Goal: Complete application form: Complete application form

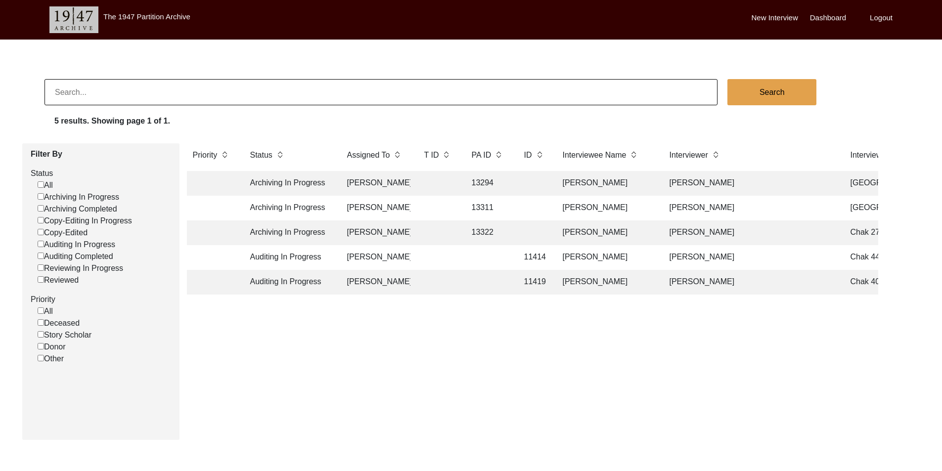
click at [349, 351] on div "Priority Status Assigned To T ID PA ID ID Interviewee Name Interviewer Intervie…" at bounding box center [532, 287] width 706 height 289
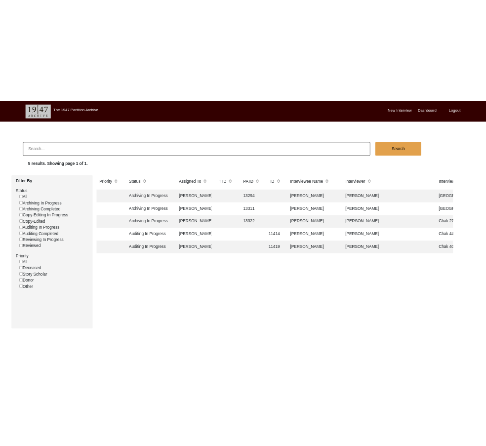
scroll to position [0, 10]
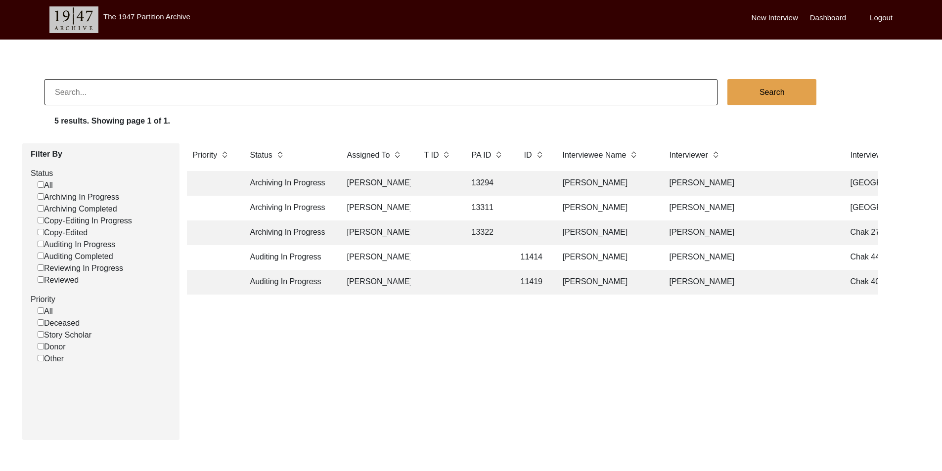
click at [345, 258] on td "[PERSON_NAME]" at bounding box center [375, 257] width 69 height 25
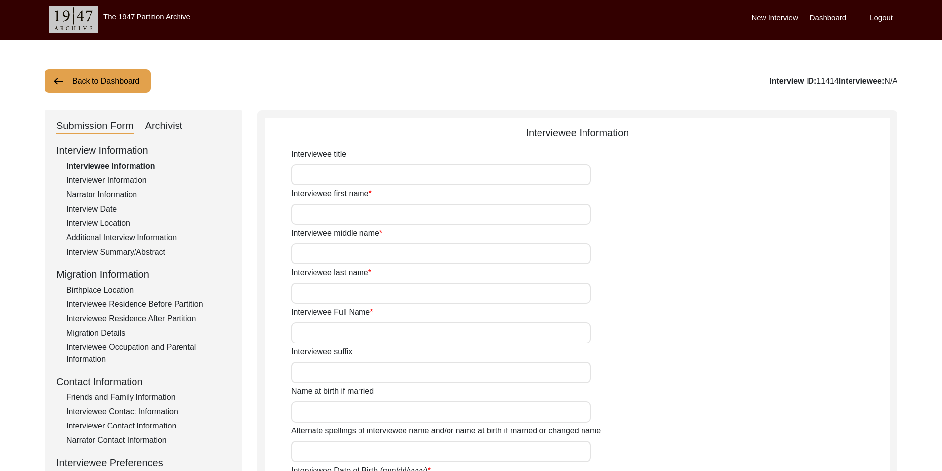
type input "Mr."
type input "Fateh"
type input "[DEMOGRAPHIC_DATA]"
type input "[PERSON_NAME]"
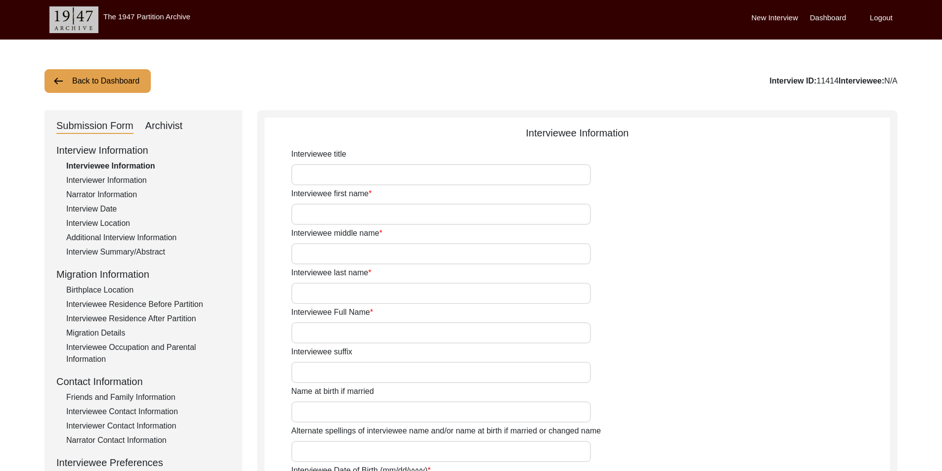
type input "1936"
type input "89"
type input "[DEMOGRAPHIC_DATA]"
type input "Punjabi"
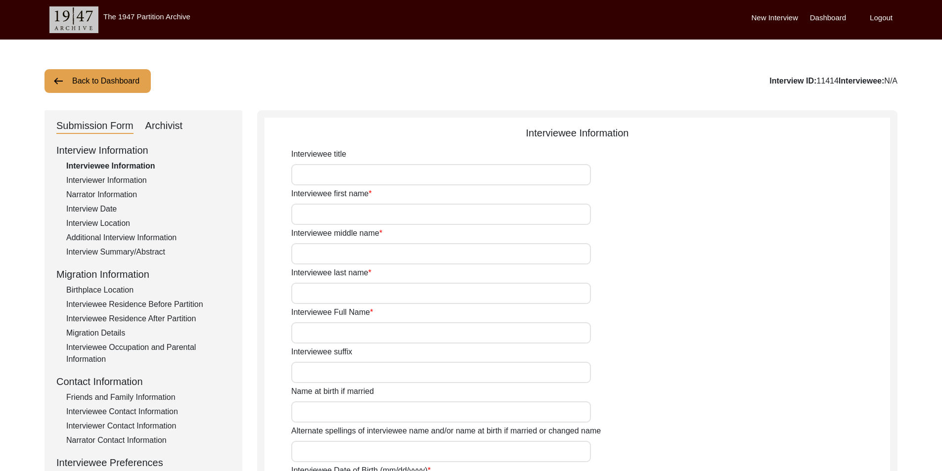
type input "Malwai"
type input "[DEMOGRAPHIC_DATA]"
type input "[PERSON_NAME] ([PERSON_NAME])"
click at [602, 241] on div "Interviewee middle name [PERSON_NAME]" at bounding box center [590, 245] width 599 height 37
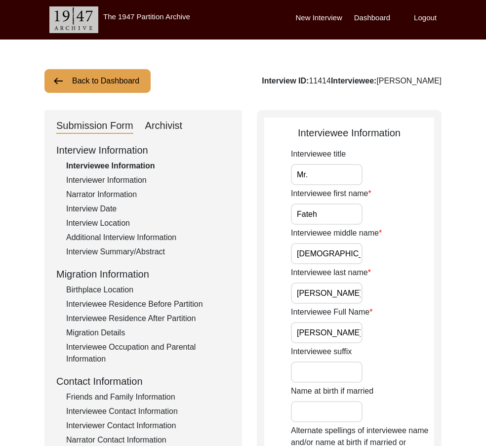
scroll to position [0, 21]
drag, startPoint x: 294, startPoint y: 333, endPoint x: 387, endPoint y: 333, distance: 92.9
click at [387, 333] on div "Interviewee Full Name [PERSON_NAME]" at bounding box center [362, 324] width 143 height 37
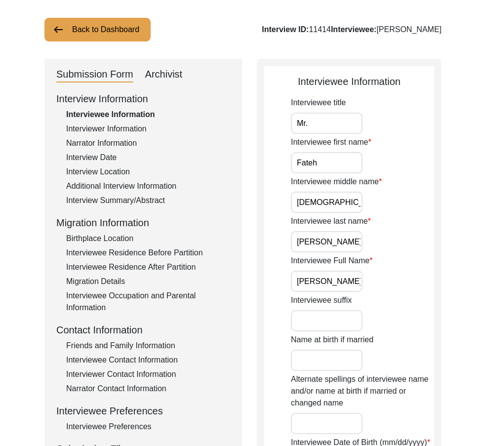
scroll to position [99, 0]
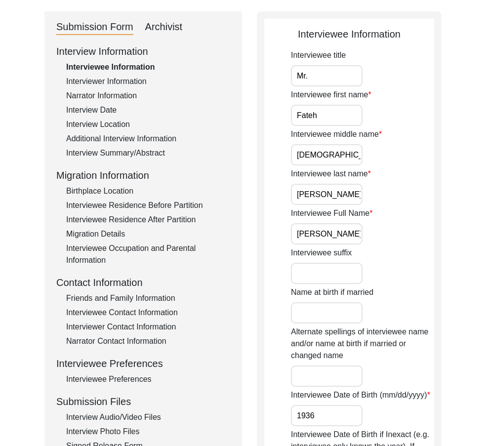
click at [311, 61] on label "Interviewee title" at bounding box center [318, 55] width 55 height 12
click at [311, 65] on input "Mr." at bounding box center [327, 75] width 72 height 21
click at [313, 67] on input "Mr." at bounding box center [327, 75] width 72 height 21
click at [339, 110] on input "Fateh" at bounding box center [327, 115] width 72 height 21
drag, startPoint x: 347, startPoint y: 150, endPoint x: 347, endPoint y: 179, distance: 29.2
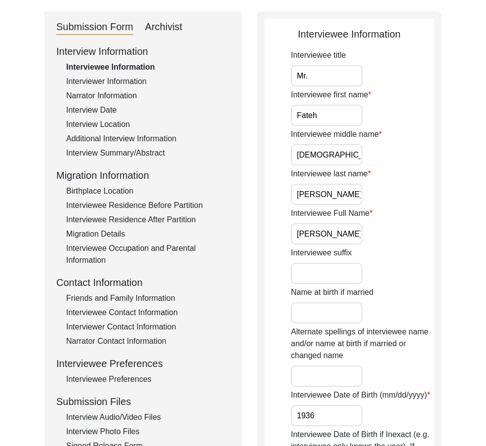
click at [347, 151] on input "[DEMOGRAPHIC_DATA]" at bounding box center [327, 154] width 72 height 21
click at [343, 187] on input "[PERSON_NAME]" at bounding box center [327, 194] width 72 height 21
drag, startPoint x: 292, startPoint y: 232, endPoint x: 430, endPoint y: 254, distance: 139.6
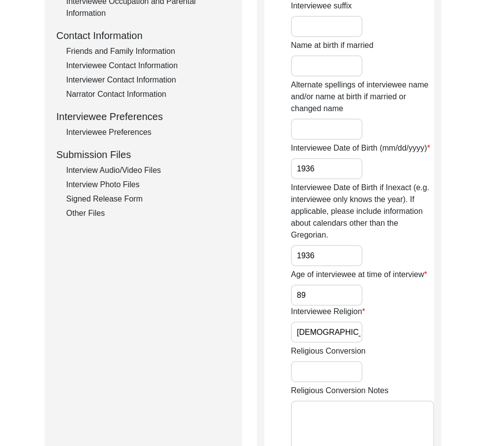
scroll to position [0, 0]
click at [330, 178] on input "1936" at bounding box center [327, 168] width 72 height 21
click at [339, 247] on input "1936" at bounding box center [327, 255] width 72 height 21
drag, startPoint x: 337, startPoint y: 290, endPoint x: 337, endPoint y: 305, distance: 15.3
click at [336, 290] on input "89" at bounding box center [327, 295] width 72 height 21
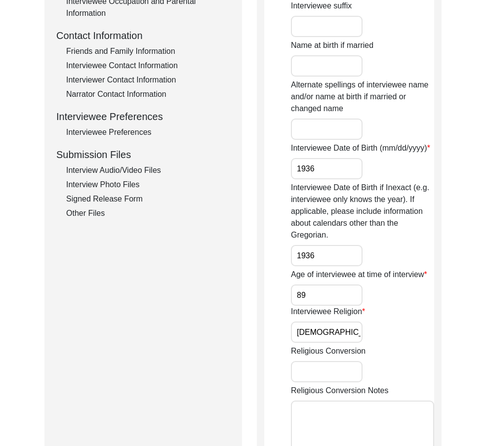
click at [288, 321] on app-interviewee-information "Interviewee Information Interviewee title Mr. Interviewee first name [PERSON_NA…" at bounding box center [349, 233] width 170 height 906
click at [327, 328] on input "[DEMOGRAPHIC_DATA]" at bounding box center [327, 332] width 72 height 21
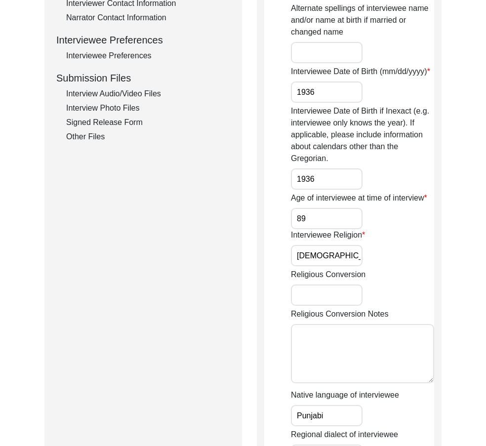
scroll to position [445, 0]
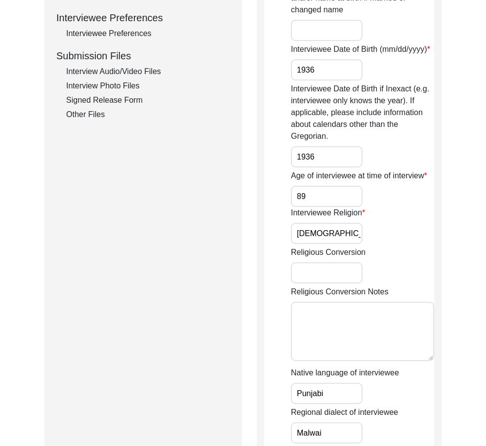
click at [305, 298] on div "Religious Conversion Notes" at bounding box center [362, 325] width 143 height 79
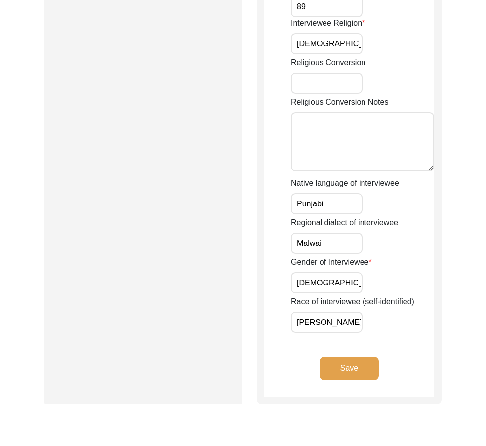
scroll to position [643, 0]
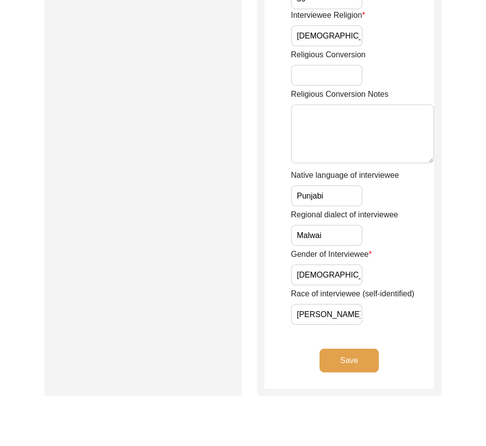
drag, startPoint x: 330, startPoint y: 225, endPoint x: 327, endPoint y: 220, distance: 5.8
click at [322, 222] on div "Regional dialect of interviewee Malwai" at bounding box center [362, 227] width 143 height 37
drag, startPoint x: 332, startPoint y: 196, endPoint x: 312, endPoint y: 249, distance: 57.1
click at [317, 280] on input "[DEMOGRAPHIC_DATA]" at bounding box center [327, 274] width 72 height 21
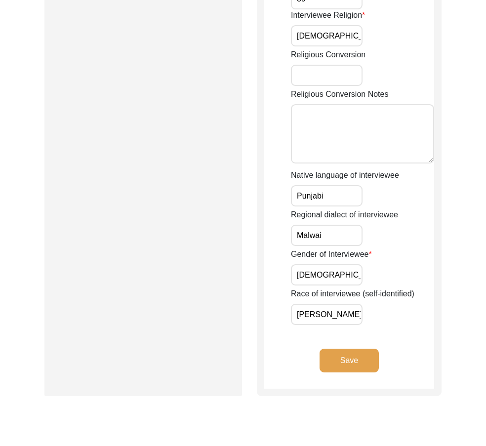
scroll to position [0, 9]
drag, startPoint x: 310, startPoint y: 307, endPoint x: 374, endPoint y: 351, distance: 77.9
click at [358, 357] on button "Save" at bounding box center [349, 361] width 59 height 24
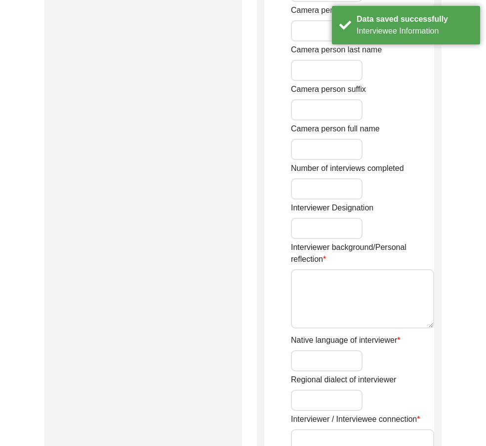
type input "Mr."
type input "[DEMOGRAPHIC_DATA]"
type input "[PERSON_NAME]"
type input "[DEMOGRAPHIC_DATA]"
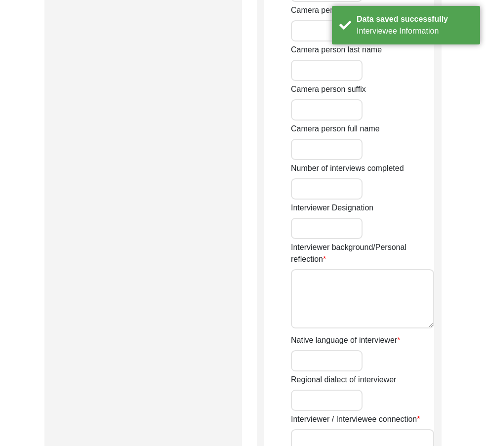
type input "[DATE]"
type input "688"
type input "[GEOGRAPHIC_DATA], [GEOGRAPHIC_DATA], [GEOGRAPHIC_DATA]"
type input "Retired Govt Servant"
type input "Mr."
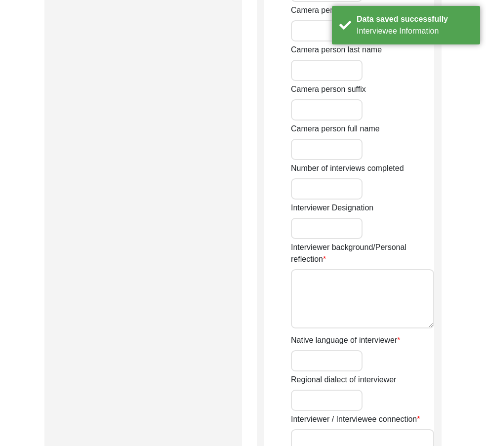
type input "[DEMOGRAPHIC_DATA]"
type input "[PERSON_NAME]"
type input "Advanced Oral Historian"
type textarea "A graduate in the subjects of education and [DEMOGRAPHIC_DATA] history."
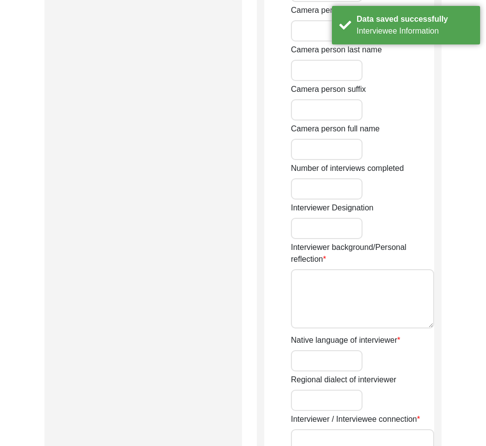
type input "Punjabi"
type input "Malwai"
type textarea "Referred by [PERSON_NAME] Interviewee."
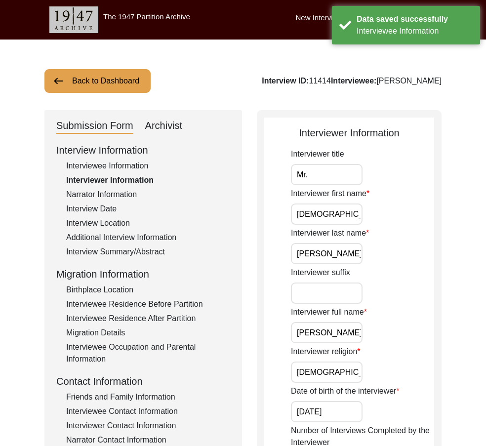
click at [318, 180] on input "Mr." at bounding box center [327, 174] width 72 height 21
click at [341, 210] on input "[DEMOGRAPHIC_DATA]" at bounding box center [327, 214] width 72 height 21
click at [324, 180] on input "Mr." at bounding box center [327, 174] width 72 height 21
drag, startPoint x: 345, startPoint y: 216, endPoint x: 348, endPoint y: 240, distance: 24.5
click at [345, 216] on input "[DEMOGRAPHIC_DATA]" at bounding box center [327, 214] width 72 height 21
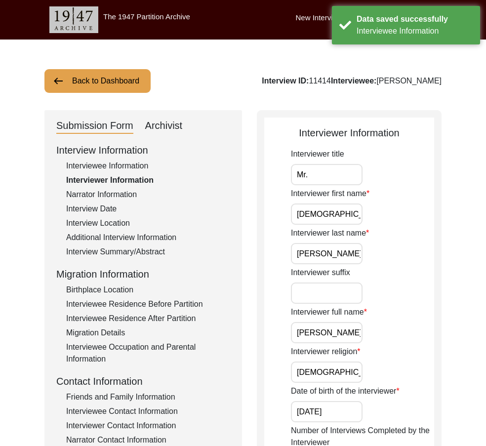
click at [351, 256] on input "[PERSON_NAME]" at bounding box center [327, 253] width 72 height 21
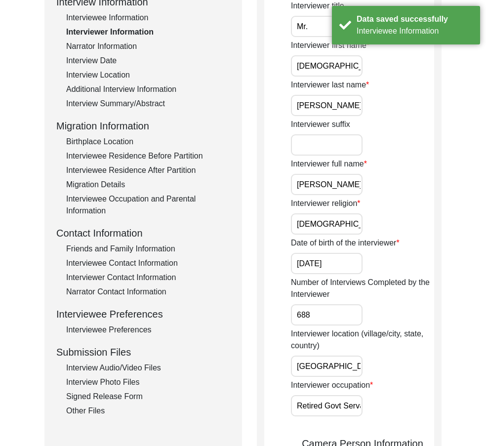
scroll to position [0, 6]
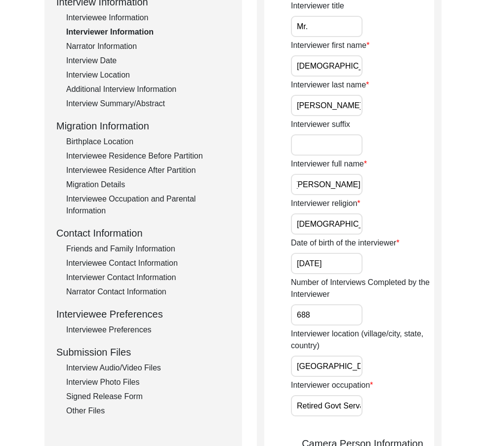
drag, startPoint x: 322, startPoint y: 184, endPoint x: 396, endPoint y: 205, distance: 77.0
drag, startPoint x: 352, startPoint y: 218, endPoint x: 352, endPoint y: 236, distance: 18.3
click at [352, 218] on input "[DEMOGRAPHIC_DATA]" at bounding box center [327, 224] width 72 height 21
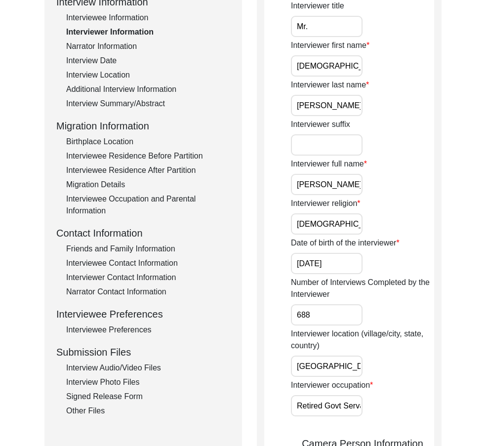
click at [354, 259] on input "[DATE]" at bounding box center [327, 263] width 72 height 21
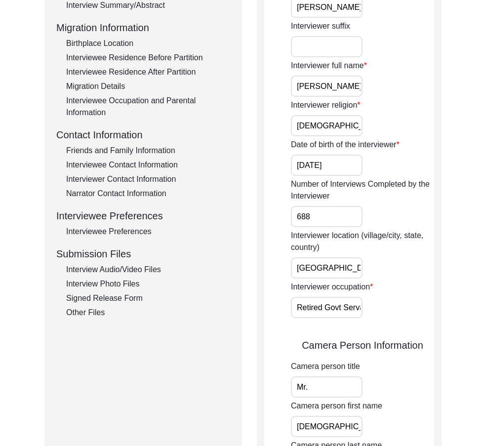
scroll to position [247, 0]
click at [327, 216] on input "688" at bounding box center [327, 216] width 72 height 21
drag, startPoint x: 319, startPoint y: 268, endPoint x: 452, endPoint y: 298, distance: 136.2
click at [455, 297] on div "Back to Dashboard Interview ID: 11414 Interviewee: [PERSON_NAME] Submission For…" at bounding box center [243, 412] width 486 height 1241
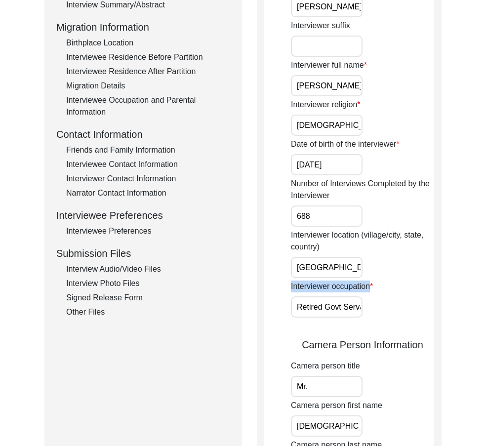
scroll to position [0, 10]
drag, startPoint x: 311, startPoint y: 296, endPoint x: 437, endPoint y: 304, distance: 126.8
click at [437, 304] on div "Interviewer Information Interviewer title Mr. Interviewer first name [PERSON_NA…" at bounding box center [349, 411] width 185 height 1096
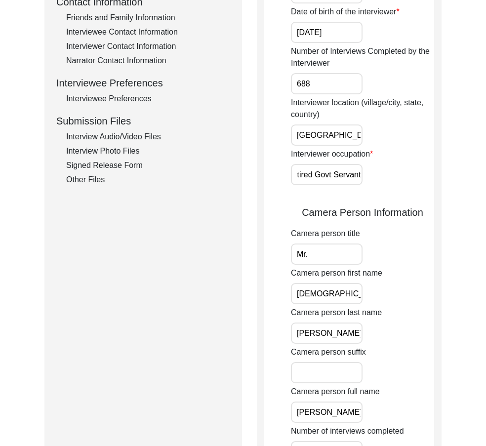
scroll to position [494, 0]
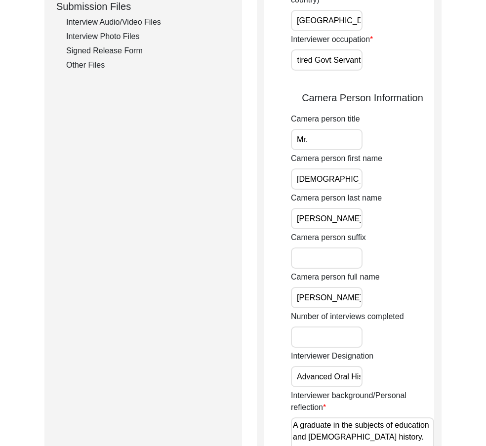
click at [319, 143] on input "Mr." at bounding box center [327, 139] width 72 height 21
click at [355, 172] on input "[DEMOGRAPHIC_DATA]" at bounding box center [327, 179] width 72 height 21
click at [351, 215] on input "[PERSON_NAME]" at bounding box center [327, 218] width 72 height 21
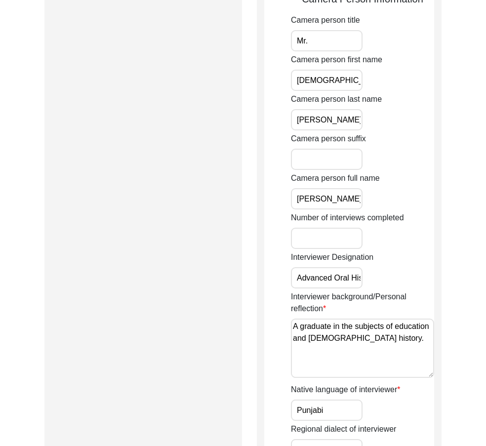
scroll to position [0, 6]
drag, startPoint x: 330, startPoint y: 195, endPoint x: 411, endPoint y: 224, distance: 86.3
click at [414, 218] on div "Interviewer title Mr. Interviewer first name [PERSON_NAME] Interviewer last nam…" at bounding box center [362, 48] width 143 height 987
drag, startPoint x: 330, startPoint y: 262, endPoint x: 344, endPoint y: 270, distance: 15.5
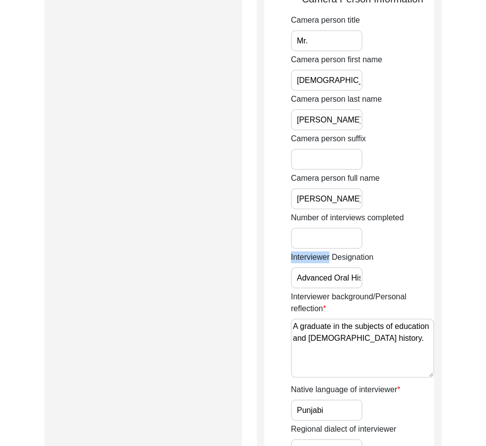
click at [344, 269] on div "Interviewer Designation Advanced Oral Historian" at bounding box center [362, 270] width 143 height 37
drag, startPoint x: 339, startPoint y: 273, endPoint x: 424, endPoint y: 283, distance: 85.6
click at [424, 283] on div "Interviewer Designation Advanced Oral Historian" at bounding box center [362, 270] width 143 height 37
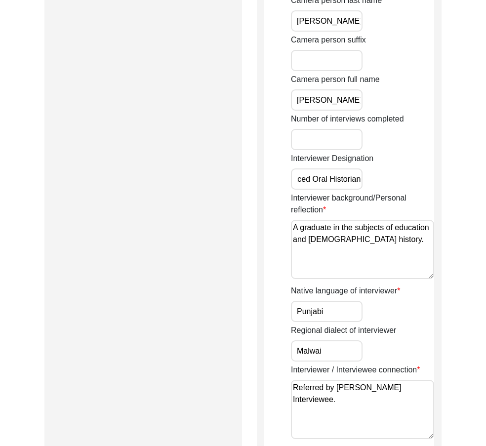
scroll to position [0, 0]
drag, startPoint x: 405, startPoint y: 248, endPoint x: 239, endPoint y: 234, distance: 166.7
click at [414, 243] on textarea "A graduate in the subjects of education and [DEMOGRAPHIC_DATA] history." at bounding box center [362, 249] width 143 height 59
drag, startPoint x: 414, startPoint y: 243, endPoint x: 294, endPoint y: 220, distance: 122.2
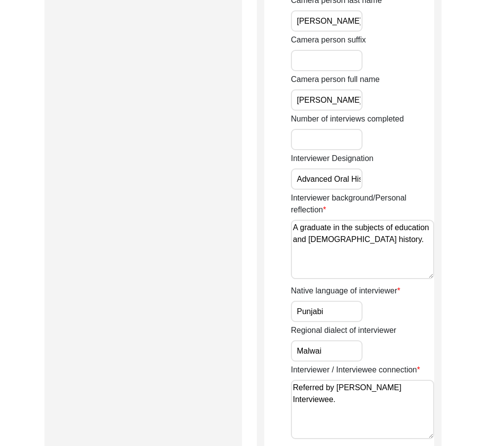
click at [294, 220] on textarea "A graduate in the subjects of education and [DEMOGRAPHIC_DATA] history." at bounding box center [362, 249] width 143 height 59
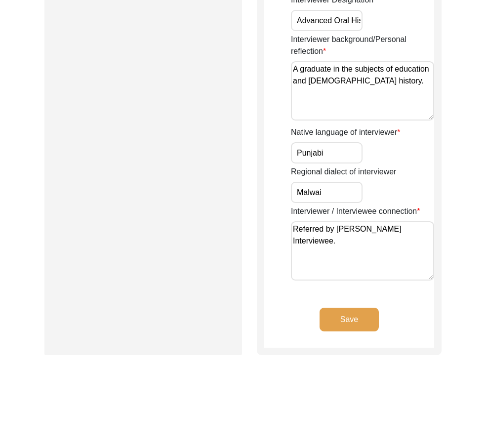
scroll to position [802, 0]
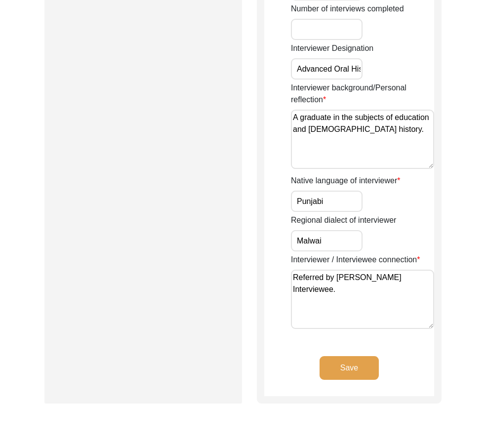
drag, startPoint x: 334, startPoint y: 196, endPoint x: 328, endPoint y: 222, distance: 26.9
click at [338, 231] on input "Malwai" at bounding box center [327, 240] width 72 height 21
drag, startPoint x: 379, startPoint y: 291, endPoint x: 241, endPoint y: 265, distance: 140.7
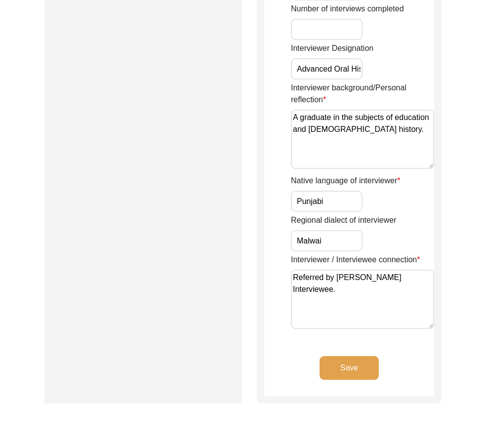
click at [366, 364] on button "Save" at bounding box center [349, 368] width 59 height 24
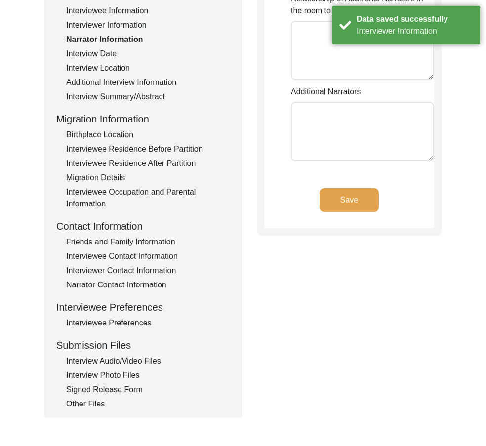
scroll to position [0, 0]
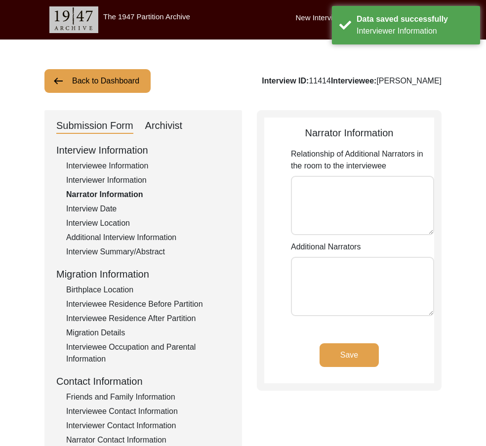
click at [322, 214] on textarea "Relationship of Additional Narrators in the room to the interviewee" at bounding box center [362, 205] width 143 height 59
click at [91, 204] on div "Interview Date" at bounding box center [148, 209] width 164 height 12
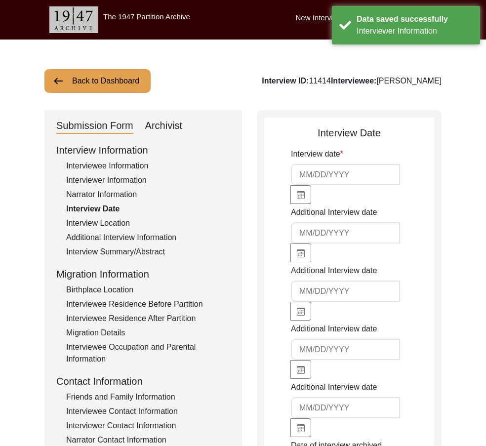
type input "[DATE]"
drag, startPoint x: 313, startPoint y: 172, endPoint x: 240, endPoint y: 179, distance: 73.5
click at [242, 179] on div "Submission Form Archivist Interview Information Interviewee Information Intervi…" at bounding box center [242, 367] width 397 height 515
click at [107, 219] on div "Interview Location" at bounding box center [148, 223] width 164 height 12
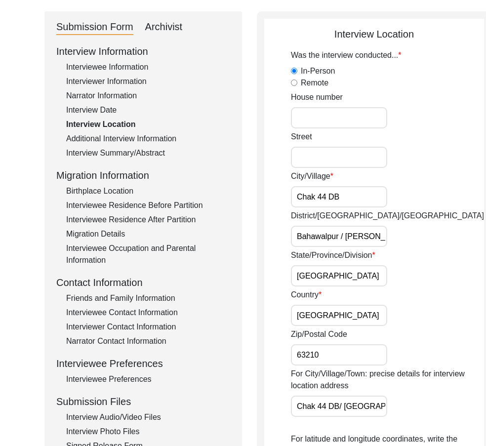
drag, startPoint x: 332, startPoint y: 200, endPoint x: 280, endPoint y: 211, distance: 53.0
click at [275, 202] on app-interview-location "Interview Location Was the interview conducted... In-Person Remote House [GEOGR…" at bounding box center [374, 413] width 220 height 773
drag, startPoint x: 294, startPoint y: 233, endPoint x: 400, endPoint y: 244, distance: 106.4
click at [400, 244] on div "District/[GEOGRAPHIC_DATA]/Jilla Bahawalpur / Mundi Yazman" at bounding box center [387, 228] width 193 height 37
click at [307, 237] on input "Bahawalpur / [PERSON_NAME]" at bounding box center [339, 236] width 96 height 21
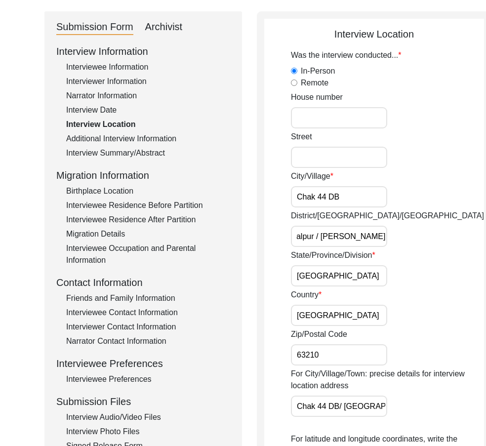
click at [343, 274] on input "[GEOGRAPHIC_DATA]" at bounding box center [339, 275] width 96 height 21
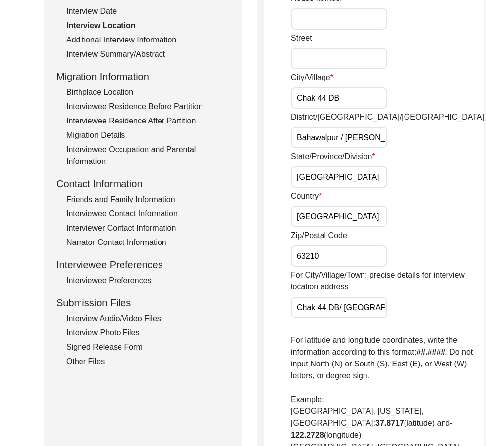
click at [330, 223] on input "[GEOGRAPHIC_DATA]" at bounding box center [339, 216] width 96 height 21
click at [329, 247] on input "63210" at bounding box center [339, 256] width 96 height 21
drag, startPoint x: 322, startPoint y: 291, endPoint x: 351, endPoint y: 303, distance: 32.1
click at [351, 303] on div "For City/Village/Town: precise details for interview location address Chak 44 D…" at bounding box center [387, 293] width 193 height 49
click at [336, 310] on input "Chak 44 DB/ [GEOGRAPHIC_DATA]" at bounding box center [339, 307] width 96 height 21
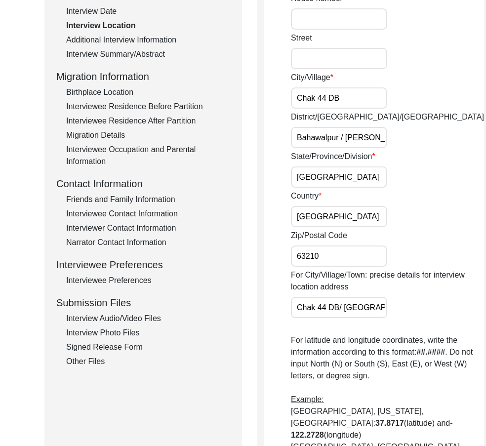
click at [325, 313] on input "Chak 44 DB/ [GEOGRAPHIC_DATA]" at bounding box center [339, 307] width 96 height 21
drag, startPoint x: 324, startPoint y: 308, endPoint x: 400, endPoint y: 313, distance: 76.3
click at [400, 313] on div "For City/Village/Town: precise details for interview location address Chak 44 D…" at bounding box center [387, 293] width 193 height 49
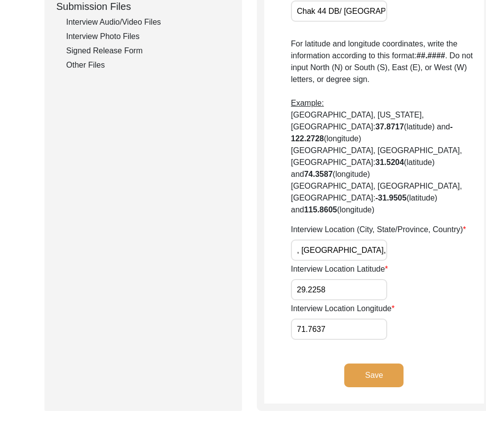
drag, startPoint x: 336, startPoint y: 251, endPoint x: 421, endPoint y: 271, distance: 87.3
click at [339, 288] on input "29.2258" at bounding box center [339, 289] width 96 height 21
click at [345, 330] on input "71.7637" at bounding box center [339, 329] width 96 height 21
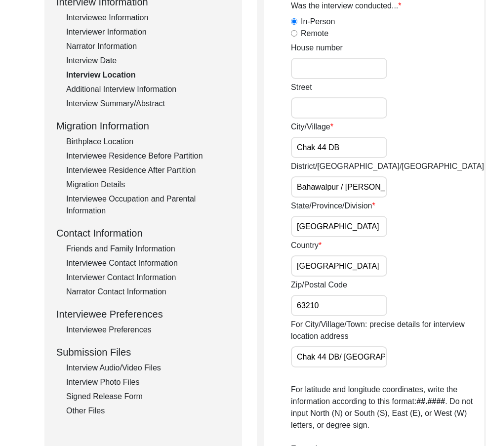
click at [97, 90] on div "Additional Interview Information" at bounding box center [148, 90] width 164 height 12
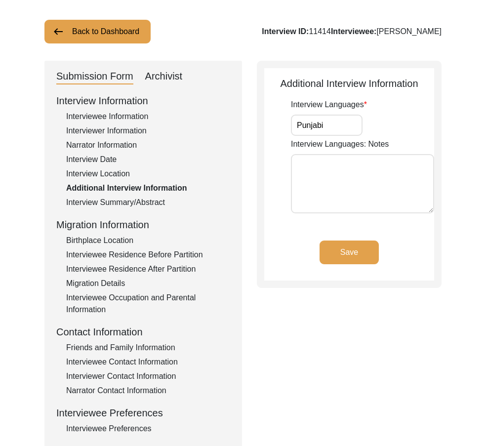
drag, startPoint x: 328, startPoint y: 128, endPoint x: 202, endPoint y: 140, distance: 126.2
click at [216, 137] on div "Submission Form Archivist Interview Information Interviewee Information Intervi…" at bounding box center [242, 292] width 397 height 463
click at [146, 205] on div "Interview Summary/Abstract" at bounding box center [148, 203] width 164 height 12
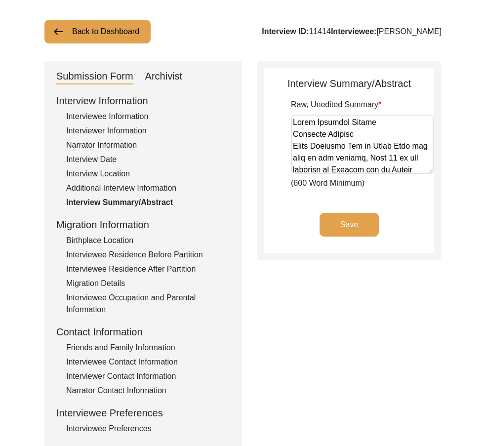
click at [92, 244] on div "Birthplace Location" at bounding box center [148, 241] width 164 height 12
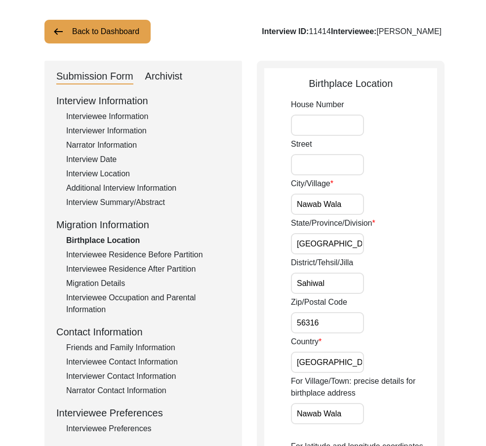
drag, startPoint x: 339, startPoint y: 207, endPoint x: 271, endPoint y: 215, distance: 68.7
click at [340, 213] on input "Nawab Wala" at bounding box center [327, 204] width 73 height 21
click at [345, 246] on input "[GEOGRAPHIC_DATA]" at bounding box center [327, 243] width 73 height 21
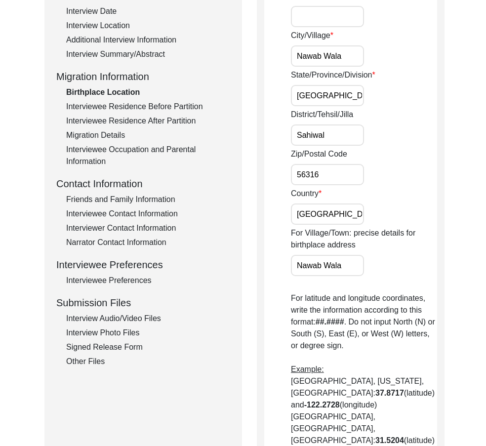
click at [345, 132] on input "Sahiwal" at bounding box center [327, 135] width 73 height 21
click at [337, 176] on input "56316" at bounding box center [327, 174] width 73 height 21
click at [346, 229] on label "For Village/Town: precise details for birthplace address" at bounding box center [364, 239] width 146 height 24
click at [346, 255] on input "Nawab Wala" at bounding box center [327, 265] width 73 height 21
click at [341, 213] on input "[GEOGRAPHIC_DATA]" at bounding box center [327, 214] width 73 height 21
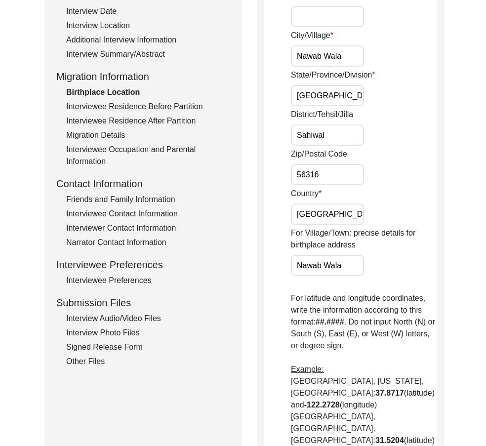
click at [349, 261] on input "Nawab Wala" at bounding box center [327, 265] width 73 height 21
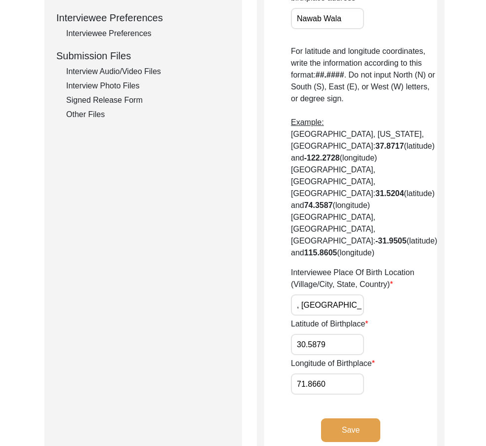
drag, startPoint x: 326, startPoint y: 263, endPoint x: 397, endPoint y: 279, distance: 72.9
click at [428, 270] on div "House [GEOGRAPHIC_DATA]/Village [GEOGRAPHIC_DATA]/Province/Division [GEOGRAPHIC…" at bounding box center [364, 48] width 146 height 691
click at [342, 334] on input "30.5879" at bounding box center [327, 344] width 73 height 21
click at [335, 374] on input "71.8660" at bounding box center [327, 384] width 73 height 21
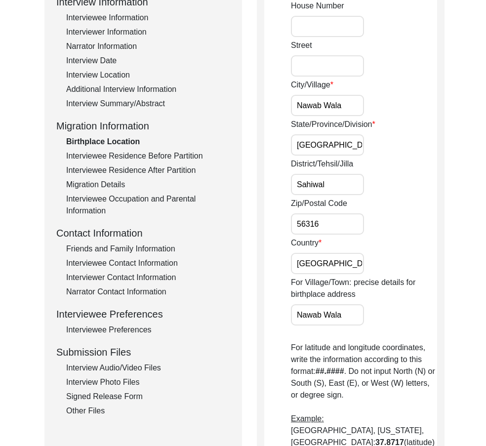
click at [124, 146] on div "Birthplace Location" at bounding box center [148, 142] width 164 height 12
click at [125, 149] on div "Interview Information Interviewee Information Interviewer Information Narrator …" at bounding box center [143, 206] width 174 height 423
click at [127, 152] on div "Interviewee Residence Before Partition" at bounding box center [148, 156] width 164 height 12
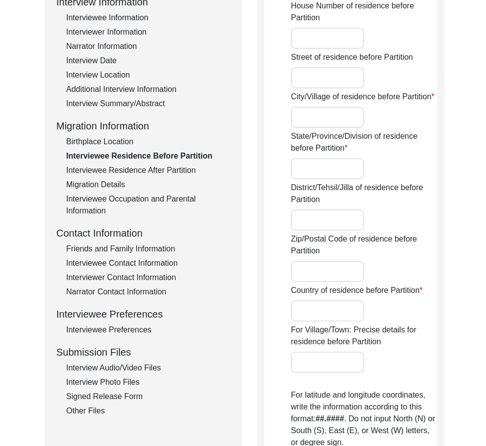
type input "Chak 44 DB"
type input "[GEOGRAPHIC_DATA]"
type input "Bahawalpur / [PERSON_NAME]"
type input "63210"
type input "[GEOGRAPHIC_DATA]"
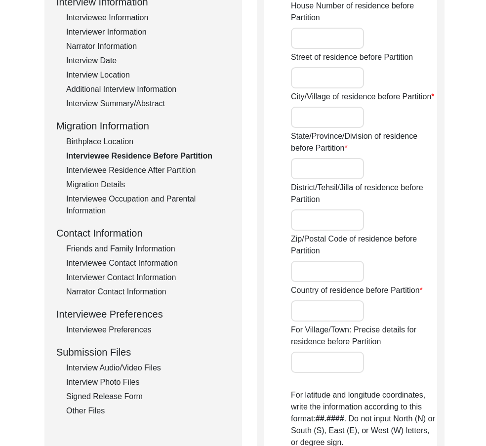
type input "Chak 44 DB/ [GEOGRAPHIC_DATA]"
type input "Chak 44 DB, [GEOGRAPHIC_DATA], [GEOGRAPHIC_DATA]"
type input "29.2258"
type input "71.7637"
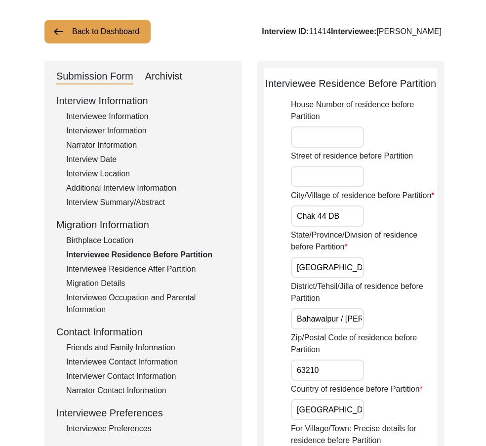
drag, startPoint x: 353, startPoint y: 240, endPoint x: 227, endPoint y: 222, distance: 126.9
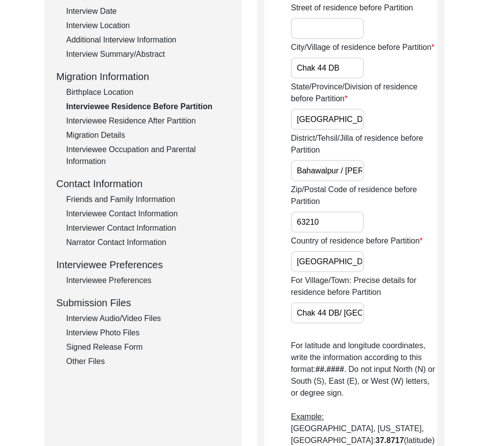
drag, startPoint x: 336, startPoint y: 149, endPoint x: 292, endPoint y: 181, distance: 54.5
click at [273, 144] on app-residence-before-partition "Interviewee Residence Before Partition House Number of residence before Partiti…" at bounding box center [350, 340] width 173 height 825
click at [294, 181] on input "Bahawalpur / [PERSON_NAME]" at bounding box center [327, 170] width 73 height 21
drag, startPoint x: 330, startPoint y: 197, endPoint x: 387, endPoint y: 211, distance: 58.0
click at [396, 181] on div "District/Tehsil/Jilla of residence before Partition Bahawalpur / [PERSON_NAME]" at bounding box center [364, 156] width 146 height 49
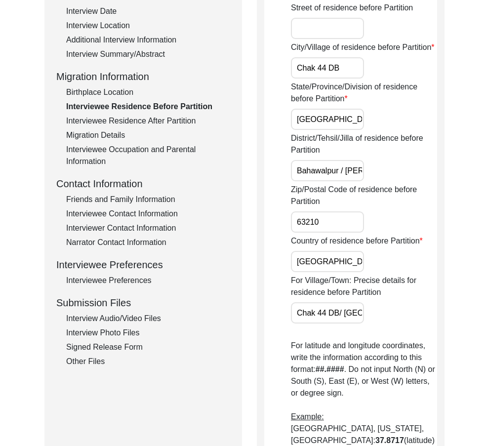
click at [345, 233] on input "63210" at bounding box center [327, 222] width 73 height 21
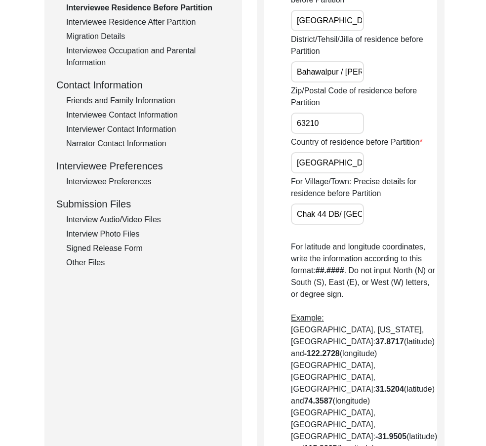
click at [349, 173] on input "[GEOGRAPHIC_DATA]" at bounding box center [327, 162] width 73 height 21
drag, startPoint x: 323, startPoint y: 252, endPoint x: 411, endPoint y: 251, distance: 87.5
click at [411, 251] on div "House Number of residence before Partition Street of residence before Partition…" at bounding box center [364, 221] width 146 height 739
click at [322, 225] on input "Chak 44 DB/ [GEOGRAPHIC_DATA]" at bounding box center [327, 214] width 73 height 21
drag, startPoint x: 351, startPoint y: 238, endPoint x: 388, endPoint y: 238, distance: 37.1
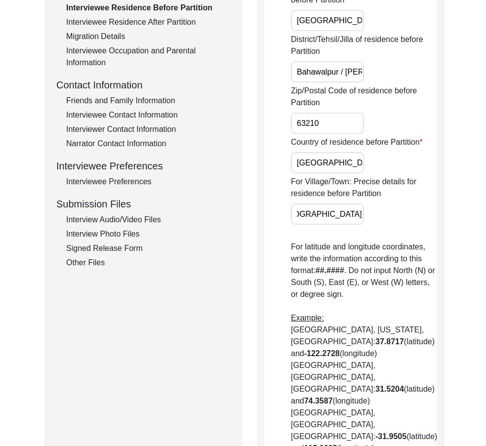
click at [388, 225] on div "For Village/Town: Precise details for residence before Partition Chak 44 DB/ [G…" at bounding box center [364, 200] width 146 height 49
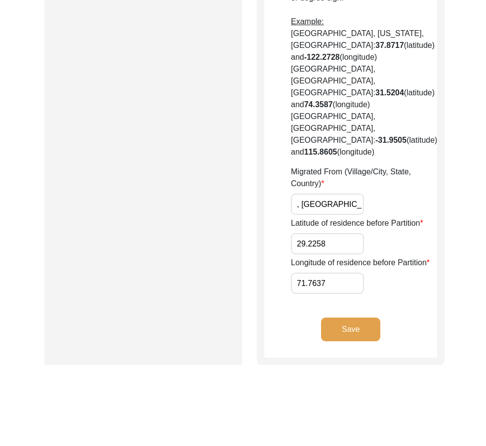
drag, startPoint x: 347, startPoint y: 188, endPoint x: 379, endPoint y: 221, distance: 45.4
click at [362, 233] on input "29.2258" at bounding box center [327, 243] width 73 height 21
click at [356, 273] on input "71.7637" at bounding box center [327, 283] width 73 height 21
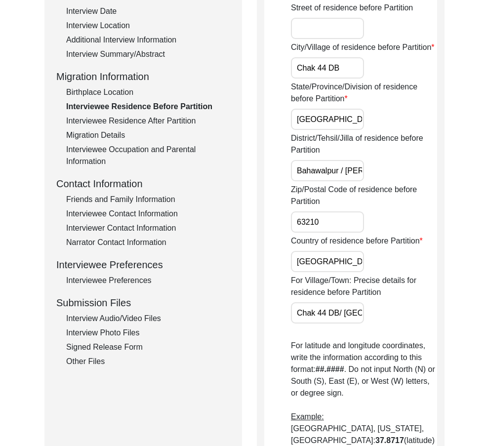
click at [141, 131] on div "Migration Details" at bounding box center [148, 135] width 164 height 12
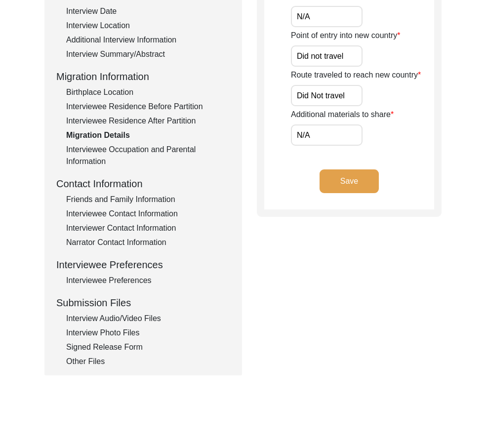
click at [141, 124] on div "Interviewee Residence After Partition" at bounding box center [148, 121] width 164 height 12
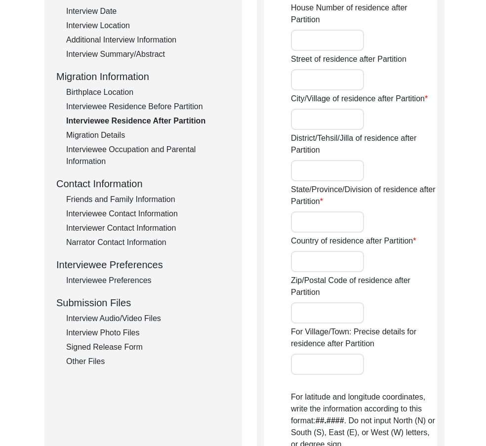
type input "No"
type input "Chak 44 DB"
type input "Bahawalpur / [PERSON_NAME]"
type input "[GEOGRAPHIC_DATA]"
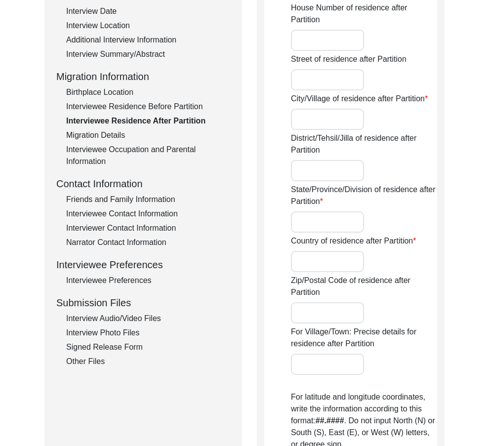
type input "63210"
type input "Chak 44 DB/ [GEOGRAPHIC_DATA]"
type input "Did Not Migrate"
type input "N/A"
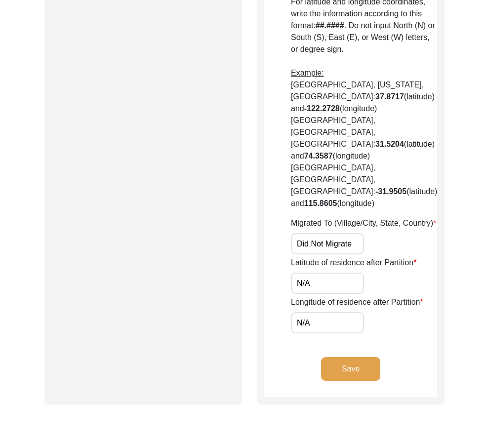
drag
click at [303, 273] on input "N/A" at bounding box center [327, 283] width 73 height 21
click at [326, 273] on input "N/A" at bounding box center [327, 283] width 73 height 21
click at [320, 312] on input "N/A" at bounding box center [327, 322] width 73 height 21
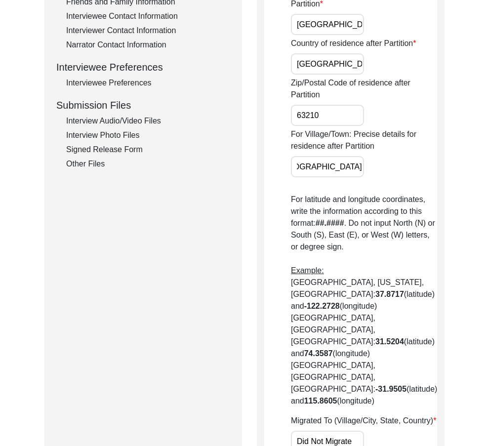
drag, startPoint x: 395, startPoint y: 170, endPoint x: 370, endPoint y: 133, distance: 44.4
click at [415, 169] on div "For Village/Town: Precise details for residence after Partition Chak 44 DB/ [GE…" at bounding box center [364, 153] width 146 height 49
click at [331, 117] on input "63210" at bounding box center [327, 115] width 73 height 21
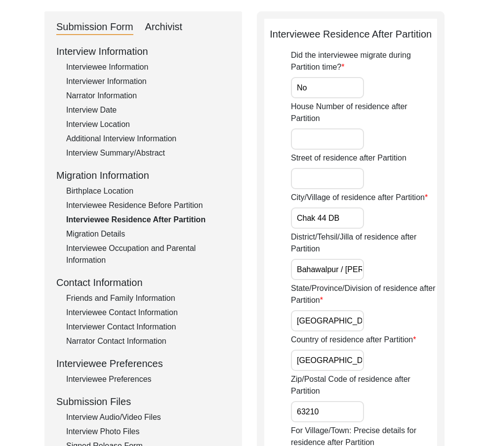
click at [339, 345] on div "Country of residence after Partition [DEMOGRAPHIC_DATA]" at bounding box center [364, 352] width 146 height 37
click at [333, 319] on input "[GEOGRAPHIC_DATA]" at bounding box center [327, 320] width 73 height 21
click at [342, 360] on input "[GEOGRAPHIC_DATA]" at bounding box center [327, 360] width 73 height 21
drag, startPoint x: 364, startPoint y: 265, endPoint x: 418, endPoint y: 265, distance: 53.9
click at [418, 265] on div "District/Tehsil/Jilla of residence after Partition Bahawalpur / [PERSON_NAME]" at bounding box center [364, 255] width 146 height 49
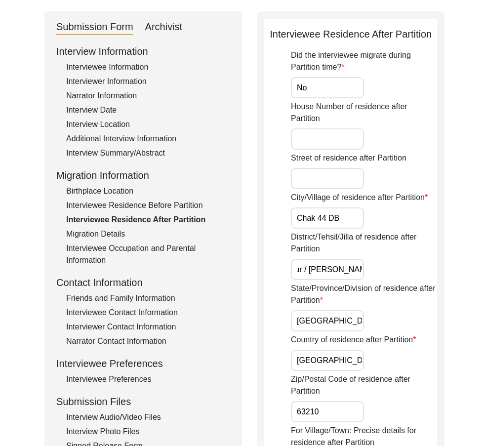
click at [360, 222] on input "Chak 44 DB" at bounding box center [327, 218] width 73 height 21
click at [327, 88] on input "No" at bounding box center [327, 87] width 73 height 21
drag, startPoint x: 384, startPoint y: 200, endPoint x: 373, endPoint y: 211, distance: 15.0
click at [384, 201] on label "City/Village of residence after Partition" at bounding box center [359, 198] width 137 height 12
click at [364, 217] on div "City/Village of residence after Partition Chak 44 DB" at bounding box center [364, 210] width 146 height 37
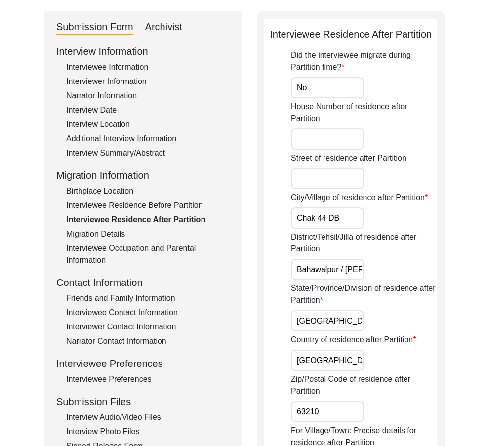
click at [359, 218] on input "Chak 44 DB" at bounding box center [327, 218] width 73 height 21
click at [91, 237] on div "Migration Details" at bounding box center [148, 234] width 164 height 12
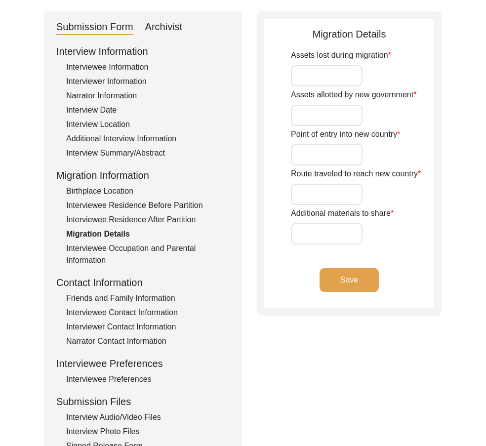
type input "N/A"
type input "Did not travel"
type input "Did Not travel"
type input "N/A"
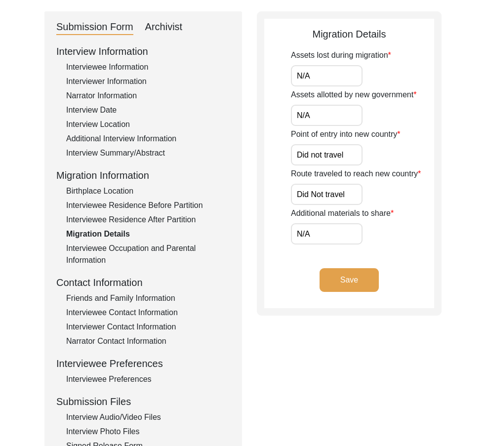
drag, startPoint x: 326, startPoint y: 76, endPoint x: 270, endPoint y: 68, distance: 56.9
click at [270, 68] on app-migration-details "Migration Details Assets lost during migration N/A Assets allotted by new gover…" at bounding box center [349, 168] width 170 height 282
click at [330, 110] on input "N/A" at bounding box center [327, 115] width 72 height 21
drag, startPoint x: 354, startPoint y: 151, endPoint x: 259, endPoint y: 149, distance: 95.4
click at [254, 147] on div "Submission Form Archivist Interview Information Interviewee Information Intervi…" at bounding box center [242, 242] width 397 height 463
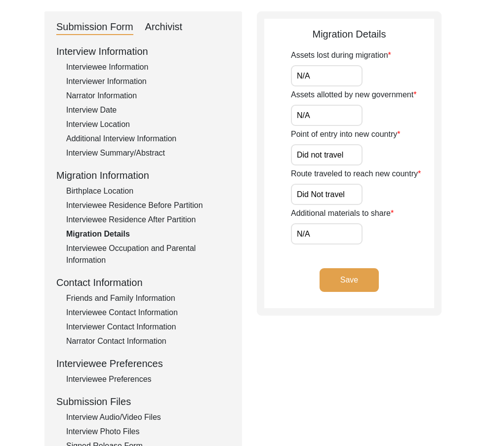
drag, startPoint x: 337, startPoint y: 192, endPoint x: 251, endPoint y: 194, distance: 86.5
click at [266, 192] on app-migration-details "Migration Details Assets lost during migration N/A Assets allotted by new gover…" at bounding box center [349, 168] width 170 height 282
click at [276, 211] on app-migration-details "Migration Details Assets lost during migration N/A Assets allotted by new gover…" at bounding box center [349, 168] width 170 height 282
click at [321, 234] on input "N/A" at bounding box center [327, 233] width 72 height 21
click at [328, 196] on input "Did Not travel" at bounding box center [327, 194] width 72 height 21
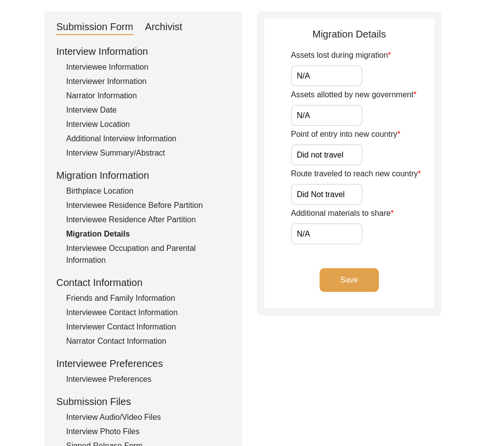
click at [341, 150] on input "Did not travel" at bounding box center [327, 154] width 72 height 21
paste input "N/A"
type input "N/A"
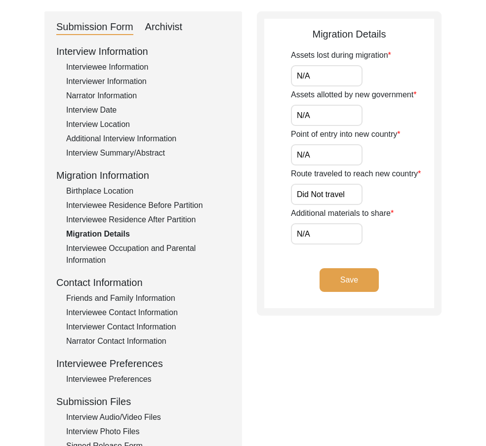
click at [347, 191] on input "Did Not travel" at bounding box center [327, 194] width 72 height 21
paste input "N/A"
click at [347, 191] on input "N/A" at bounding box center [327, 194] width 72 height 21
type input "N/A"
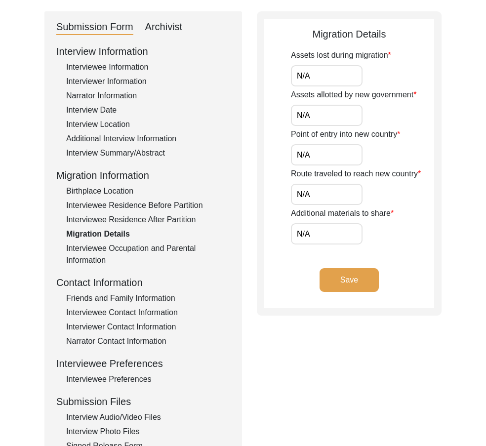
click at [331, 79] on input "N/A" at bounding box center [327, 75] width 72 height 21
click at [316, 112] on input "N/A" at bounding box center [327, 115] width 72 height 21
click at [320, 150] on input "N/A" at bounding box center [327, 154] width 72 height 21
click at [319, 191] on input "N/A" at bounding box center [327, 194] width 72 height 21
click at [314, 227] on input "N/A" at bounding box center [327, 233] width 72 height 21
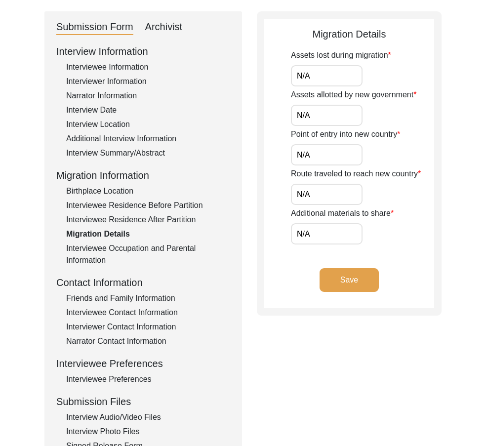
drag, startPoint x: 289, startPoint y: 295, endPoint x: 295, endPoint y: 297, distance: 6.1
click at [291, 296] on div "Save" at bounding box center [349, 288] width 170 height 40
click at [358, 292] on button "Save" at bounding box center [349, 280] width 59 height 24
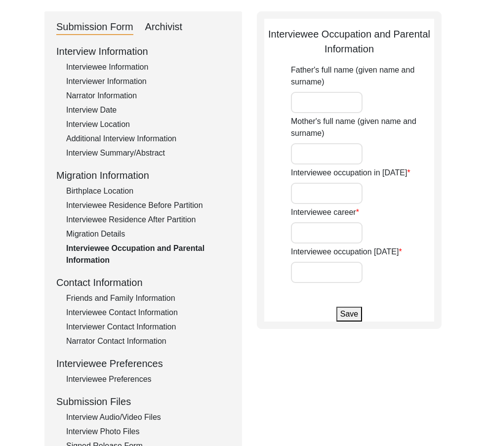
type input "[PERSON_NAME]"
type input "[PERSON_NAME] [PERSON_NAME]"
type input "Farmer"
type input "Retired"
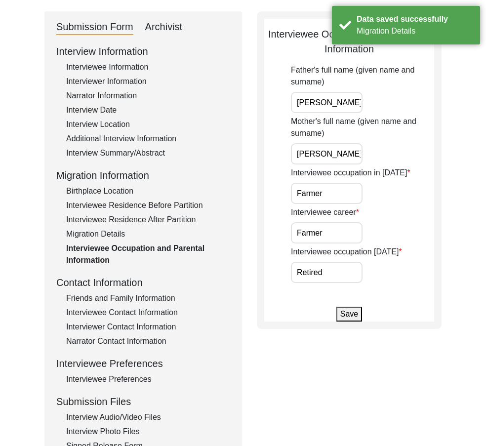
click at [344, 268] on input "Retired" at bounding box center [327, 272] width 72 height 21
click at [337, 223] on input "Farmer" at bounding box center [327, 232] width 72 height 21
click at [330, 197] on input "Farmer" at bounding box center [327, 193] width 72 height 21
click at [355, 149] on input "[PERSON_NAME] [PERSON_NAME]" at bounding box center [327, 153] width 72 height 21
click at [349, 97] on input "[PERSON_NAME]" at bounding box center [327, 102] width 72 height 21
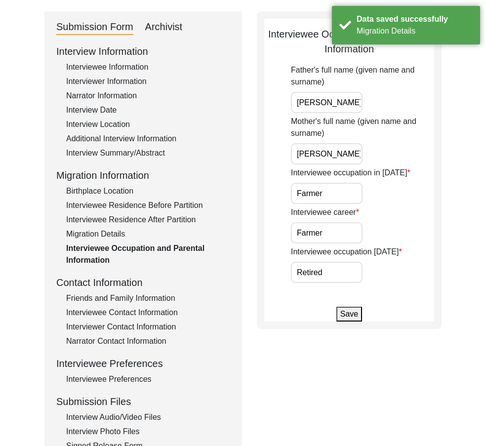
click at [101, 182] on div "Migration Information" at bounding box center [143, 175] width 174 height 15
click at [114, 122] on div "Interview Location" at bounding box center [148, 125] width 164 height 12
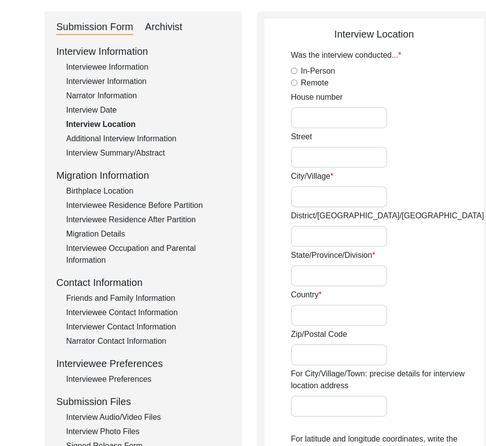
radio input "true"
type input "Chak 44 DB"
type input "Bahawalpur / [PERSON_NAME]"
type input "[GEOGRAPHIC_DATA]"
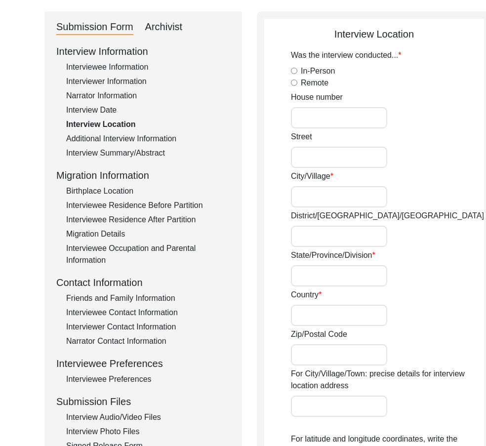
type input "63210"
type input "Chak 44 DB/ [GEOGRAPHIC_DATA]"
type input "Chak 44 DB, [GEOGRAPHIC_DATA], [GEOGRAPHIC_DATA]"
type input "29.2258"
type input "71.7637"
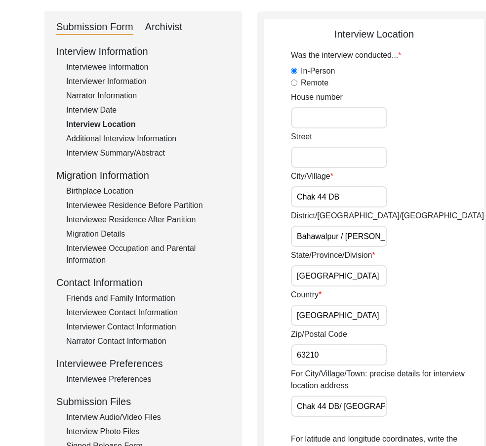
click at [340, 236] on input "Bahawalpur / [PERSON_NAME]" at bounding box center [339, 236] width 96 height 21
click at [345, 237] on input "Bahawalpur/ [PERSON_NAME]" at bounding box center [339, 236] width 96 height 21
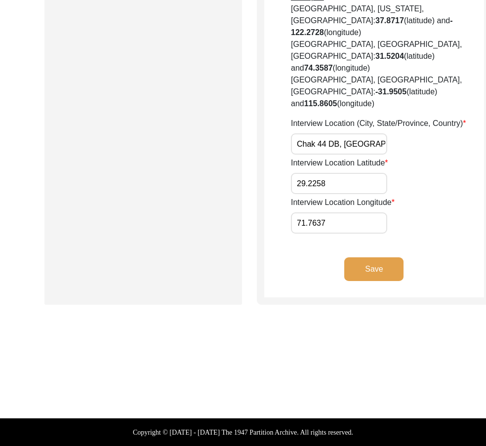
type input "Bahawalpur/[PERSON_NAME]"
click at [368, 272] on button "Save" at bounding box center [374, 270] width 59 height 24
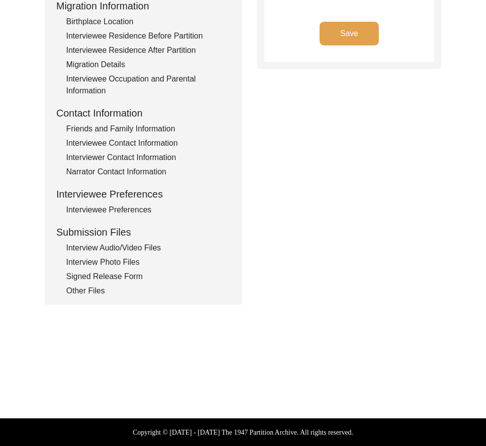
type input "Punjabi"
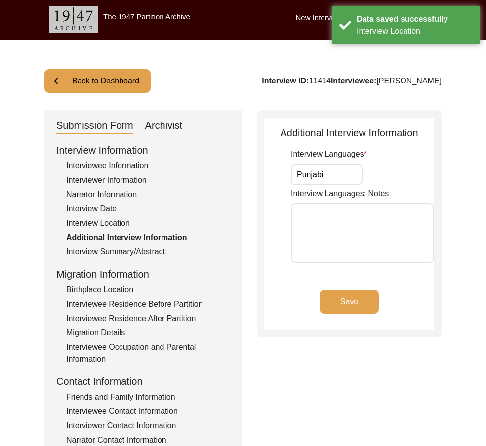
click at [99, 290] on div "Birthplace Location" at bounding box center [148, 290] width 164 height 12
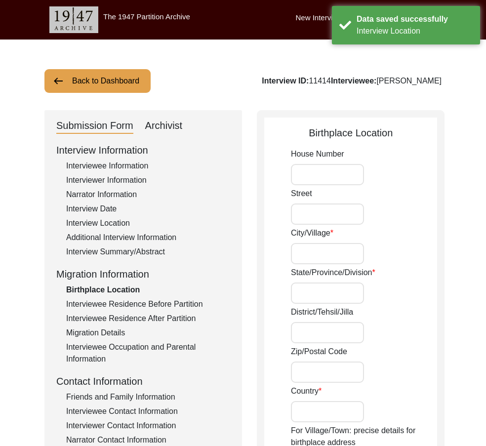
type input "Nawab Wala"
type input "[GEOGRAPHIC_DATA]"
type input "Sahiwal"
type input "56316"
type input "[GEOGRAPHIC_DATA]"
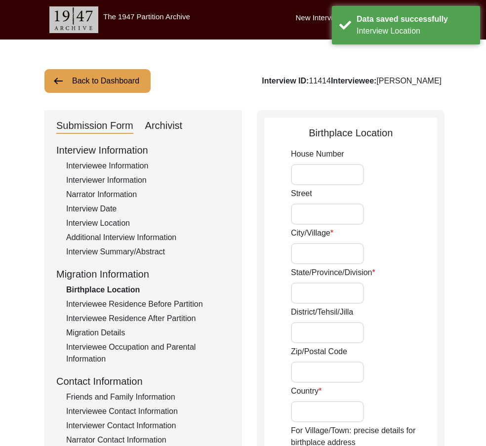
type input "Nawab Wala"
type input "Nawab Wala, [GEOGRAPHIC_DATA], [GEOGRAPHIC_DATA]"
type input "30.5879"
type input "71.8660"
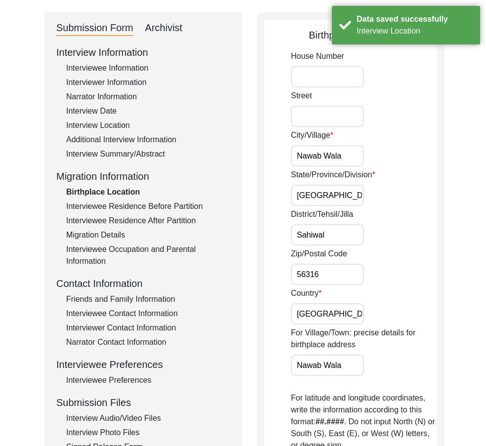
scroll to position [99, 0]
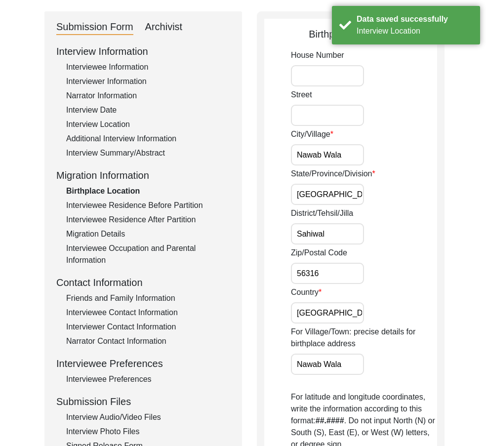
click at [135, 210] on div "Interviewee Residence Before Partition" at bounding box center [148, 206] width 164 height 12
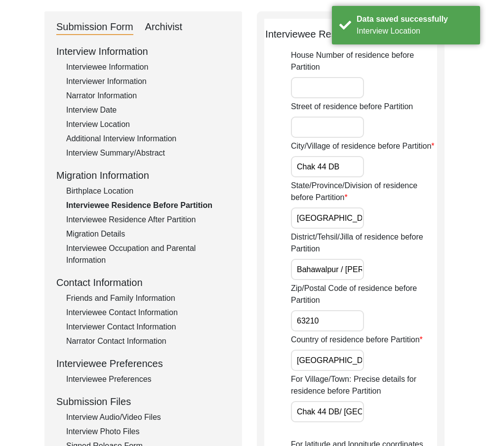
click at [341, 280] on input "Bahawalpur / [PERSON_NAME]" at bounding box center [327, 269] width 73 height 21
click at [341, 280] on input "Bahawalpur/ [PERSON_NAME]" at bounding box center [327, 269] width 73 height 21
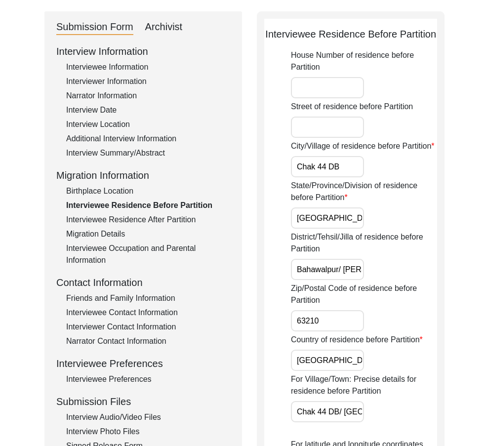
click at [343, 280] on input "Bahawalpur/ [PERSON_NAME]" at bounding box center [327, 269] width 73 height 21
click at [330, 280] on input "Bahawalpur/[PERSON_NAME]" at bounding box center [327, 269] width 73 height 21
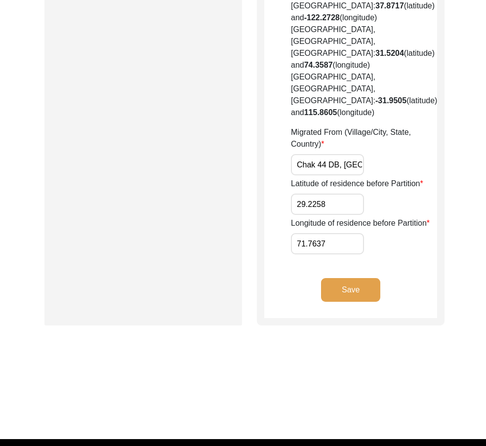
type input "Bahawalpur/[PERSON_NAME]"
click at [341, 280] on button "Save" at bounding box center [350, 290] width 59 height 24
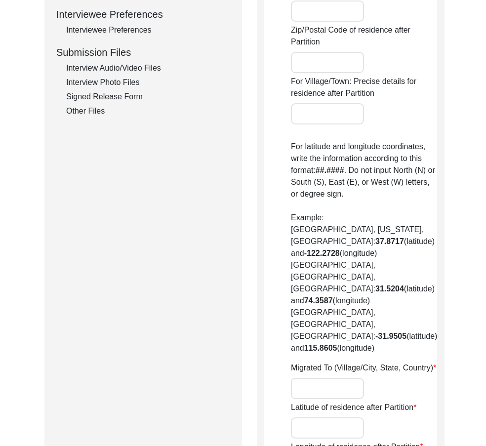
type input "No"
type input "Chak 44 DB"
type input "Bahawalpur / [PERSON_NAME]"
type input "[GEOGRAPHIC_DATA]"
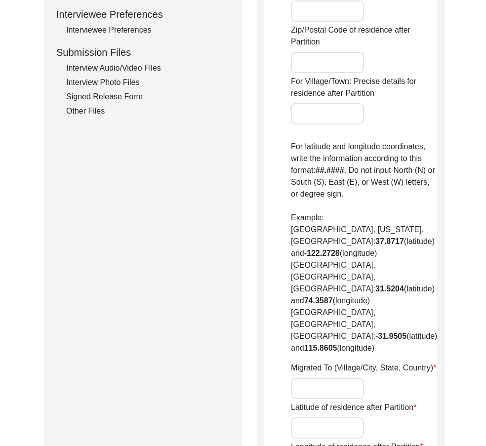
type input "63210"
type input "Chak 44 DB/ [GEOGRAPHIC_DATA]"
type input "Did Not Migrate"
type input "N/A"
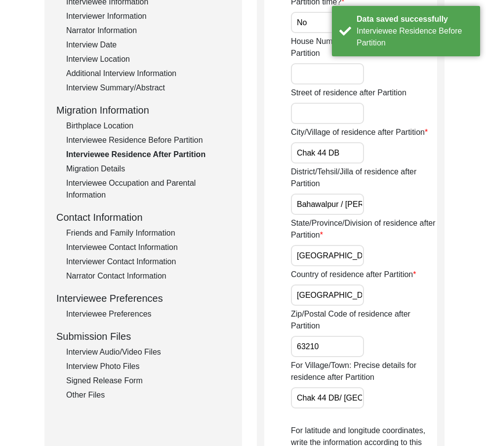
scroll to position [40, 0]
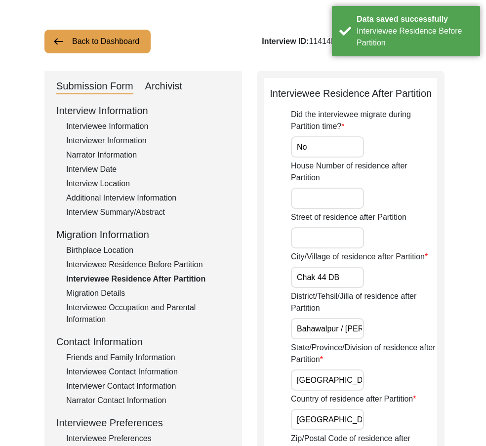
click at [325, 330] on input "Bahawalpur / [PERSON_NAME]" at bounding box center [327, 328] width 73 height 21
paste input "/"
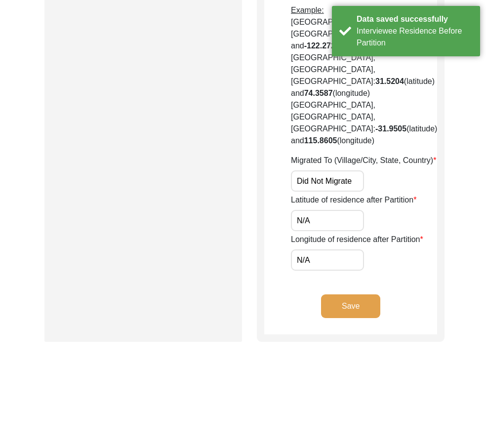
scroll to position [657, 0]
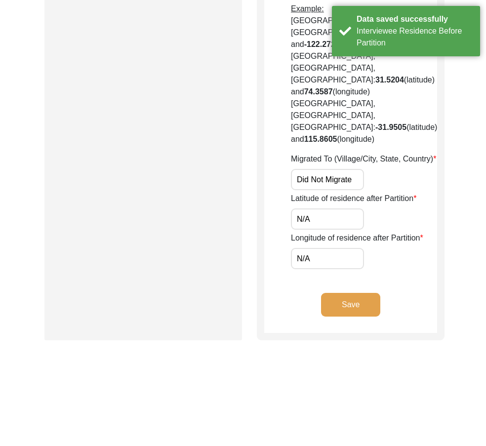
type input "Bahawalpur/[PERSON_NAME]"
click at [343, 293] on button "Save" at bounding box center [350, 305] width 59 height 24
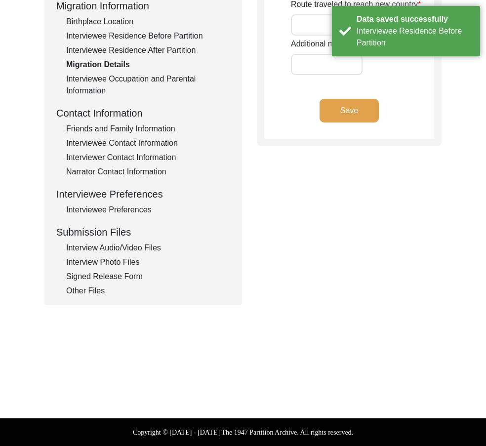
type input "N/A"
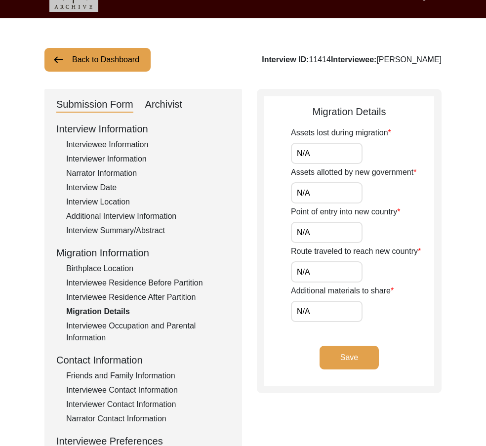
click at [345, 363] on button "Save" at bounding box center [349, 358] width 59 height 24
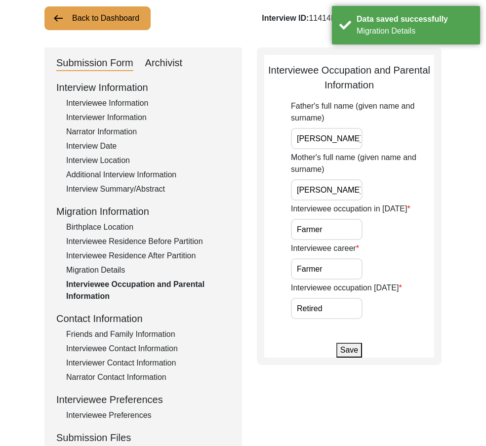
scroll to position [120, 0]
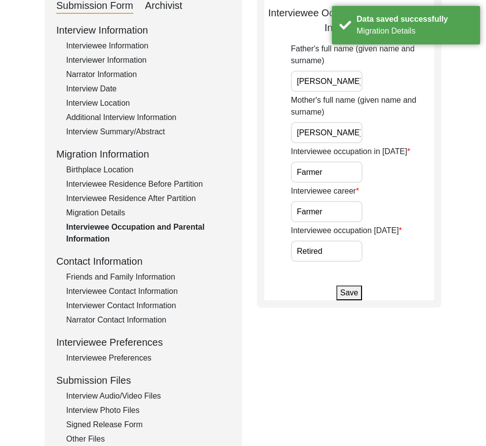
click at [120, 279] on div "Friends and Family Information" at bounding box center [148, 277] width 164 height 12
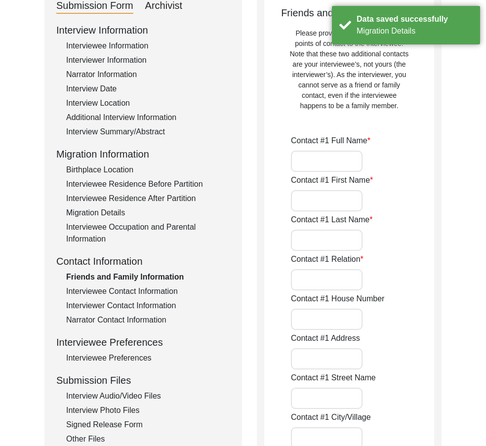
type input "[PERSON_NAME]"
type input "[DEMOGRAPHIC_DATA]"
type input "[PERSON_NAME]"
type input "Grandson"
type input "Chak 44 DB"
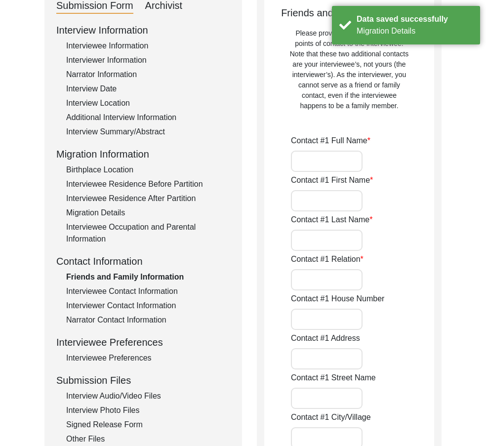
type input "Chak 44 DB"
type input "Bahawlpur/ [PERSON_NAME]"
type input "[GEOGRAPHIC_DATA]"
type input "63210"
type input "[GEOGRAPHIC_DATA]"
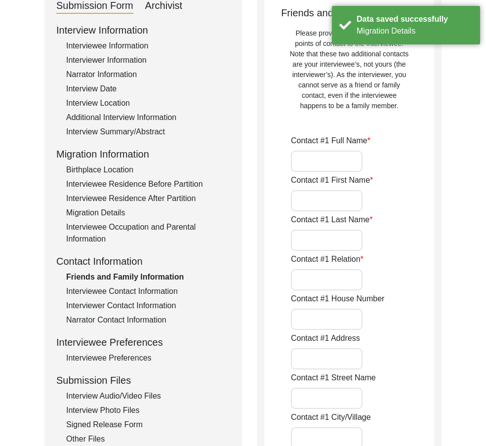
type input "Chak 44 DB"
type input "03067786346"
type input "N/A"
type input "[PERSON_NAME]"
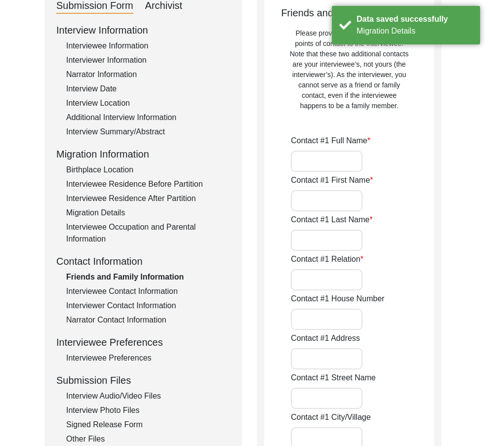
type input "[PERSON_NAME]"
type input "Son"
type input "Chak 44 DB"
type input "Bawalpur/ [PERSON_NAME]"
type input "[GEOGRAPHIC_DATA]"
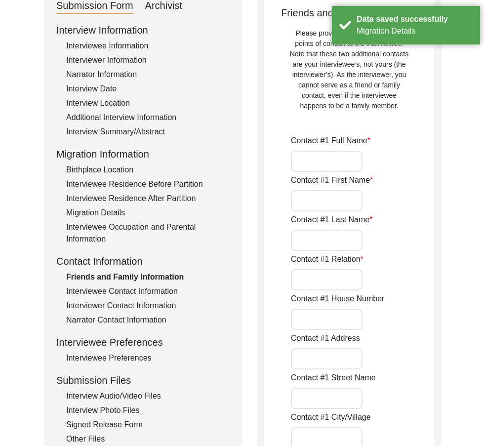
type input "63210"
type input "[GEOGRAPHIC_DATA]"
type input "Chak 44 DB"
type input "03088903744"
type input "N/A"
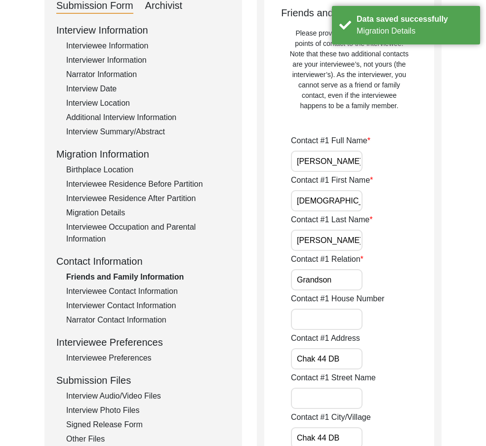
drag, startPoint x: 325, startPoint y: 161, endPoint x: 400, endPoint y: 174, distance: 76.2
click at [351, 206] on input "[DEMOGRAPHIC_DATA]" at bounding box center [327, 200] width 72 height 21
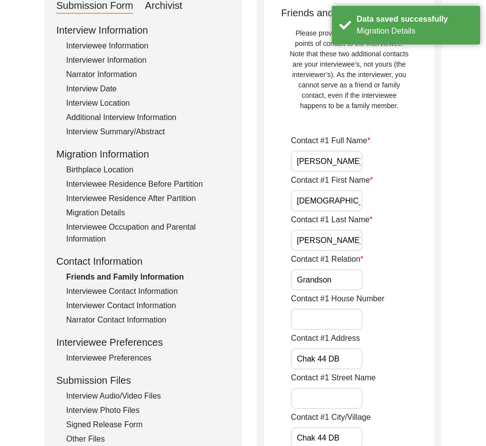
click at [342, 240] on input "[PERSON_NAME]" at bounding box center [327, 240] width 72 height 21
click at [345, 287] on input "Grandson" at bounding box center [327, 279] width 72 height 21
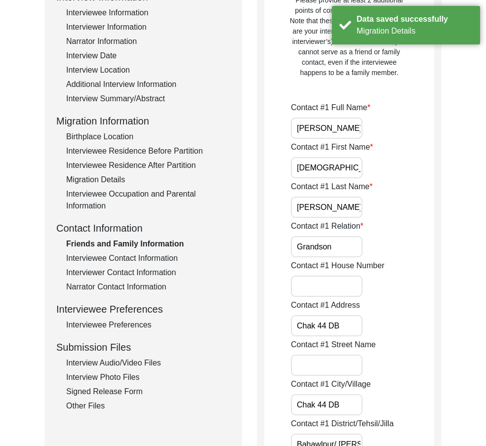
scroll to position [219, 0]
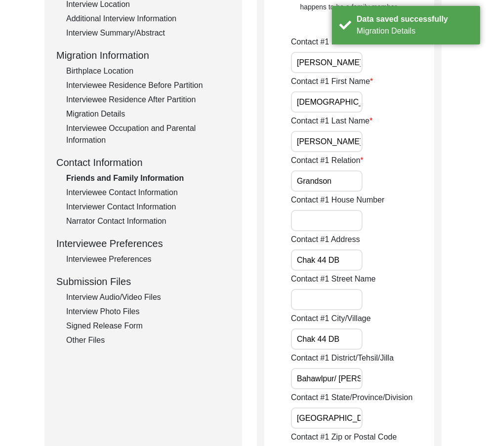
drag, startPoint x: 351, startPoint y: 258, endPoint x: 320, endPoint y: 302, distance: 55.0
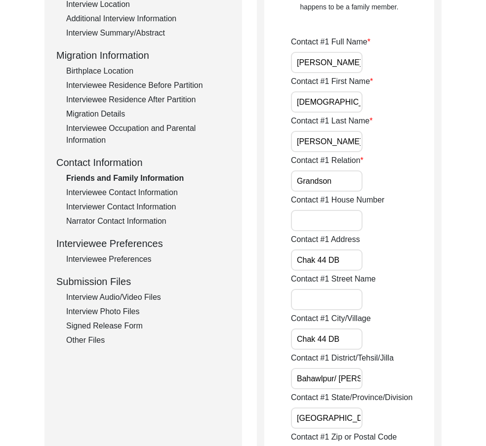
click at [361, 335] on input "Chak 44 DB" at bounding box center [327, 339] width 72 height 21
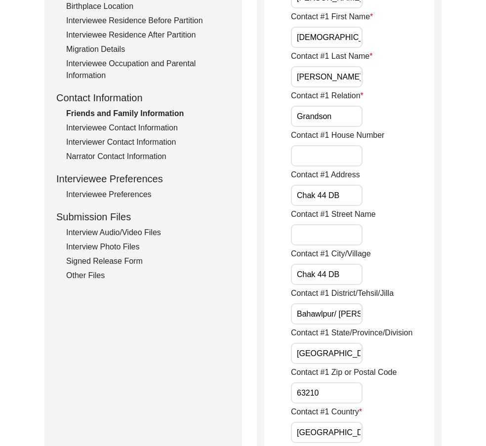
scroll to position [417, 0]
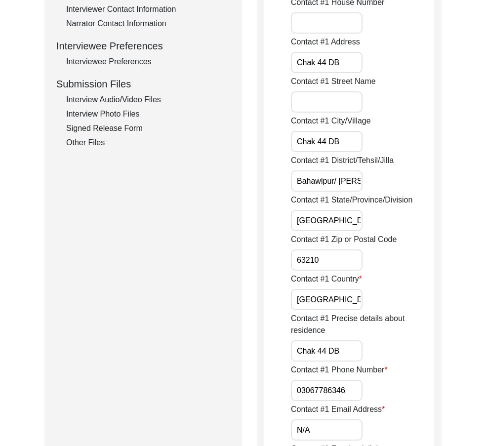
click at [341, 180] on input "Bahawlpur/ [PERSON_NAME]" at bounding box center [327, 181] width 72 height 21
drag, startPoint x: 313, startPoint y: 182, endPoint x: 422, endPoint y: 196, distance: 109.7
type input "Bahawlpur/[PERSON_NAME]"
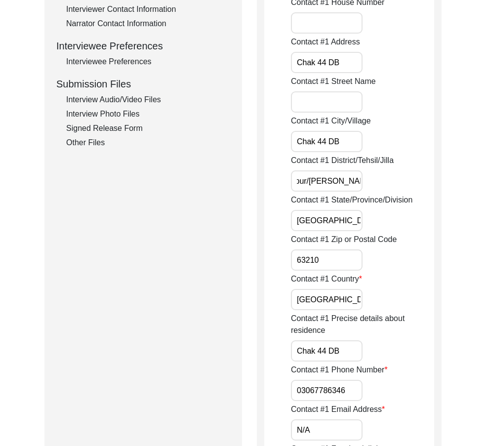
scroll to position [0, 0]
click at [333, 213] on input "[GEOGRAPHIC_DATA]" at bounding box center [327, 220] width 72 height 21
drag, startPoint x: 341, startPoint y: 250, endPoint x: 344, endPoint y: 258, distance: 8.6
click at [341, 250] on input "63210" at bounding box center [327, 260] width 72 height 21
click at [356, 299] on input "[GEOGRAPHIC_DATA]" at bounding box center [327, 299] width 72 height 21
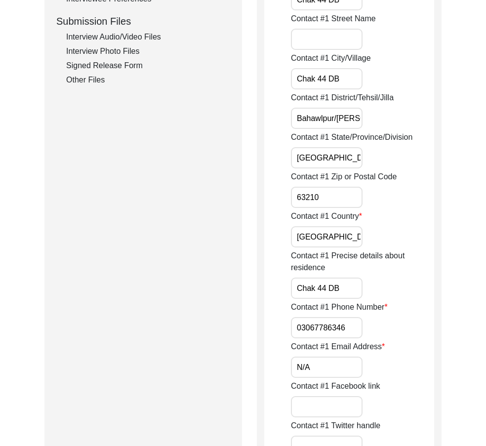
scroll to position [565, 0]
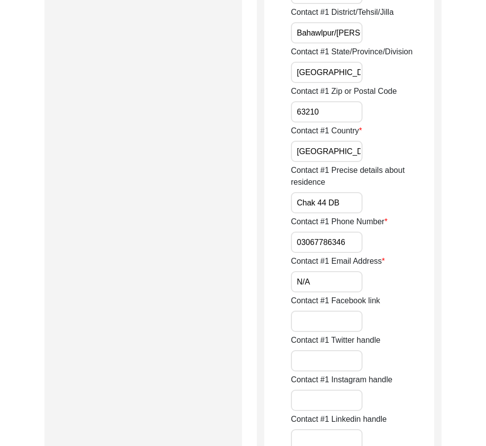
drag, startPoint x: 320, startPoint y: 207, endPoint x: 303, endPoint y: 204, distance: 17.5
click at [304, 205] on input "Chak 44 DB" at bounding box center [327, 202] width 72 height 21
click at [294, 242] on input "03067786346" at bounding box center [327, 242] width 72 height 21
paste input "+92"
drag, startPoint x: 294, startPoint y: 242, endPoint x: 400, endPoint y: 263, distance: 107.8
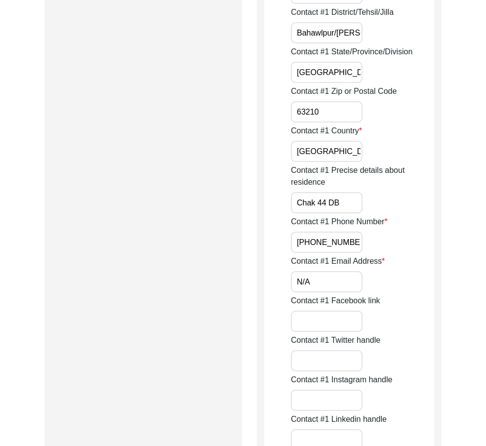
type input "[PHONE_NUMBER]"
click at [361, 274] on input "N/A" at bounding box center [327, 281] width 72 height 21
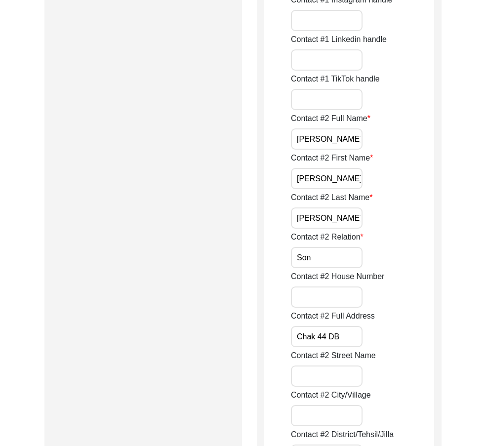
scroll to position [960, 0]
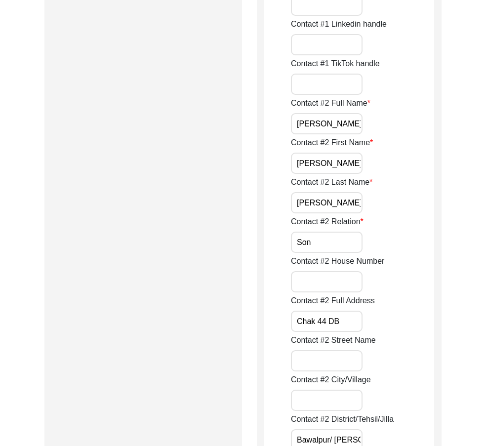
drag, startPoint x: 307, startPoint y: 127, endPoint x: 348, endPoint y: 155, distance: 50.2
click at [345, 157] on input "[PERSON_NAME]" at bounding box center [327, 163] width 72 height 21
click at [339, 193] on input "[PERSON_NAME]" at bounding box center [327, 202] width 72 height 21
click at [341, 243] on input "Son" at bounding box center [327, 242] width 72 height 21
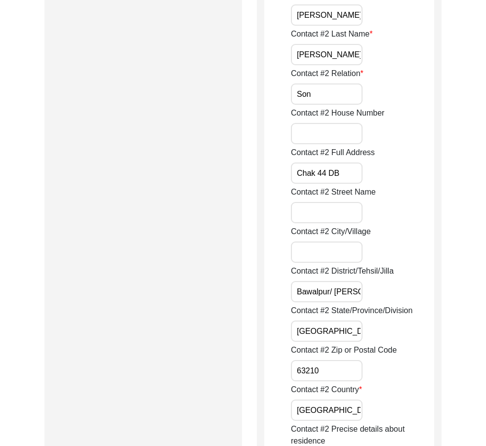
click at [344, 176] on input "Chak 44 DB" at bounding box center [327, 173] width 72 height 21
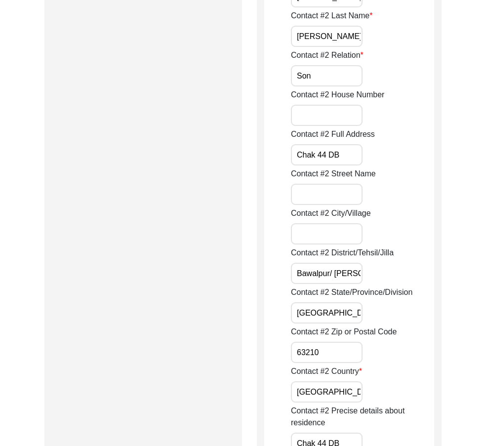
scroll to position [1158, 0]
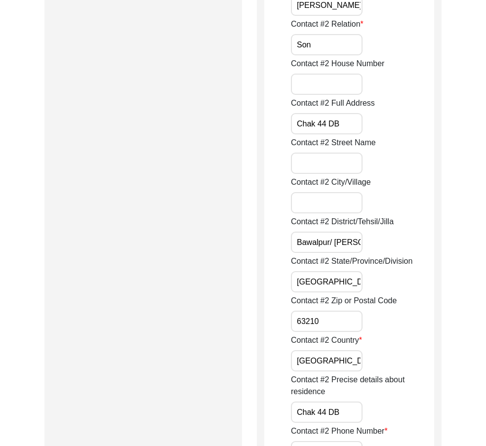
click at [334, 247] on input "Bawalpur/ [PERSON_NAME]" at bounding box center [327, 242] width 72 height 21
drag, startPoint x: 305, startPoint y: 237, endPoint x: 433, endPoint y: 266, distance: 130.7
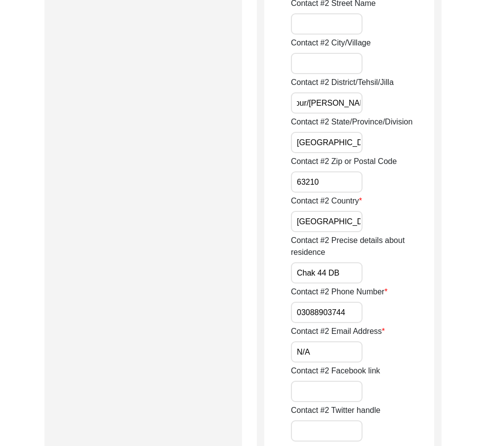
scroll to position [1306, 0]
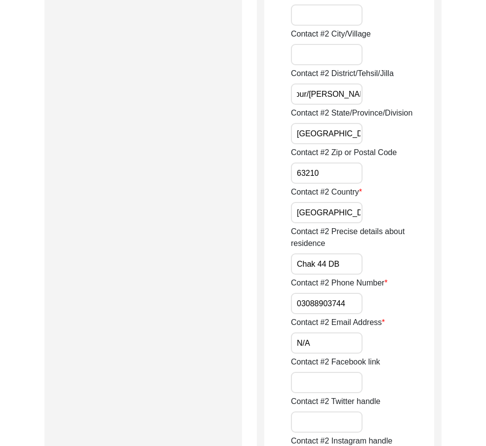
type input "Bawalpur/[PERSON_NAME]"
click at [338, 138] on input "[GEOGRAPHIC_DATA]" at bounding box center [327, 133] width 72 height 21
click at [340, 173] on input "63210" at bounding box center [327, 173] width 72 height 21
click at [351, 221] on input "[GEOGRAPHIC_DATA]" at bounding box center [327, 212] width 72 height 21
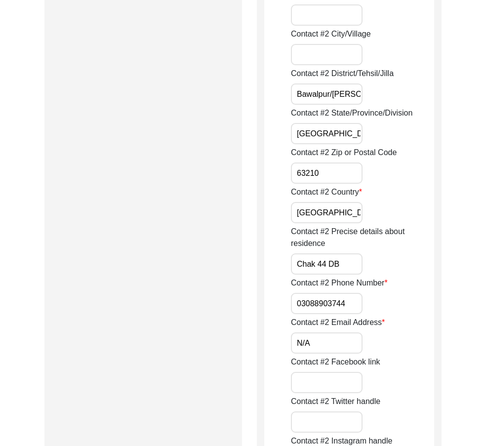
click at [357, 260] on input "Chak 44 DB" at bounding box center [327, 264] width 72 height 21
click at [294, 302] on input "03088903744" at bounding box center [327, 303] width 72 height 21
paste input "+92"
drag, startPoint x: 294, startPoint y: 302, endPoint x: 392, endPoint y: 313, distance: 98.5
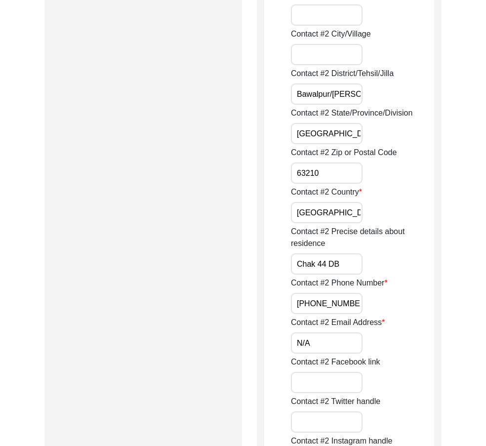
click at [393, 312] on div "Contact #2 Phone Number [PHONE_NUMBER]" at bounding box center [362, 295] width 143 height 37
type input "[PHONE_NUMBER]"
click at [338, 333] on input "N/A" at bounding box center [327, 343] width 72 height 21
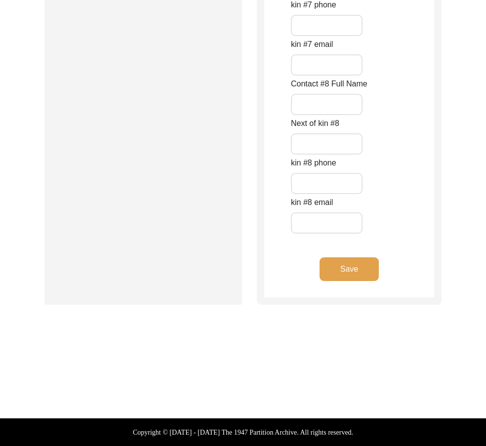
click at [356, 260] on button "Save" at bounding box center [349, 270] width 59 height 24
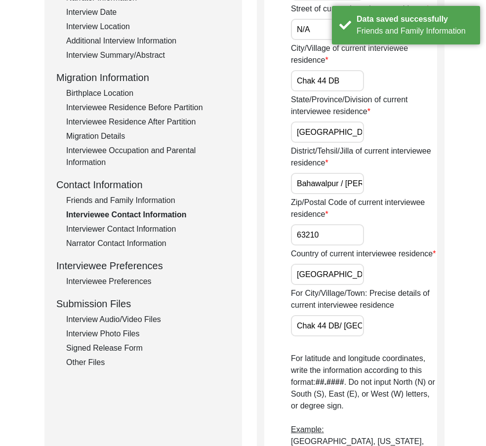
scroll to position [98, 0]
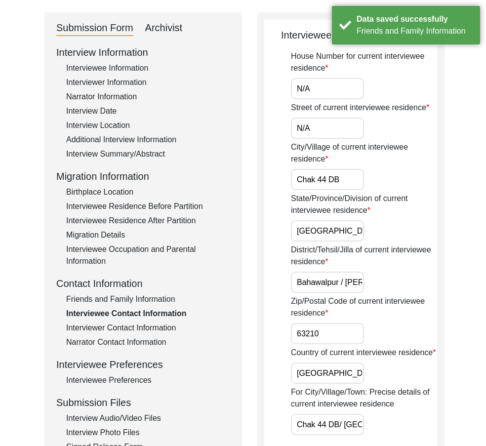
click at [341, 284] on input "Bahawalpur / [PERSON_NAME]" at bounding box center [327, 282] width 73 height 21
click at [345, 283] on input "Bahawalpur/ [PERSON_NAME]" at bounding box center [327, 282] width 73 height 21
type input "Bahawalpur/[PERSON_NAME]"
click at [389, 281] on div "District/Tehsil/Jilla of current interviewee residence [GEOGRAPHIC_DATA]/[PERSO…" at bounding box center [364, 268] width 146 height 49
drag, startPoint x: 322, startPoint y: 86, endPoint x: 324, endPoint y: 99, distance: 13.0
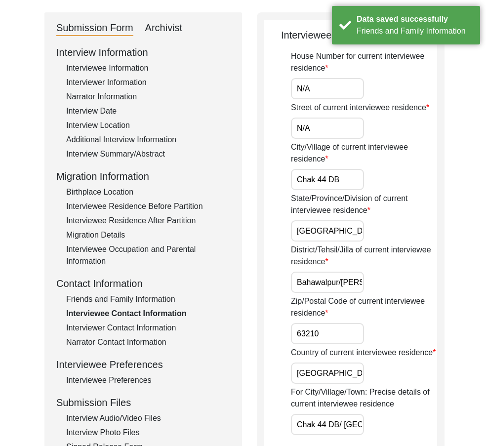
click at [323, 87] on input "N/A" at bounding box center [327, 88] width 73 height 21
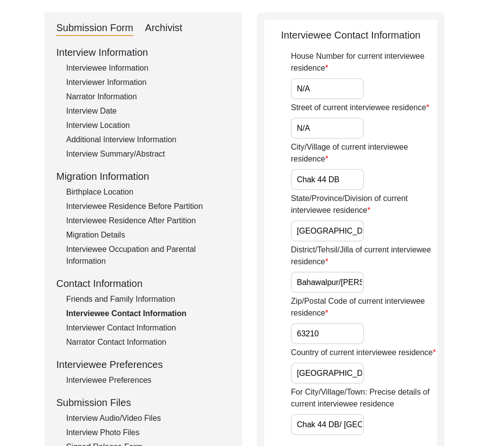
click at [319, 127] on input "N/A" at bounding box center [327, 128] width 73 height 21
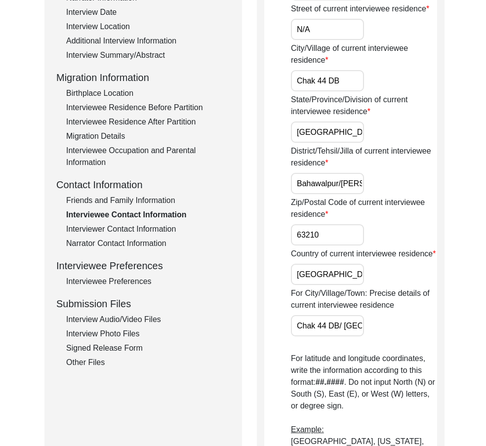
drag, startPoint x: 352, startPoint y: 90, endPoint x: 310, endPoint y: 96, distance: 41.9
click at [351, 90] on input "Chak 44 DB" at bounding box center [327, 80] width 73 height 21
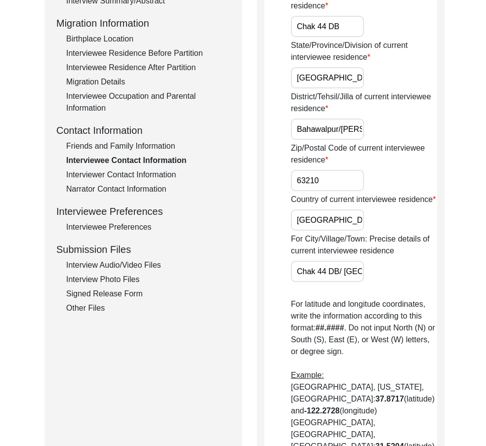
scroll to position [296, 0]
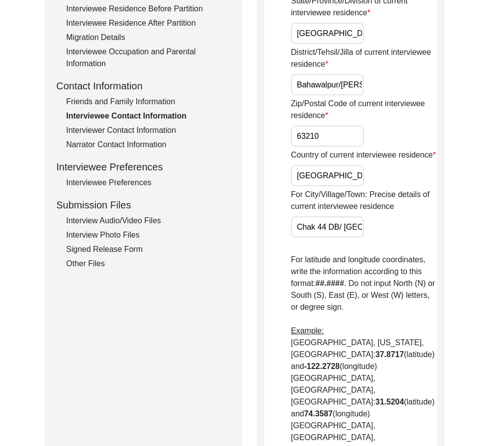
click at [333, 41] on input "[GEOGRAPHIC_DATA]" at bounding box center [327, 33] width 73 height 21
drag, startPoint x: 305, startPoint y: 83, endPoint x: 414, endPoint y: 115, distance: 113.4
click at [427, 109] on div "House Number for current interviewee residence N/A Street of current interviewe…" at bounding box center [364, 407] width 146 height 1109
click at [345, 138] on input "63210" at bounding box center [327, 136] width 73 height 21
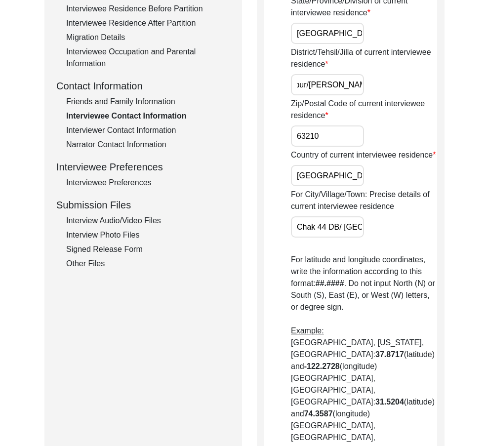
scroll to position [0, 0]
drag, startPoint x: 340, startPoint y: 185, endPoint x: 342, endPoint y: 194, distance: 9.0
click at [340, 185] on input "[GEOGRAPHIC_DATA]" at bounding box center [327, 175] width 73 height 21
drag, startPoint x: 356, startPoint y: 251, endPoint x: 428, endPoint y: 260, distance: 72.3
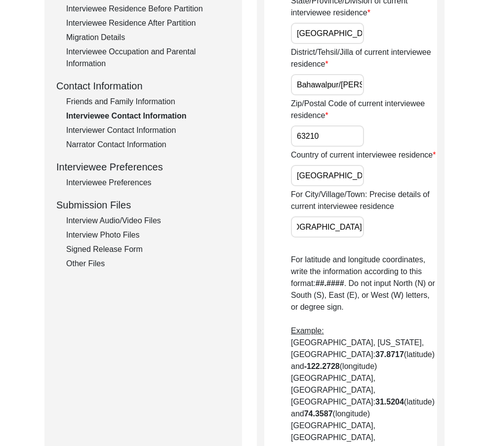
click at [427, 260] on div "House Number for current interviewee residence N/A Street of current interviewe…" at bounding box center [364, 407] width 146 height 1109
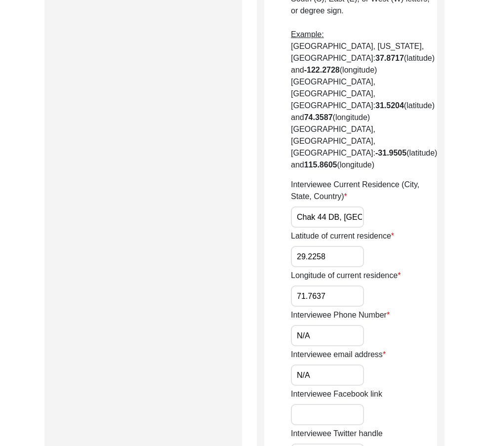
scroll to position [0, 43]
drag, startPoint x: 329, startPoint y: 187, endPoint x: 333, endPoint y: 218, distance: 31.9
click at [386, 196] on div "House Number for current interviewee residence N/A Street of current interviewe…" at bounding box center [364, 110] width 146 height 1109
click at [332, 246] on input "29.2258" at bounding box center [327, 256] width 73 height 21
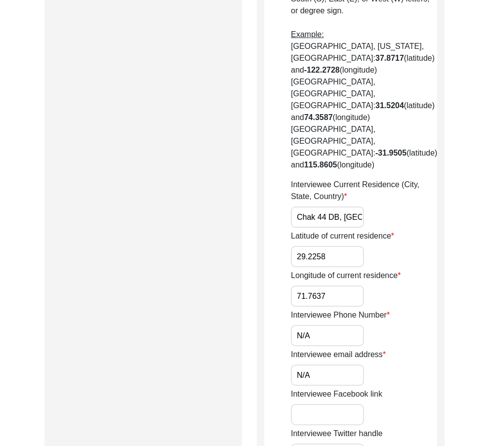
click at [339, 286] on input "71.7637" at bounding box center [327, 296] width 73 height 21
click at [336, 325] on input "N/A" at bounding box center [327, 335] width 73 height 21
click at [297, 349] on label "Interviewee email address" at bounding box center [338, 355] width 95 height 12
click at [297, 365] on input "N/A" at bounding box center [327, 375] width 73 height 21
click at [312, 349] on div "Interviewee email address N/A" at bounding box center [364, 367] width 146 height 37
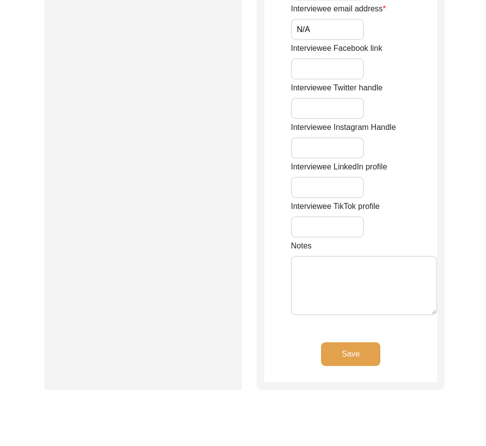
click at [354, 343] on button "Save" at bounding box center [350, 355] width 59 height 24
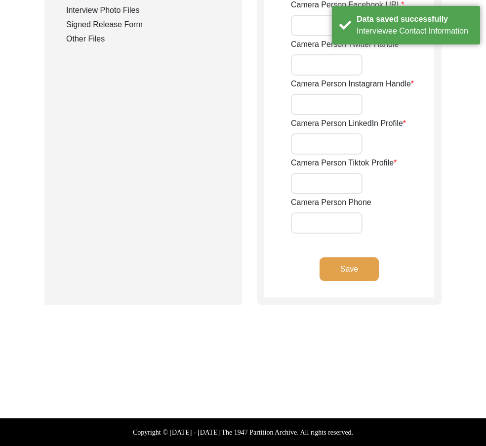
type input "03337682214"
type input "[EMAIL_ADDRESS][DOMAIN_NAME]"
type input "N/A"
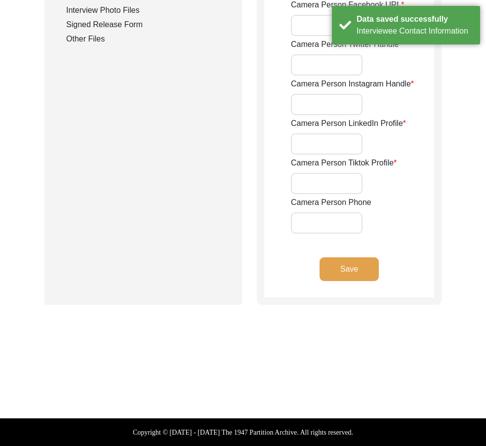
type input "N/A"
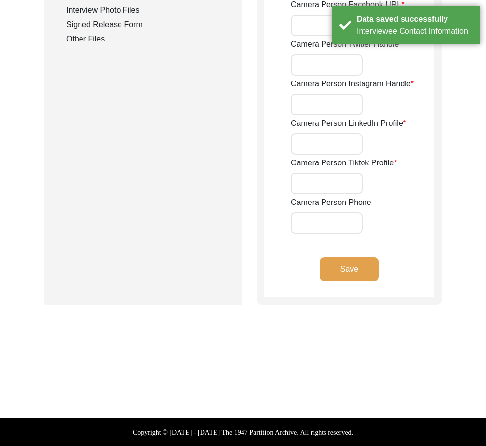
type input "N/A"
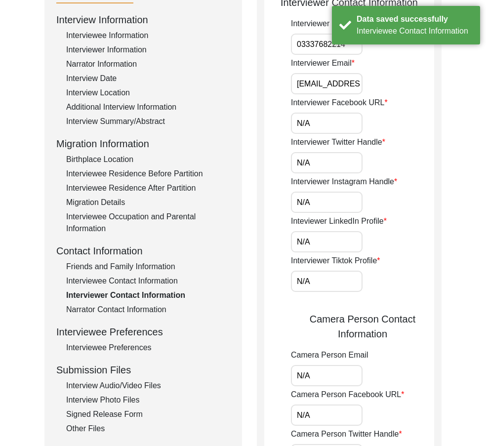
scroll to position [26, 0]
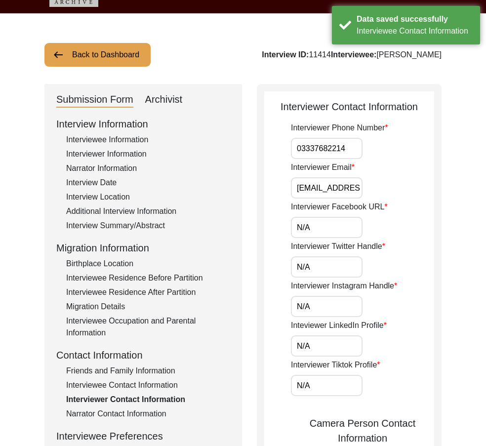
click at [295, 151] on input "03337682214" at bounding box center [327, 148] width 72 height 21
paste input "+92"
drag, startPoint x: 295, startPoint y: 150, endPoint x: 411, endPoint y: 174, distance: 118.8
click at [403, 160] on div "Interviewer Phone Number [PHONE_NUMBER] Interviewer Email [EMAIL_ADDRESS][DOMAI…" at bounding box center [362, 425] width 143 height 606
type input "[PHONE_NUMBER]"
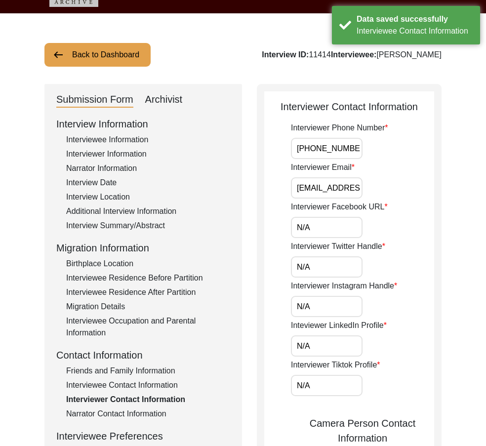
scroll to position [0, 42]
drag, startPoint x: 338, startPoint y: 183, endPoint x: 435, endPoint y: 211, distance: 101.1
click at [454, 205] on div "Back to Dashboard Interview ID: 11414 Interviewee: [PERSON_NAME] Submission For…" at bounding box center [243, 443] width 486 height 860
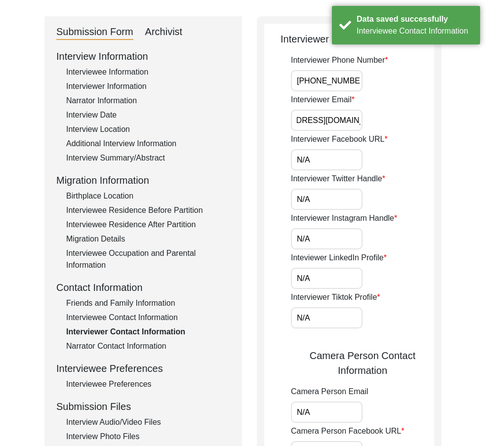
scroll to position [224, 0]
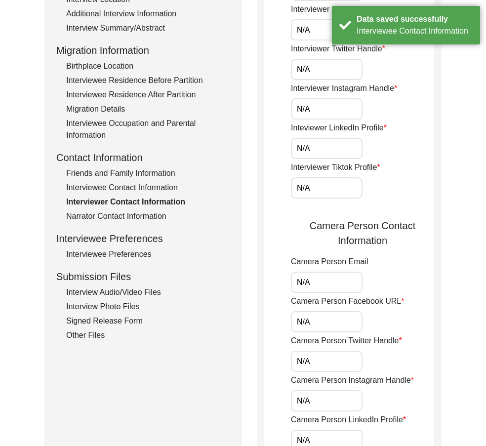
click at [316, 33] on input "N/A" at bounding box center [327, 29] width 72 height 21
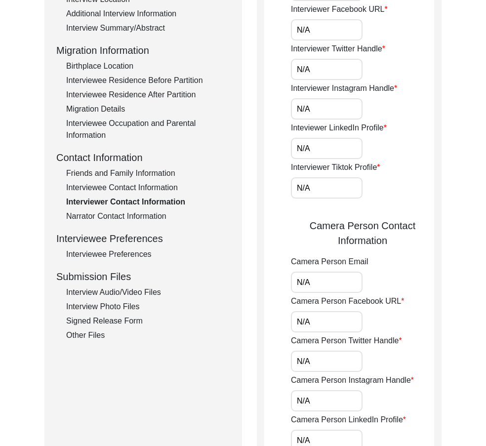
click at [310, 69] on input "N/A" at bounding box center [327, 69] width 72 height 21
click at [308, 113] on input "N/A" at bounding box center [327, 108] width 72 height 21
click at [309, 147] on input "N/A" at bounding box center [327, 148] width 72 height 21
drag, startPoint x: 310, startPoint y: 188, endPoint x: 312, endPoint y: 183, distance: 5.5
click at [310, 188] on input "N/A" at bounding box center [327, 187] width 72 height 21
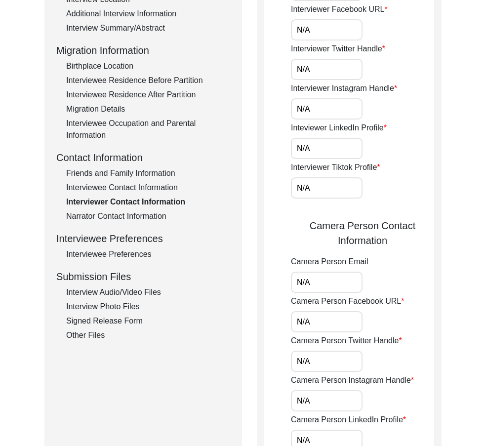
click at [348, 150] on input "N/A" at bounding box center [327, 148] width 72 height 21
click at [313, 186] on input "N/A" at bounding box center [327, 187] width 72 height 21
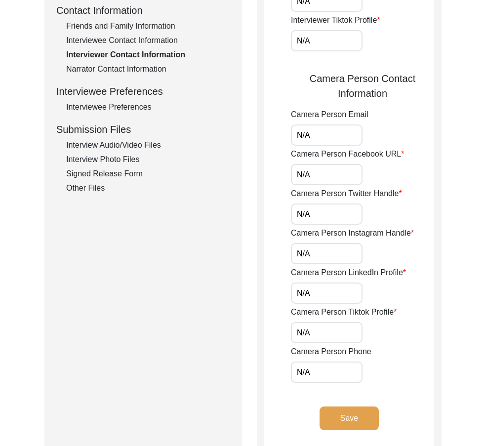
scroll to position [372, 0]
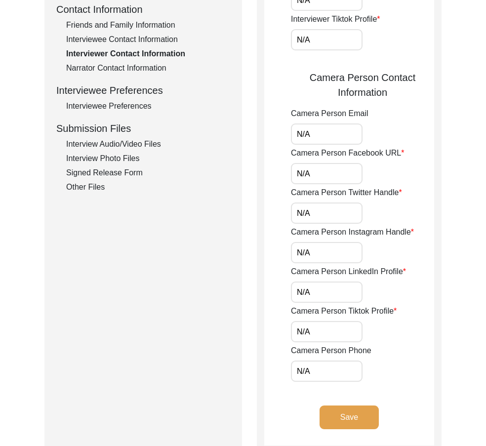
drag, startPoint x: 319, startPoint y: 135, endPoint x: 288, endPoint y: 171, distance: 47.2
click at [318, 136] on input "N/A" at bounding box center [327, 134] width 72 height 21
click at [307, 174] on input "N/A" at bounding box center [327, 173] width 72 height 21
click at [311, 172] on input "N/A" at bounding box center [327, 173] width 72 height 21
click at [305, 211] on input "N/A" at bounding box center [327, 213] width 72 height 21
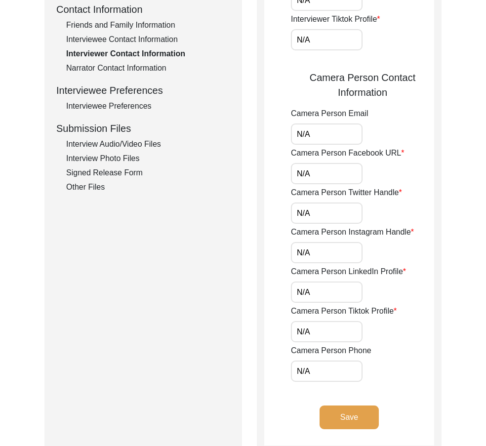
click at [311, 213] on input "N/A" at bounding box center [327, 213] width 72 height 21
click at [307, 253] on input "N/A" at bounding box center [327, 252] width 72 height 21
click at [312, 254] on input "N/A" at bounding box center [327, 252] width 72 height 21
click at [307, 288] on input "N/A" at bounding box center [327, 292] width 72 height 21
click at [312, 291] on input "N/A" at bounding box center [327, 292] width 72 height 21
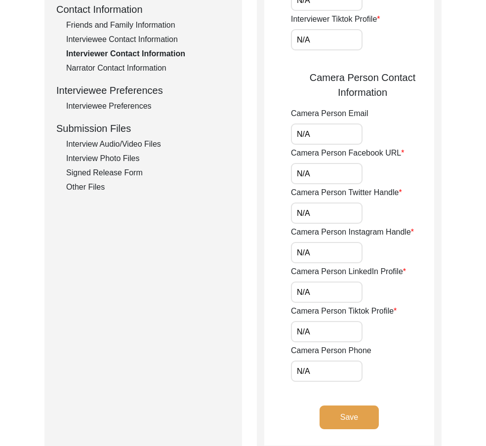
click at [312, 335] on input "N/A" at bounding box center [327, 331] width 72 height 21
drag, startPoint x: 305, startPoint y: 369, endPoint x: 316, endPoint y: 372, distance: 11.2
click at [316, 372] on input "N/A" at bounding box center [327, 371] width 72 height 21
click at [292, 369] on input "N/A" at bounding box center [327, 371] width 72 height 21
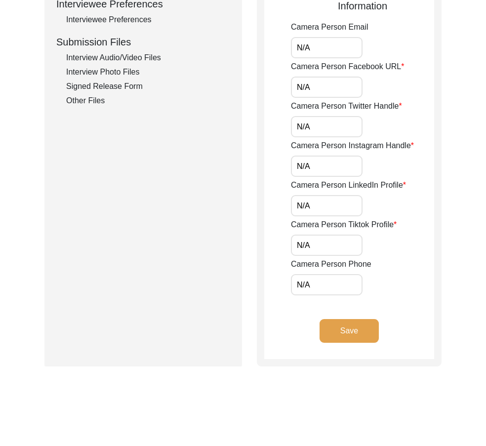
scroll to position [471, 0]
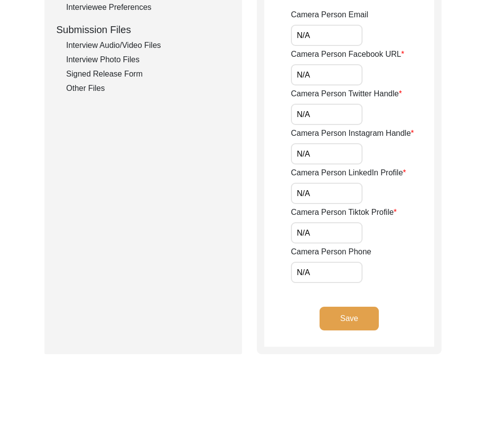
click at [269, 197] on app-interviewer-contact-information "Interviewer Contact Information Interviewer Phone Number [PHONE_NUMBER] Intervi…" at bounding box center [349, 1] width 170 height 692
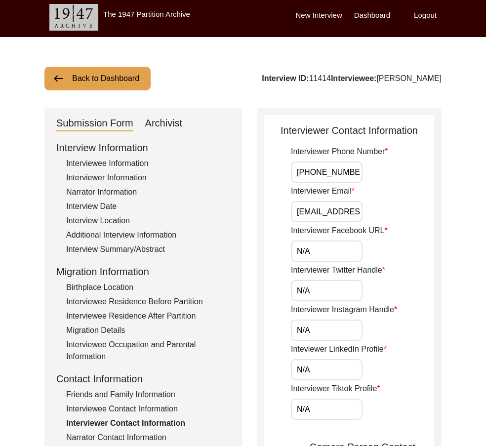
scroll to position [0, 0]
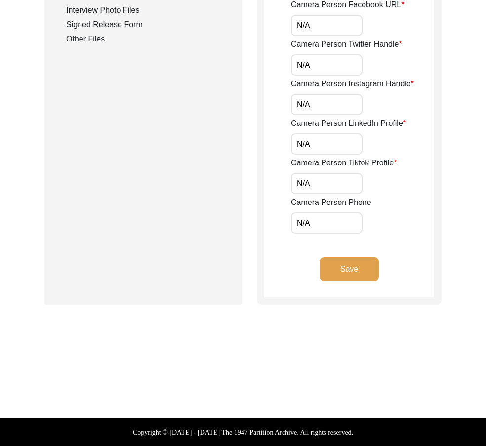
click at [348, 264] on button "Save" at bounding box center [349, 270] width 59 height 24
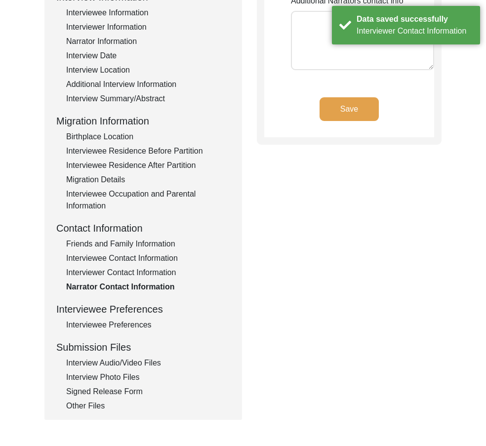
scroll to position [170, 0]
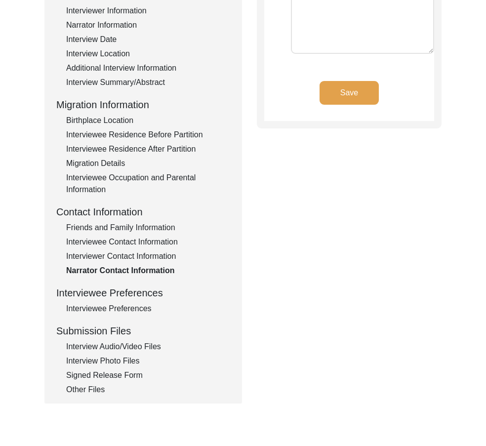
click at [95, 309] on div "Interviewee Preferences" at bounding box center [148, 309] width 164 height 12
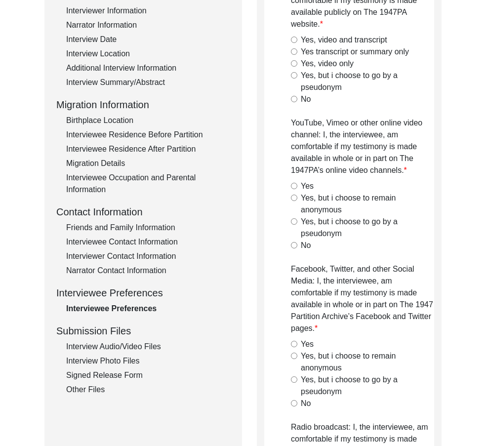
radio input "true"
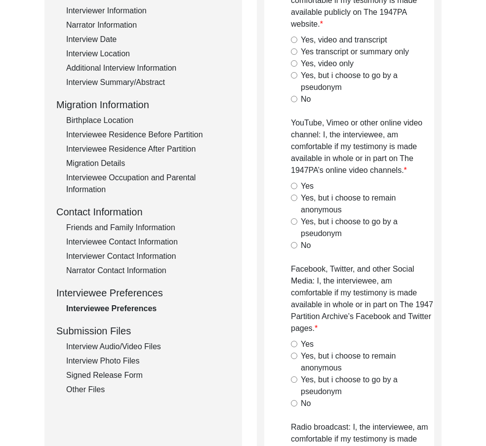
radio input "true"
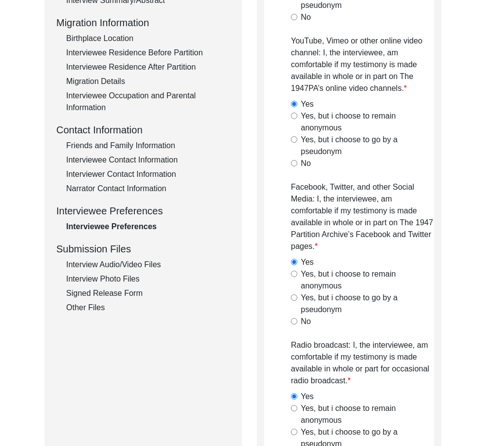
click at [136, 262] on div "Interview Audio/Video Files" at bounding box center [148, 265] width 164 height 12
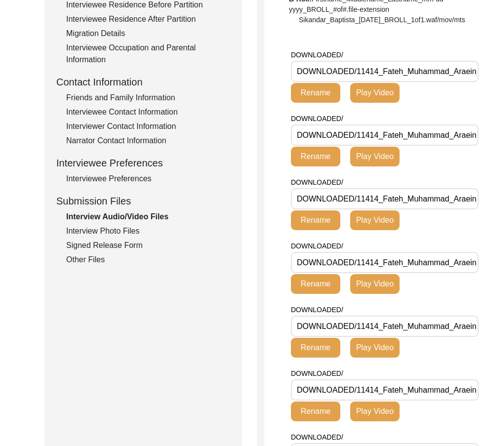
scroll to position [350, 0]
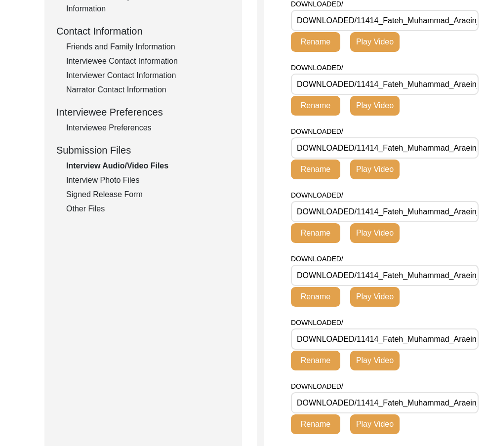
click at [109, 187] on div "Interview Information Interviewee Information Interviewer Information Narrator …" at bounding box center [143, 3] width 174 height 423
click at [110, 184] on div "Interview Photo Files" at bounding box center [148, 180] width 164 height 12
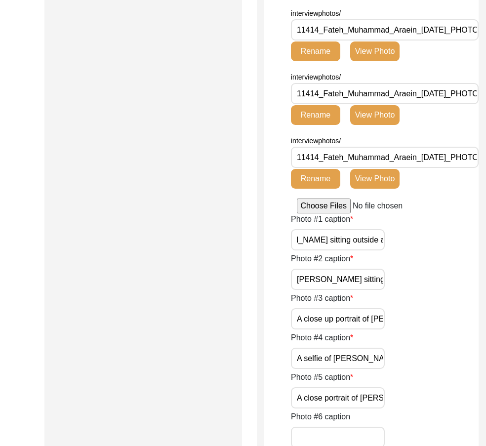
scroll to position [0, 304]
drag, startPoint x: 371, startPoint y: 240, endPoint x: 388, endPoint y: 267, distance: 32.6
click at [417, 245] on div "Photo #1 caption Interviewee [PERSON_NAME] sitting outside and in front of the …" at bounding box center [385, 232] width 188 height 37
drag, startPoint x: 343, startPoint y: 276, endPoint x: 473, endPoint y: 290, distance: 130.7
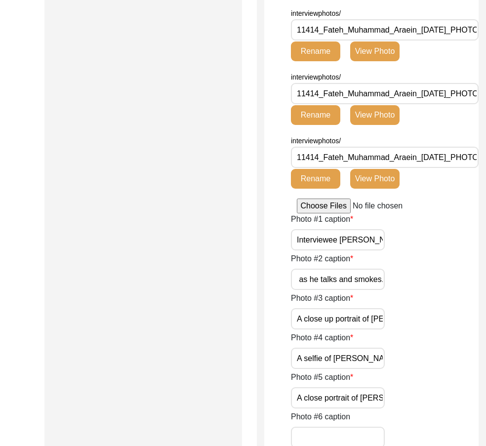
click at [478, 287] on div "Photo #2 caption [PERSON_NAME] sitting in front of the camera, talking througho…" at bounding box center [385, 271] width 188 height 37
drag, startPoint x: 333, startPoint y: 312, endPoint x: 473, endPoint y: 328, distance: 140.8
click at [483, 323] on div "Interview Photo Files Write a detailed caption for each photo: when was the pho…" at bounding box center [371, 120] width 229 height 1513
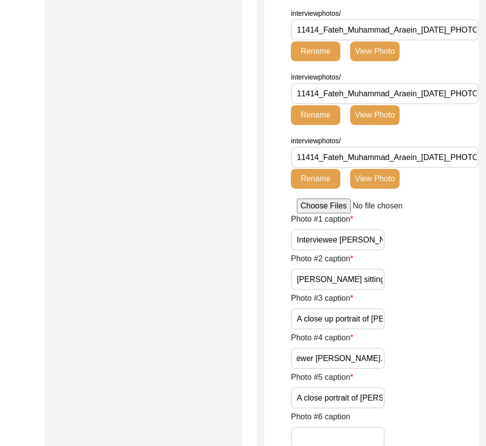
drag, startPoint x: 329, startPoint y: 362, endPoint x: 501, endPoint y: 381, distance: 173.1
click at [486, 381] on html "The 1947 Partition Archive New Interview Dashboard Logout Back to Dashboard Int…" at bounding box center [243, 136] width 486 height 1765
drag, startPoint x: 349, startPoint y: 404, endPoint x: 477, endPoint y: 411, distance: 127.7
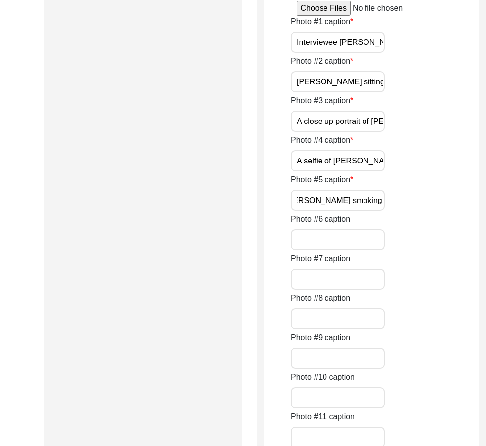
click at [355, 208] on input "A close portrait of [PERSON_NAME] smoking." at bounding box center [338, 200] width 94 height 21
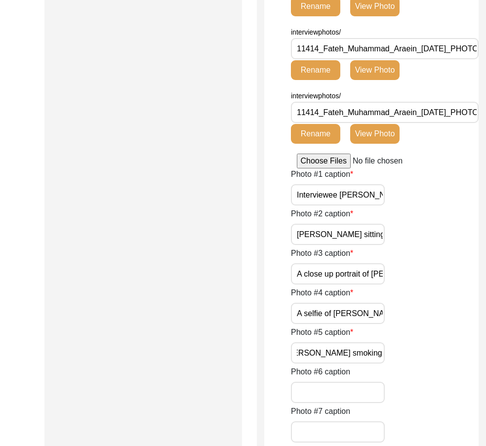
click at [335, 198] on input "Interviewee [PERSON_NAME] sitting outside and in front of the camera. He holds …" at bounding box center [338, 194] width 94 height 21
click at [355, 224] on input "[PERSON_NAME] sitting in front of the camera, talking throughout the interview.…" at bounding box center [338, 234] width 94 height 21
click at [310, 275] on input "A close up portrait of [PERSON_NAME], him looking straight out while the pictur…" at bounding box center [338, 273] width 94 height 21
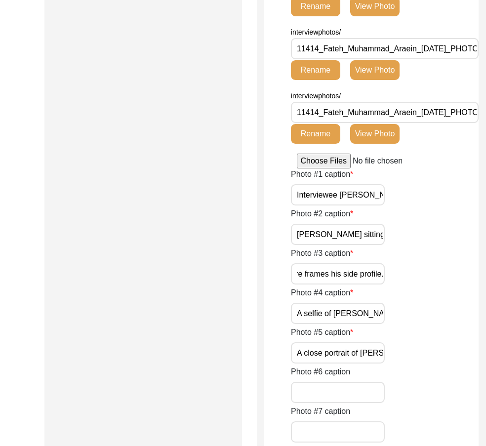
scroll to position [0, 0]
click at [320, 315] on input "A selfie of [PERSON_NAME] and interviewer [PERSON_NAME]." at bounding box center [338, 313] width 94 height 21
click at [324, 346] on input "A close portrait of [PERSON_NAME] smoking." at bounding box center [338, 353] width 94 height 21
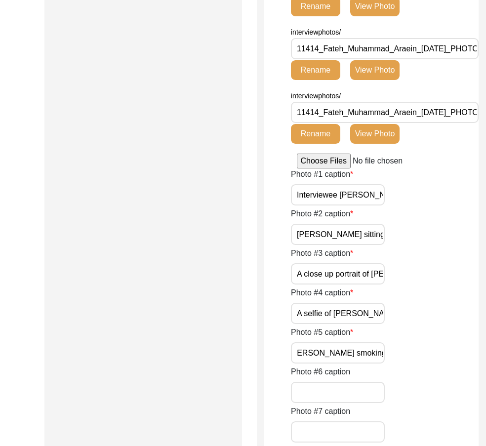
type input "A close portrait of [PERSON_NAME] smoking."
click at [264, 273] on div "Interview Photo Files Write a detailed caption for each photo: when was the pho…" at bounding box center [371, 75] width 229 height 1513
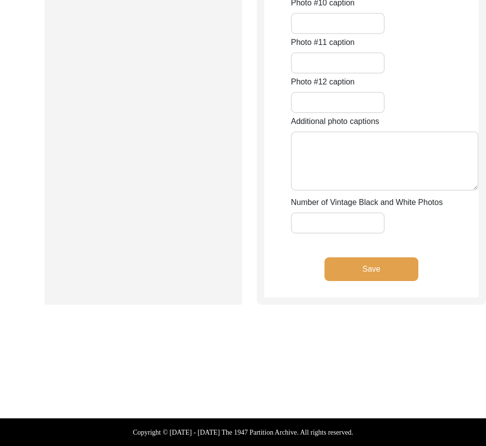
click at [356, 286] on div "Save" at bounding box center [371, 278] width 215 height 40
click at [353, 277] on button "Save" at bounding box center [372, 270] width 94 height 24
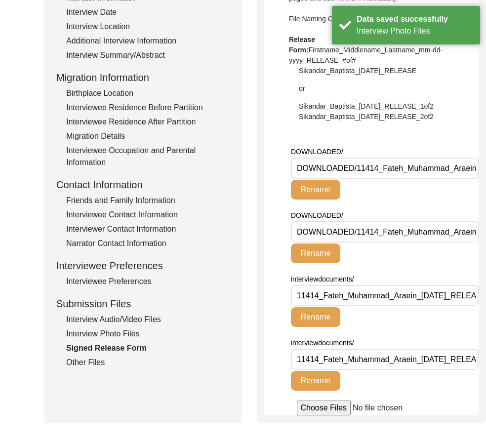
scroll to position [219, 0]
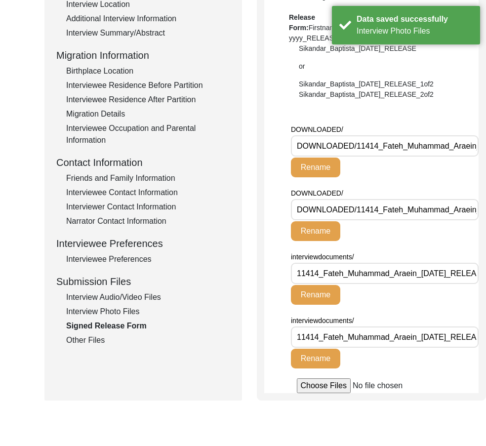
click at [106, 342] on div "Other Files" at bounding box center [148, 341] width 164 height 12
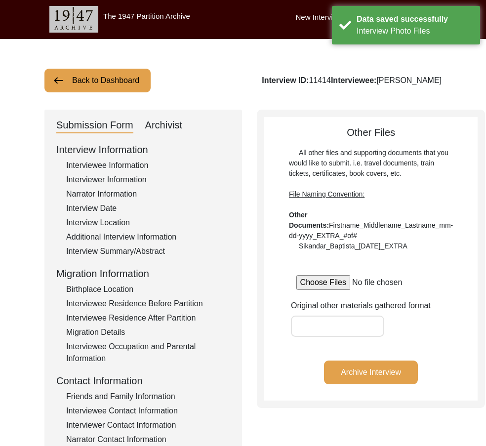
scroll to position [0, 0]
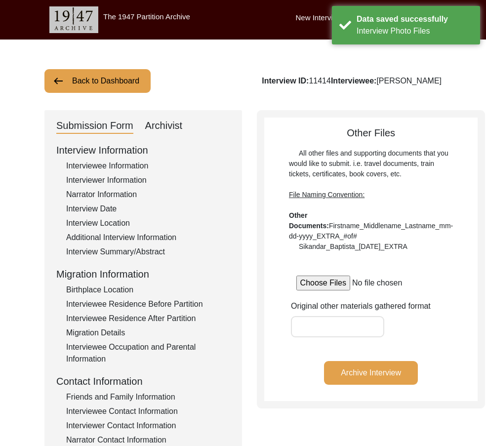
click at [156, 120] on div "Archivist" at bounding box center [164, 126] width 38 height 16
select select "Auditing In Progress"
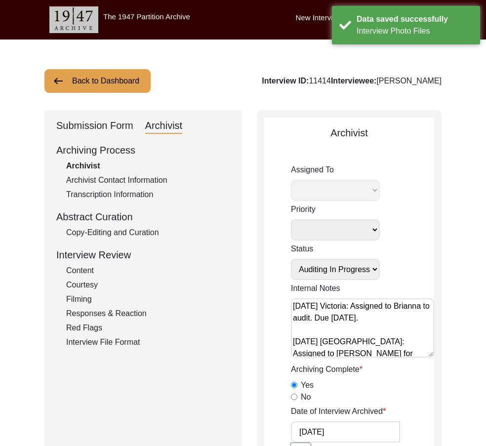
select select "442"
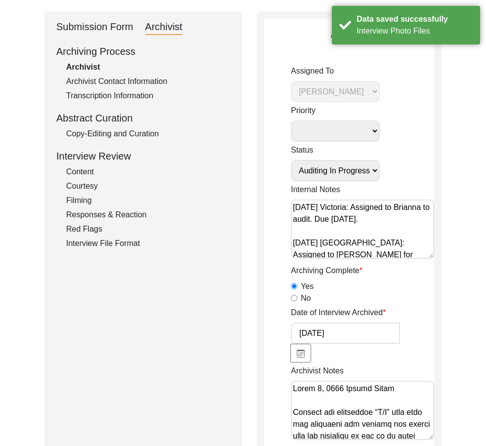
click at [338, 172] on select "Submission In Progress Submitted/Received Archiving In Progress Archiving Compl…" at bounding box center [335, 170] width 89 height 21
select select "Auditing Completed"
click at [291, 160] on select "Submission In Progress Submitted/Received Archiving In Progress Archiving Compl…" at bounding box center [335, 170] width 89 height 21
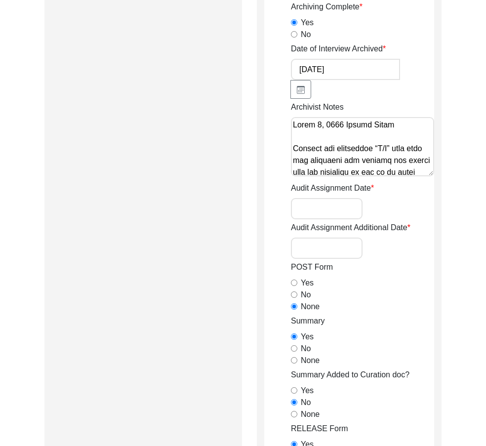
scroll to position [395, 0]
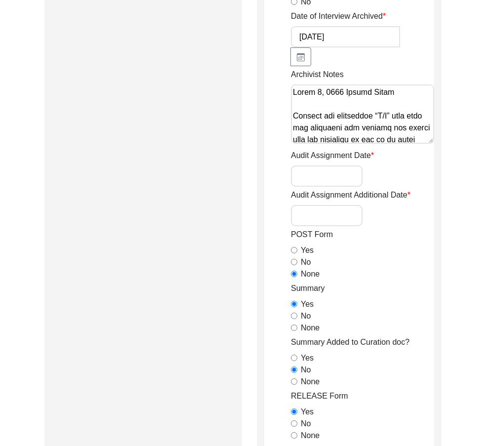
click at [330, 177] on input "Audit Assignment Date" at bounding box center [327, 176] width 72 height 21
click at [313, 182] on input "Audit Assignment Date" at bounding box center [327, 176] width 72 height 21
type input "[DATE]"
click at [313, 207] on input "Audit Assignment Additional Date" at bounding box center [327, 215] width 72 height 21
type input "N/A"
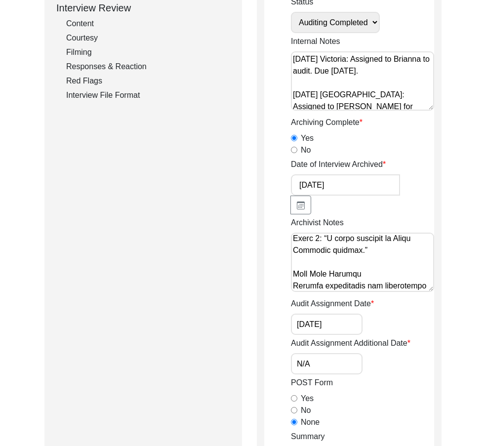
scroll to position [1072, 0]
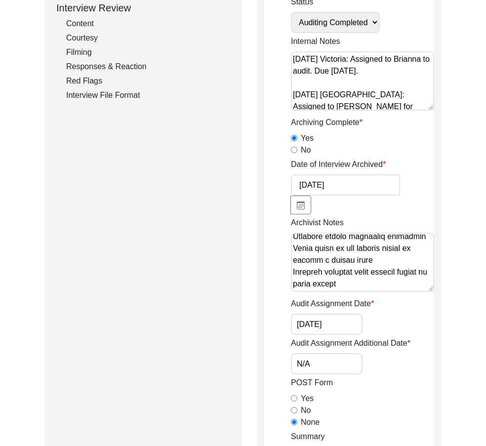
click at [387, 284] on textarea "Archivist Notes" at bounding box center [362, 262] width 143 height 59
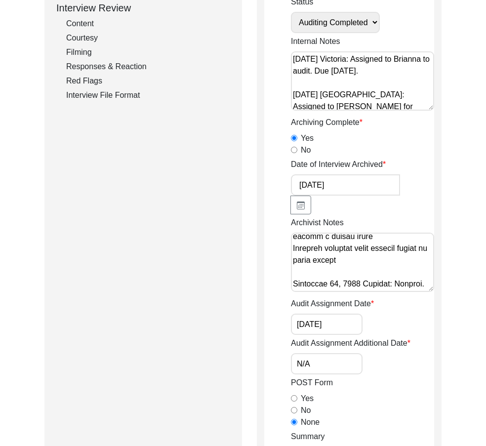
scroll to position [1104, 0]
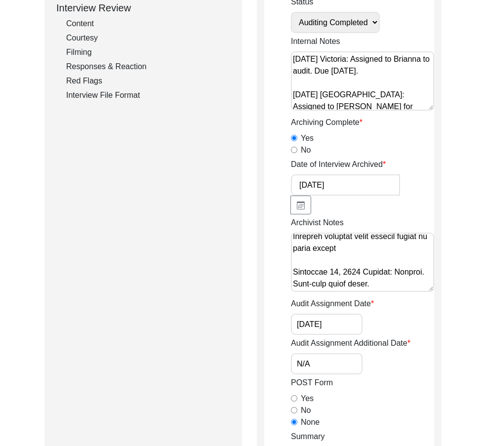
drag, startPoint x: 338, startPoint y: 274, endPoint x: 405, endPoint y: 293, distance: 69.8
click at [339, 274] on textarea "Archivist Notes" at bounding box center [362, 262] width 143 height 59
click at [405, 286] on textarea "Archivist Notes" at bounding box center [362, 262] width 143 height 59
paste textarea "Deleted extra spaces Point of Entry/Route Traveled: Changed ‘Did not travel’ to…"
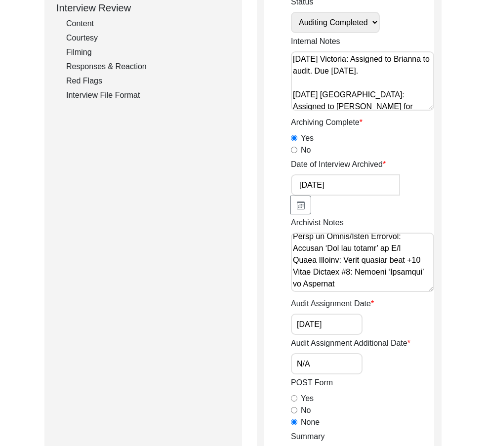
scroll to position [1214, 0]
click at [405, 290] on textarea "Archivist Notes" at bounding box center [362, 262] width 143 height 59
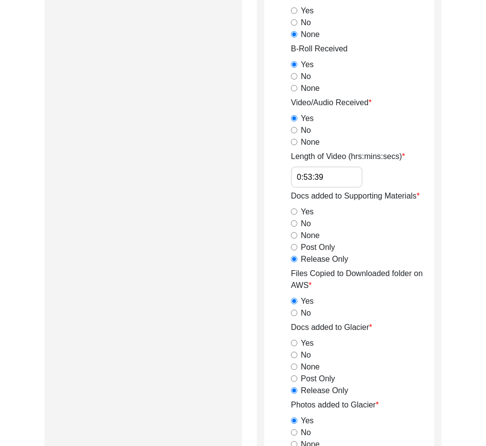
scroll to position [939, 0]
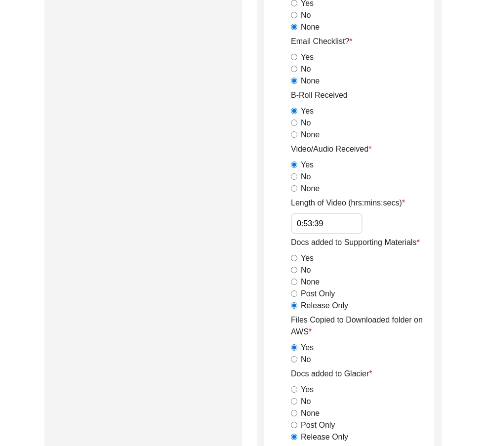
type textarea "Lorem 2, 2700 Ipsumd Sitam Consect adi elitseddoe “T/I” utla etdo mag aliquaeni…"
click at [327, 216] on input "0:53:39" at bounding box center [327, 223] width 72 height 21
click at [146, 252] on div "Submission Form Archivist Archiving Process Archivist Archivist Contact Informa…" at bounding box center [143, 37] width 198 height 1732
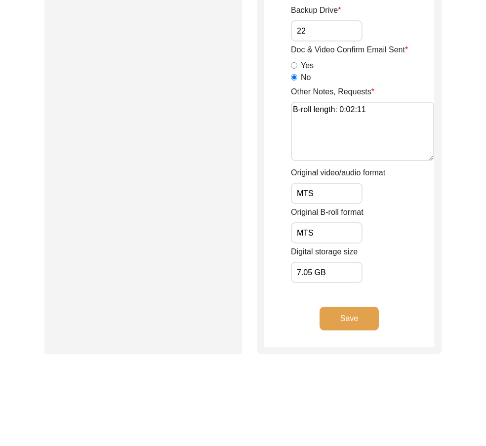
click at [371, 326] on button "Save" at bounding box center [349, 319] width 59 height 24
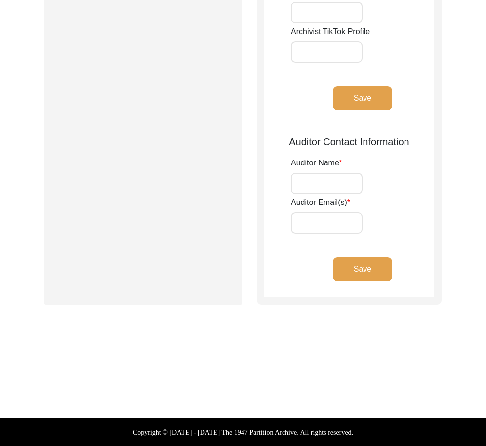
type input "[PERSON_NAME]"
type input "[EMAIL_ADDRESS][DOMAIN_NAME]"
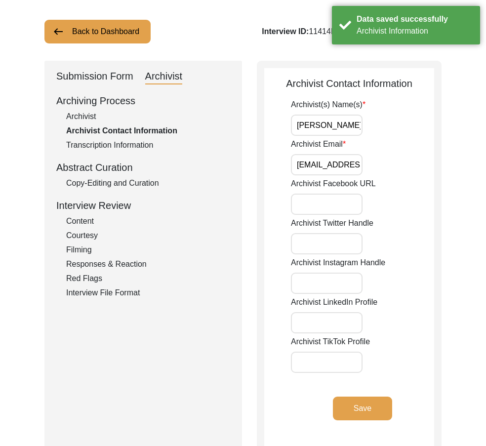
scroll to position [0, 0]
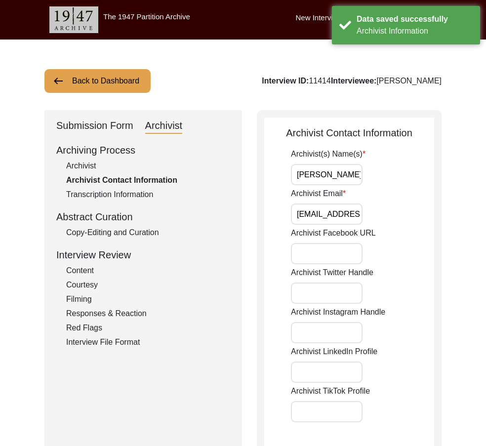
click at [354, 175] on input "[PERSON_NAME]" at bounding box center [327, 174] width 72 height 21
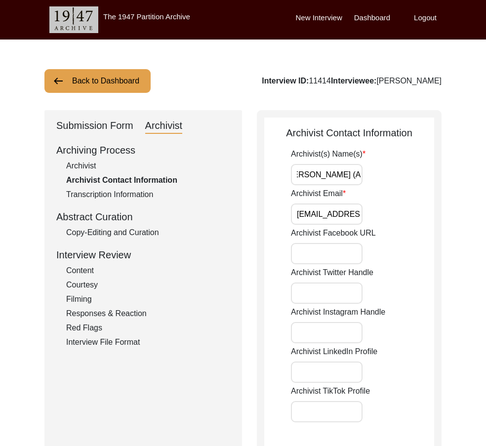
scroll to position [0, 83]
type input "[PERSON_NAME], [PERSON_NAME] (Auditor)"
drag, startPoint x: 345, startPoint y: 211, endPoint x: 415, endPoint y: 217, distance: 71.0
click at [424, 217] on div "Archivist Email" at bounding box center [362, 206] width 143 height 37
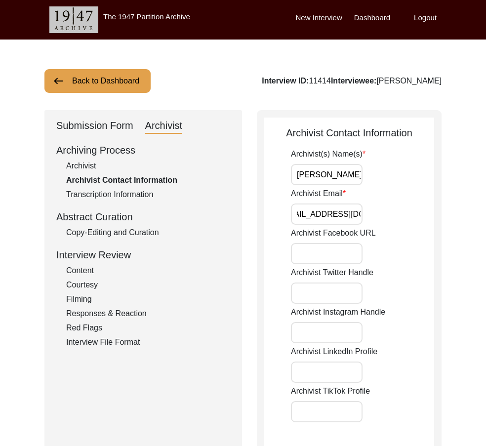
click at [345, 216] on input "Archivist Email" at bounding box center [327, 214] width 72 height 21
type input "[EMAIL_ADDRESS][DOMAIN_NAME], [EMAIL_ADDRESS][DOMAIN_NAME] (Auditor)"
click at [405, 225] on div "Archivist(s) Name(s) [PERSON_NAME], [PERSON_NAME] (Auditor) Archivist Email Arc…" at bounding box center [362, 317] width 143 height 338
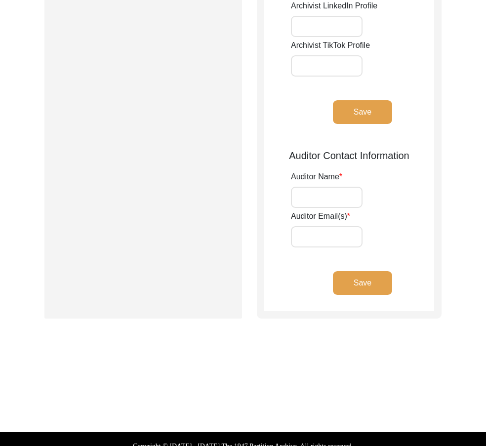
click at [361, 119] on button "Save" at bounding box center [362, 112] width 59 height 24
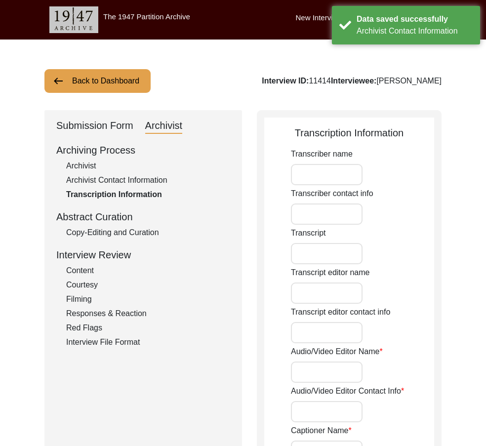
click at [120, 238] on div "Copy-Editing and Curation" at bounding box center [148, 233] width 164 height 12
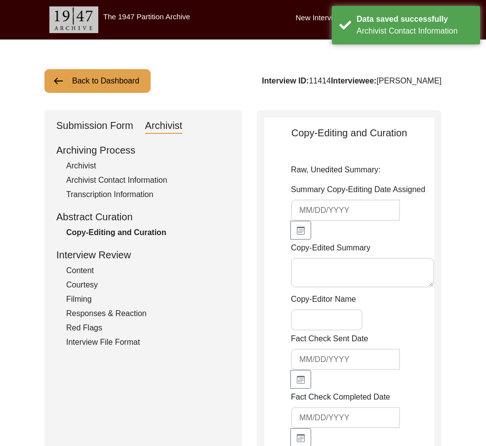
type textarea "Lorem 4, 8860 Ipsumd Sitamet Conse Adipisci, Eli se Doeiu Temp, inc utla et dol…"
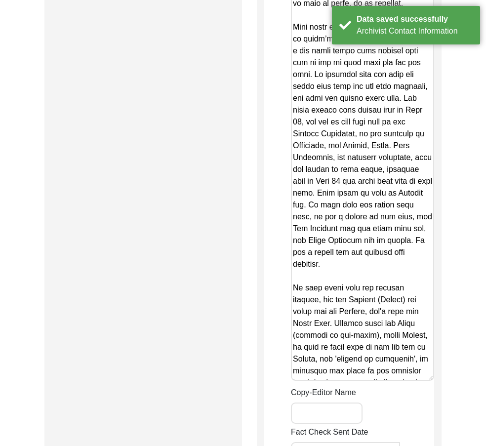
scroll to position [2076, 0]
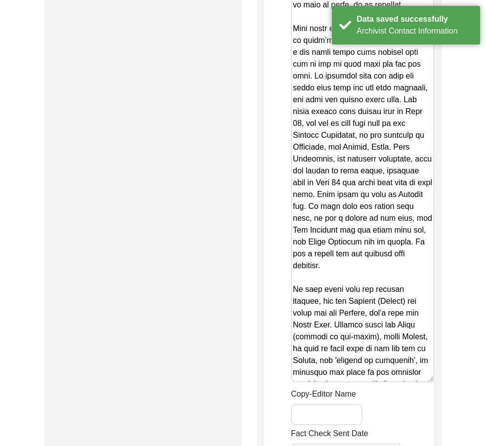
click at [376, 184] on textarea "Copy-Edited Summary" at bounding box center [362, 71] width 143 height 623
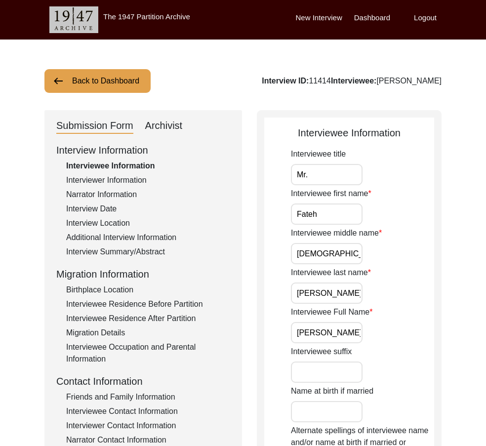
click at [174, 124] on div "Archivist" at bounding box center [164, 126] width 38 height 16
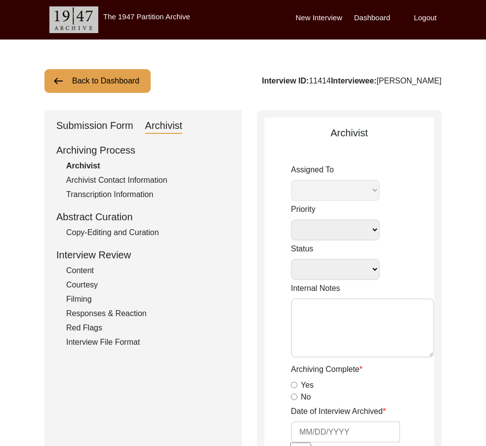
select select
select select "Auditing Completed"
type textarea "[DATE] Victoria: Assigned to Brianna to audit. Due [DATE]. [DATE] [GEOGRAPHIC_D…"
radio input "true"
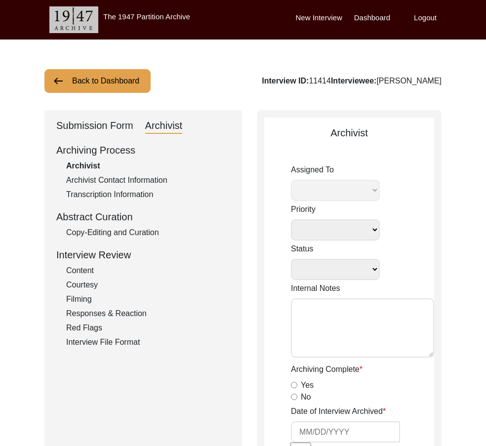
type input "[DATE]"
type textarea "Lorem 2, 2700 Ipsumd Sitam Consect adi elitseddoe “T/I” utla etdo mag aliquaeni…"
type input "[DATE]"
type input "N/A"
radio input "true"
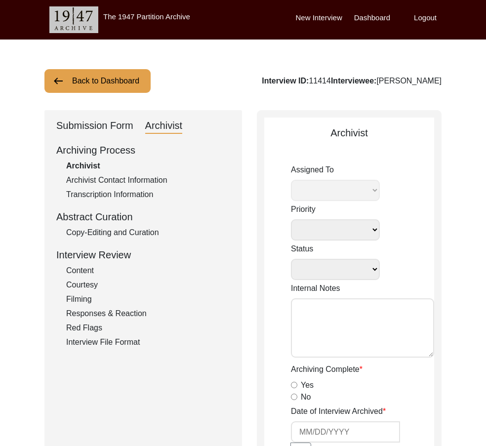
radio input "true"
type textarea "-"
radio input "true"
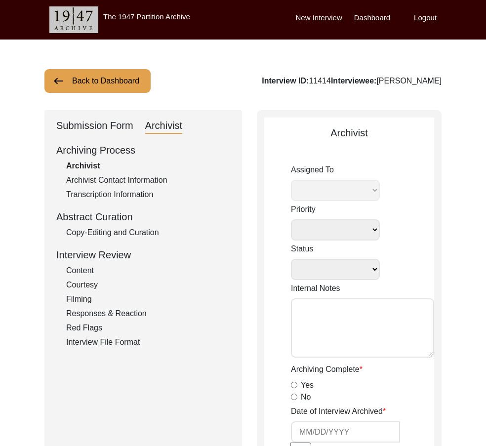
radio input "true"
type input "0:53:39"
radio input "true"
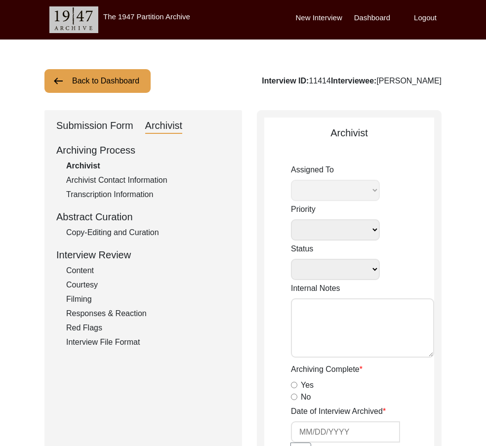
radio input "true"
type input "22"
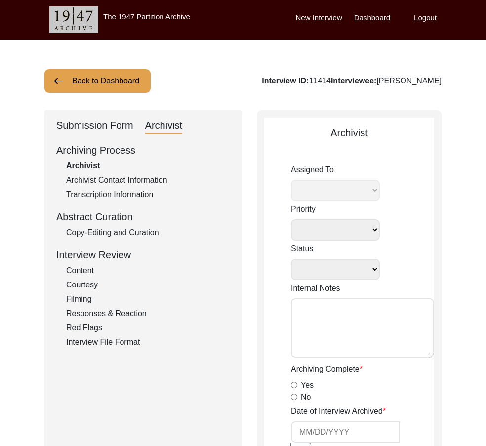
radio input "true"
type textarea "B-roll length: 0:02:11"
type input "MTS"
type input "7.05 GB"
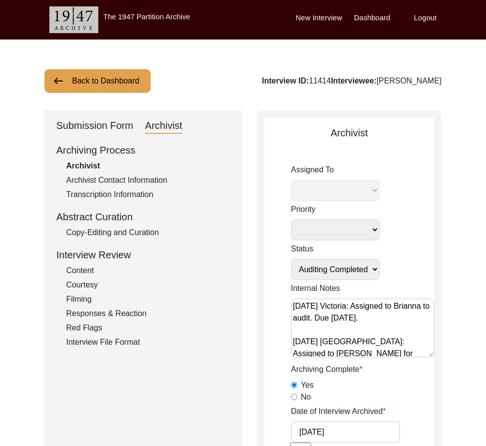
select select "442"
click at [119, 229] on div "Copy-Editing and Curation" at bounding box center [148, 233] width 164 height 12
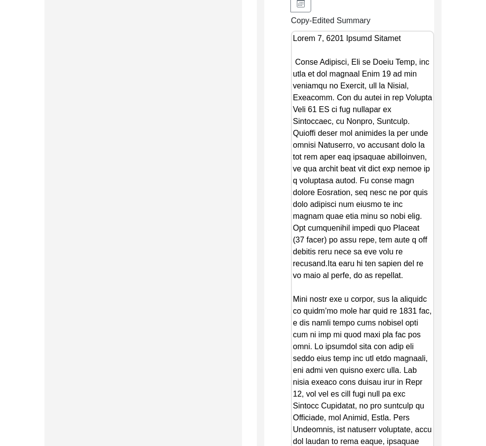
scroll to position [1829, 0]
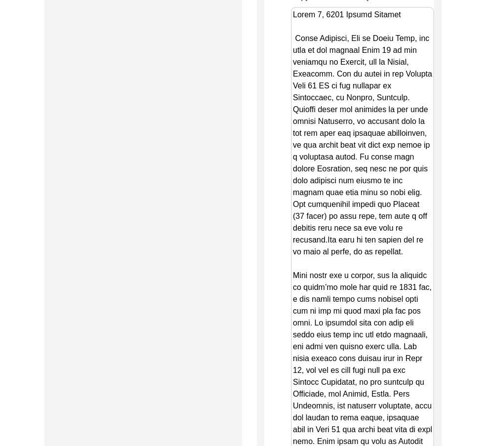
click at [336, 257] on textarea "Copy-Edited Summary" at bounding box center [362, 318] width 143 height 623
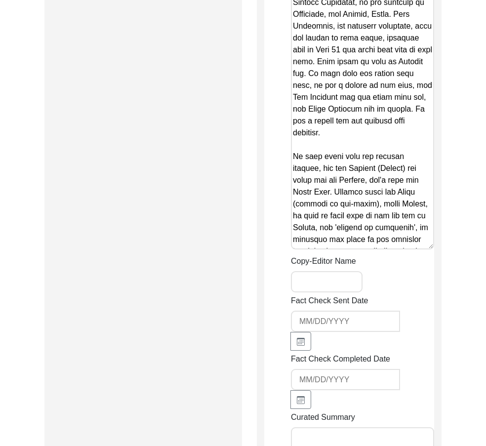
scroll to position [2224, 0]
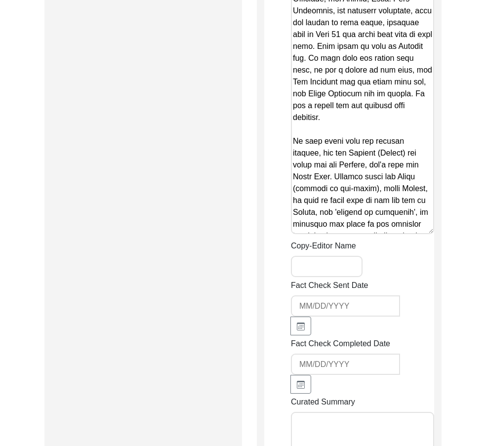
click at [328, 267] on input "Copy-Editor Name" at bounding box center [327, 266] width 72 height 21
type input "[PERSON_NAME]"
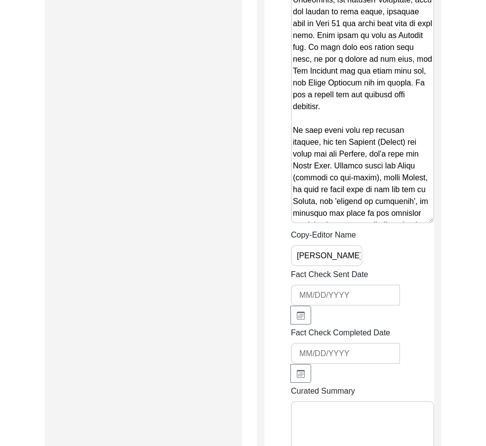
scroll to position [2471, 0]
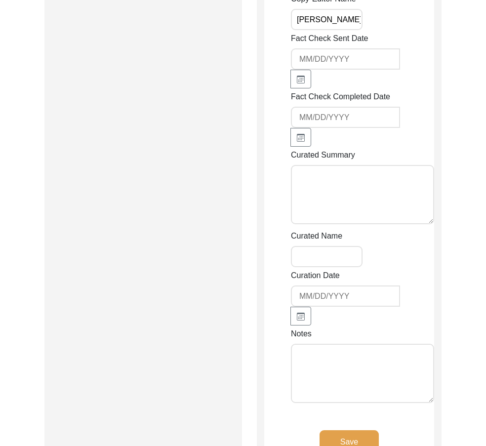
click at [349, 335] on div "Notes" at bounding box center [362, 367] width 143 height 79
click at [352, 355] on textarea "Notes" at bounding box center [362, 373] width 143 height 59
click at [381, 379] on textarea "September 16, 2025 Brianna: Audited." at bounding box center [362, 373] width 143 height 59
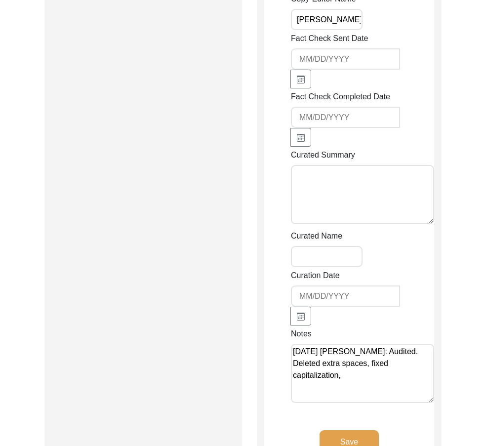
click at [355, 380] on textarea "September 16, 2025 Brianna: Audited. Deleted extra spaces, fixed capitalization," at bounding box center [362, 373] width 143 height 59
click at [330, 364] on textarea "September 16, 2025 Brianna: Audited. Deleted extra spaces, fixed capitalization…" at bounding box center [362, 373] width 143 height 59
click at [351, 382] on textarea "September 16, 2025 Brianna: Audited. Added copy-editor's name, deleted extra sp…" at bounding box center [362, 373] width 143 height 59
click at [359, 386] on textarea "September 16, 2025 Brianna: Audited. Added copy-editor's name, deleted extra sp…" at bounding box center [362, 373] width 143 height 59
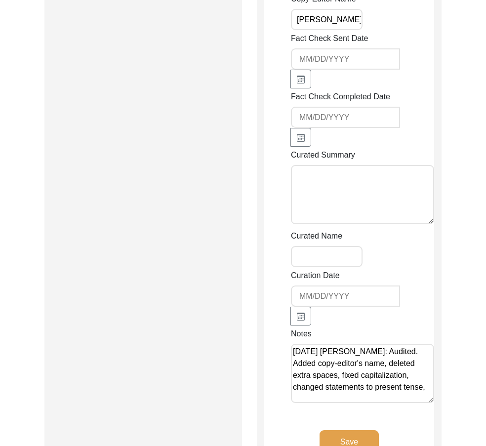
click at [361, 390] on textarea "September 16, 2025 Brianna: Audited. Added copy-editor's name, deleted extra sp…" at bounding box center [362, 373] width 143 height 59
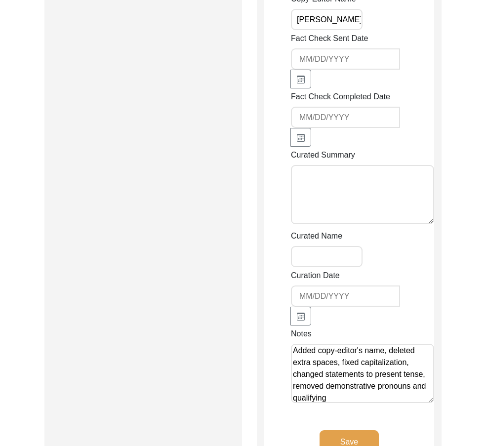
scroll to position [25, 0]
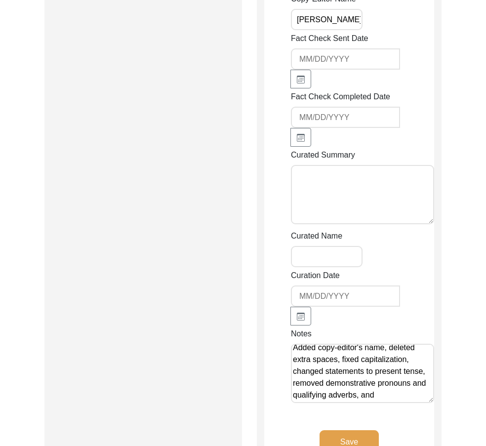
click at [349, 373] on textarea "September 16, 2025 Brianna: Audited. Added copy-editor's name, deleted extra sp…" at bounding box center [362, 373] width 143 height 59
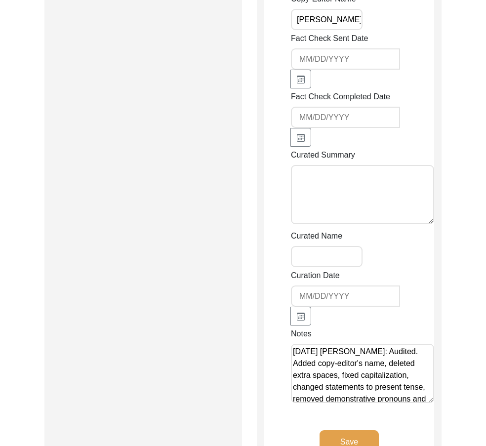
drag, startPoint x: 365, startPoint y: 376, endPoint x: 287, endPoint y: 376, distance: 77.6
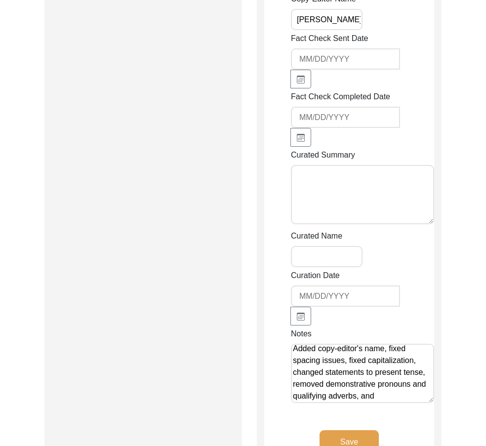
scroll to position [28, 0]
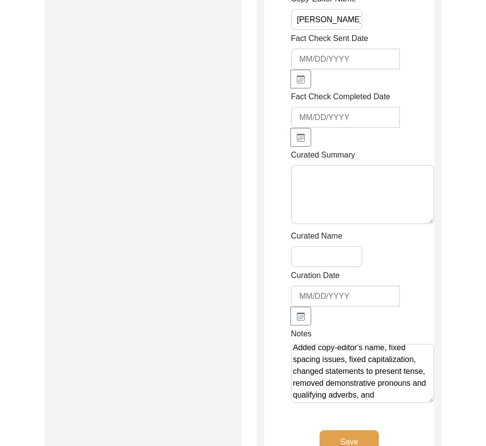
type textarea "September 16, 2025 Brianna: Audited. Added copy-editor's name, fixed spacing is…"
click at [352, 214] on textarea "Curated Summary" at bounding box center [362, 194] width 143 height 59
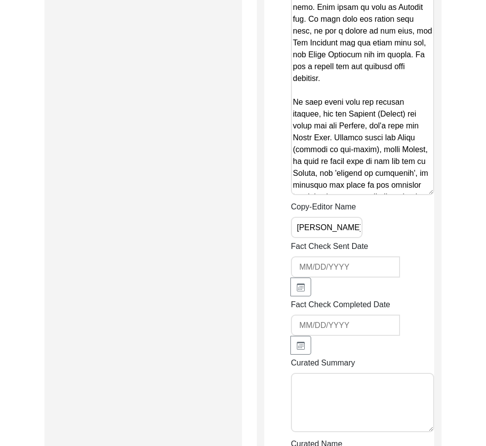
scroll to position [2125, 0]
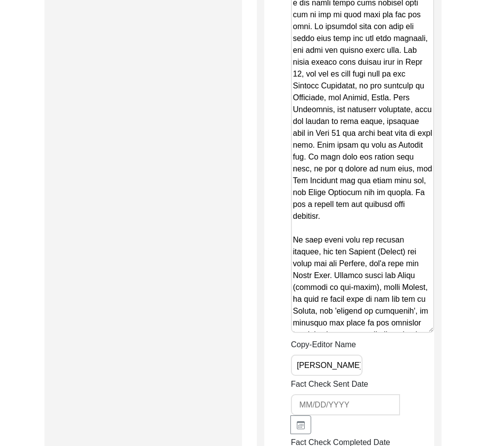
click at [339, 213] on textarea "Copy-Edited Summary" at bounding box center [362, 21] width 143 height 623
paste textarea "Fateh Muhammad, son of Khair Deen, was born at the village Chak 53 in the distr…"
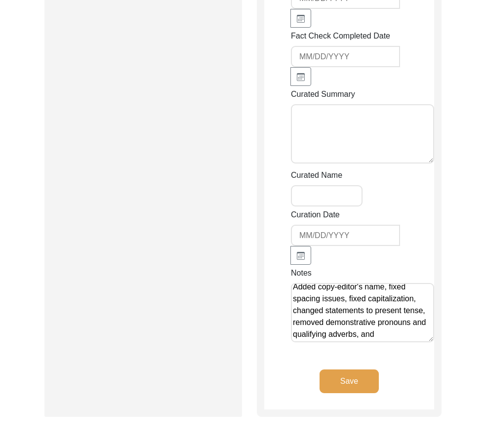
scroll to position [2521, 0]
type textarea "March 6, 2025 Andrew Summary Fateh Muhammad, son of Khair Deen, was born at the…"
drag, startPoint x: 384, startPoint y: 334, endPoint x: 356, endPoint y: 332, distance: 28.2
click at [356, 332] on textarea "September 16, 2025 Brianna: Audited. Added copy-editor's name, fixed spacing is…" at bounding box center [362, 312] width 143 height 59
click at [344, 306] on textarea "September 16, 2025 Brianna: Audited. Added copy-editor's name, fixed spacing is…" at bounding box center [362, 312] width 143 height 59
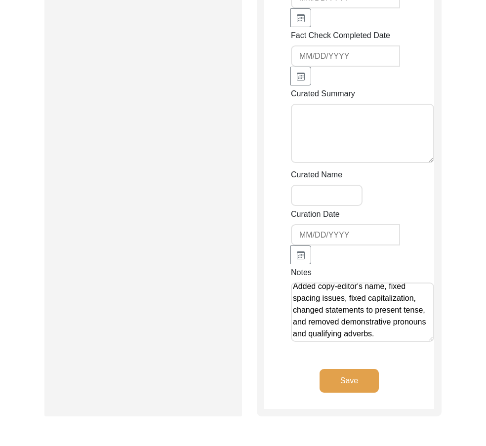
type textarea "September 16, 2025 Brianna: Audited. Added copy-editor's name, fixed spacing is…"
click at [375, 388] on button "Save" at bounding box center [349, 381] width 59 height 24
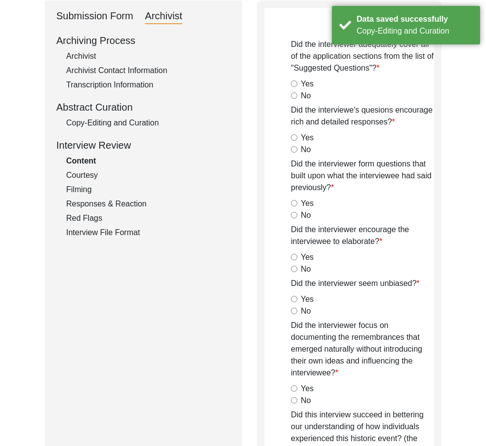
scroll to position [0, 0]
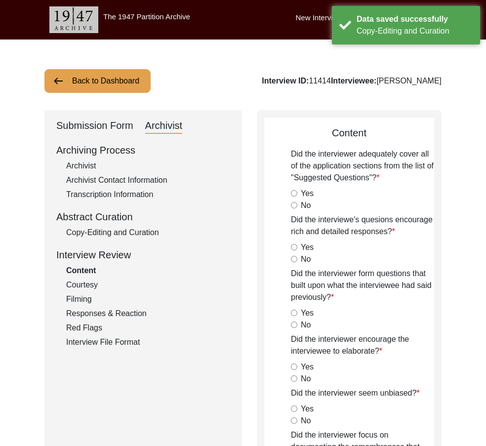
click at [88, 80] on button "Back to Dashboard" at bounding box center [97, 81] width 106 height 24
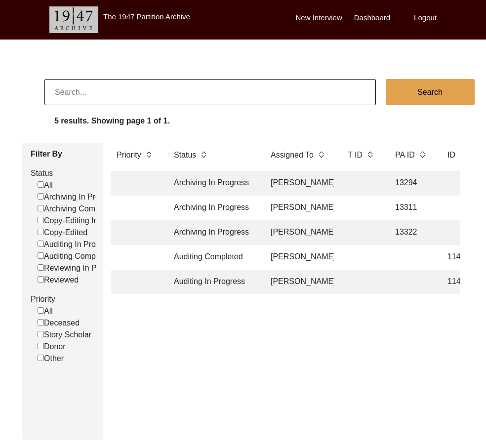
click at [296, 284] on td "[PERSON_NAME]" at bounding box center [299, 282] width 69 height 25
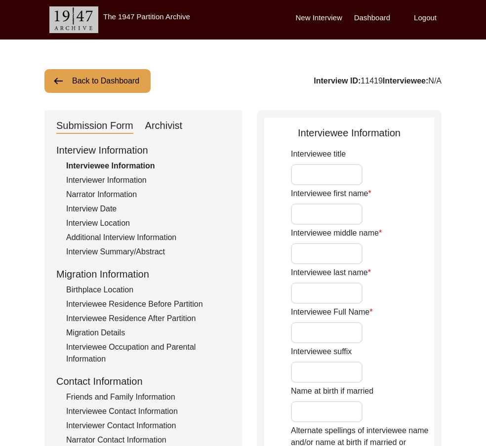
type input "Mr."
type input "Ghulam"
type input "[DEMOGRAPHIC_DATA]"
type input "Sindhu"
type input "[PERSON_NAME]"
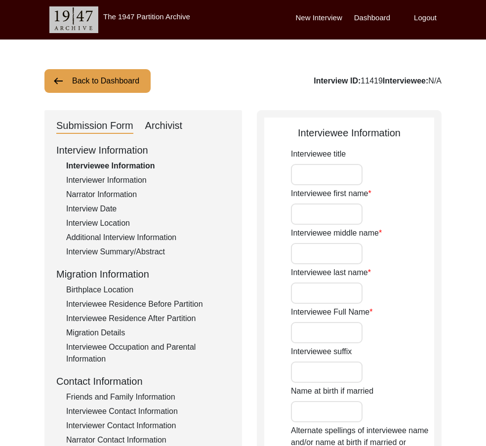
type input "N/A"
type input "[DATE]"
type input "1934"
type input "90"
type input "[DEMOGRAPHIC_DATA]"
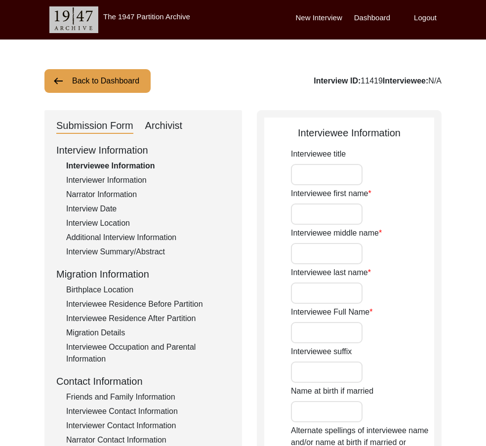
type input "N/A"
type input "Punjabi"
type input "Malwai"
type input "[DEMOGRAPHIC_DATA]"
type input "Jut (Sindhu)"
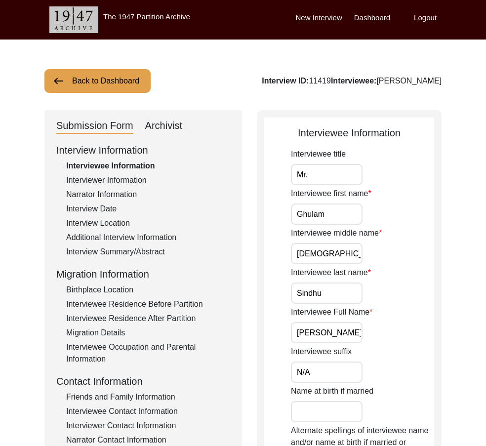
click at [98, 178] on div "Interviewer Information" at bounding box center [148, 180] width 164 height 12
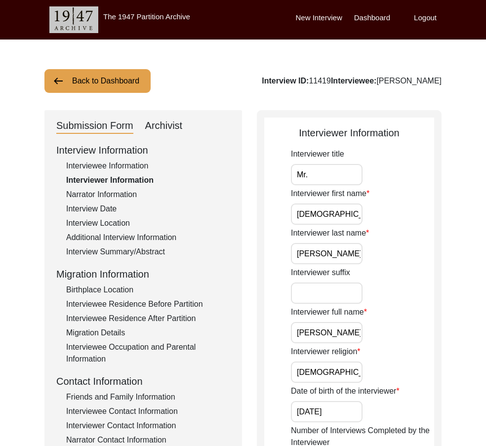
click at [103, 163] on div "Interviewee Information" at bounding box center [148, 166] width 164 height 12
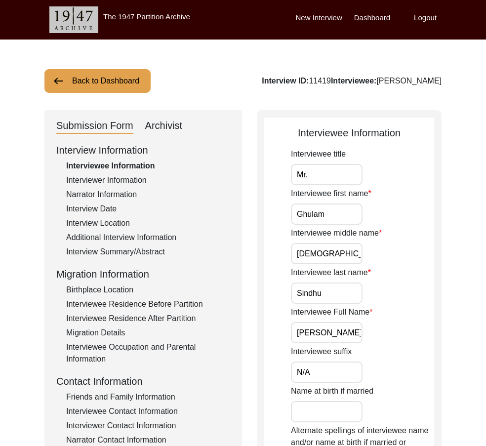
click at [353, 182] on input "Mr." at bounding box center [327, 174] width 72 height 21
click at [354, 209] on input "Ghulam" at bounding box center [327, 214] width 72 height 21
click at [364, 267] on label "Interviewee last name" at bounding box center [331, 273] width 80 height 12
click at [363, 283] on input "Sindhu" at bounding box center [327, 293] width 72 height 21
click at [346, 252] on input "[DEMOGRAPHIC_DATA]" at bounding box center [327, 253] width 72 height 21
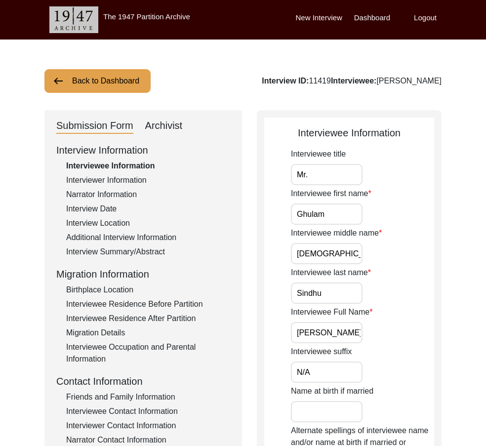
click at [346, 285] on input "Sindhu" at bounding box center [327, 293] width 72 height 21
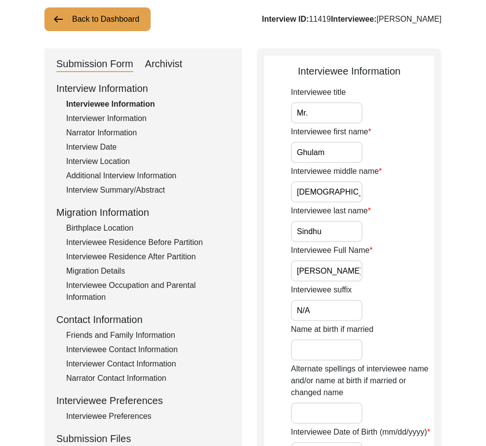
scroll to position [99, 0]
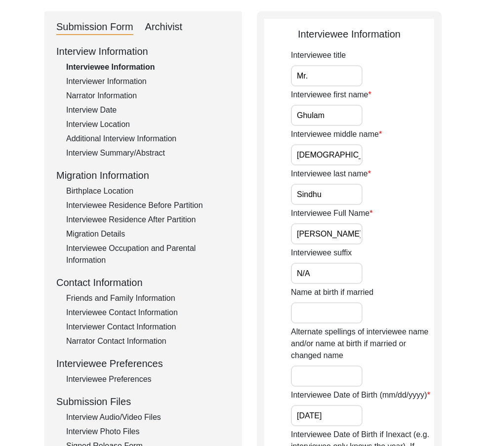
drag, startPoint x: 336, startPoint y: 232, endPoint x: 427, endPoint y: 243, distance: 91.1
click at [431, 241] on div "Interviewee Full Name Ghulam Muhammad Sindhu" at bounding box center [362, 226] width 143 height 37
click at [312, 275] on input "N/A" at bounding box center [327, 273] width 72 height 21
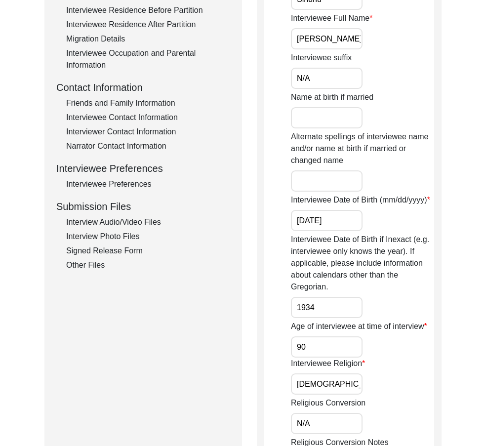
scroll to position [297, 0]
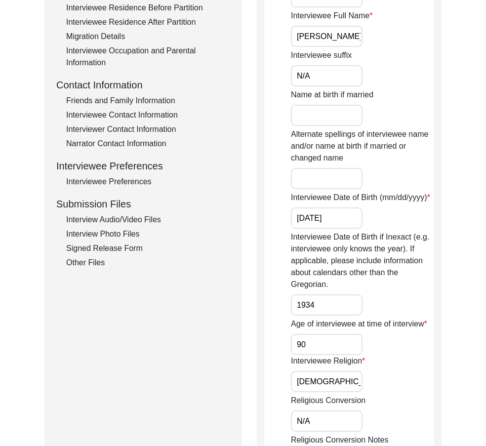
click at [349, 221] on input "[DATE]" at bounding box center [327, 218] width 72 height 21
click at [325, 310] on input "1934" at bounding box center [327, 305] width 72 height 21
click at [310, 346] on input "90" at bounding box center [327, 344] width 72 height 21
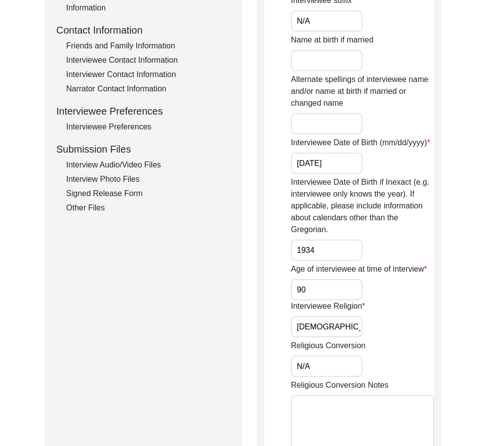
scroll to position [445, 0]
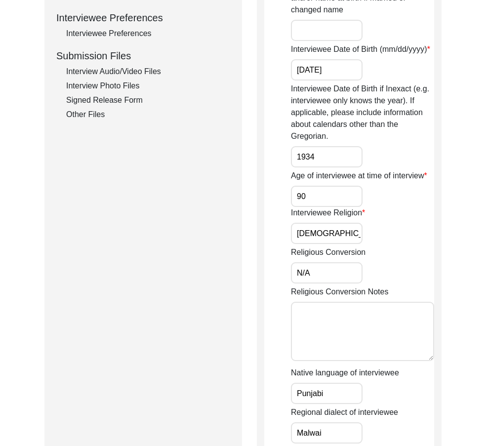
drag, startPoint x: 328, startPoint y: 232, endPoint x: 259, endPoint y: 235, distance: 69.8
click at [259, 235] on div "Interviewee Information Interviewee title Mr. Interviewee first name Ghulam Int…" at bounding box center [349, 129] width 185 height 929
drag, startPoint x: 311, startPoint y: 270, endPoint x: 319, endPoint y: 271, distance: 7.6
click at [319, 271] on input "N/A" at bounding box center [327, 272] width 72 height 21
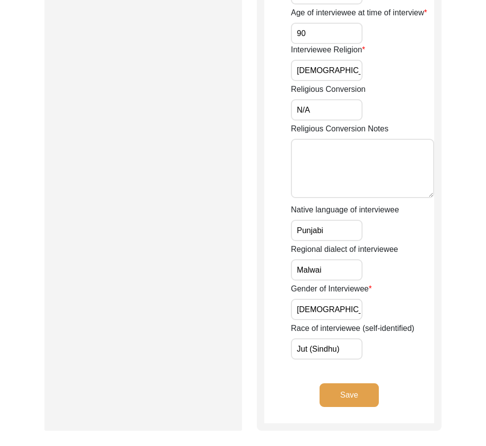
scroll to position [692, 0]
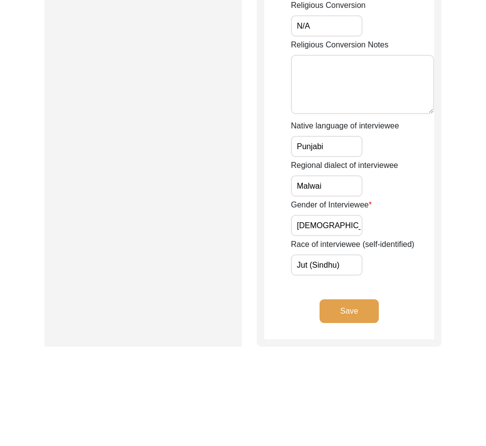
drag, startPoint x: 319, startPoint y: 151, endPoint x: 319, endPoint y: 180, distance: 29.7
drag, startPoint x: 333, startPoint y: 190, endPoint x: 305, endPoint y: 217, distance: 38.4
drag, startPoint x: 327, startPoint y: 226, endPoint x: 331, endPoint y: 251, distance: 25.5
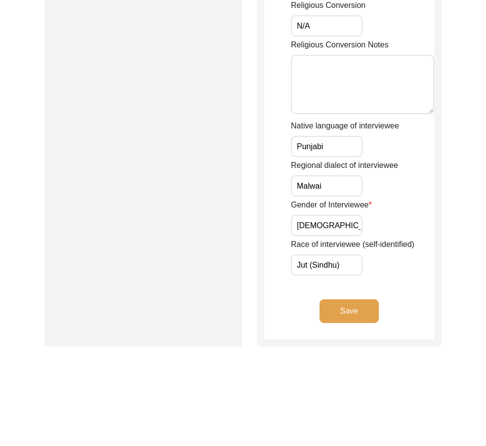
drag, startPoint x: 354, startPoint y: 259, endPoint x: 306, endPoint y: 281, distance: 52.2
click at [366, 312] on button "Save" at bounding box center [349, 312] width 59 height 24
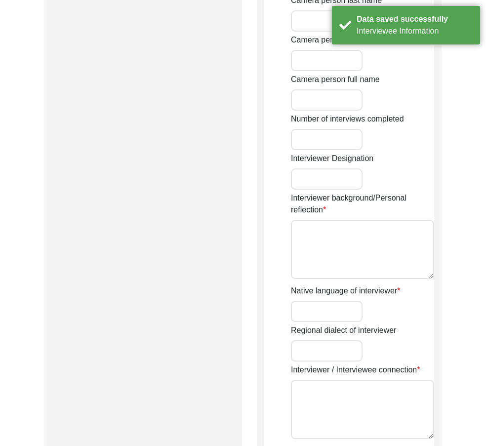
type input "Mr."
type input "[DEMOGRAPHIC_DATA]"
type input "[PERSON_NAME]"
type input "[DEMOGRAPHIC_DATA]"
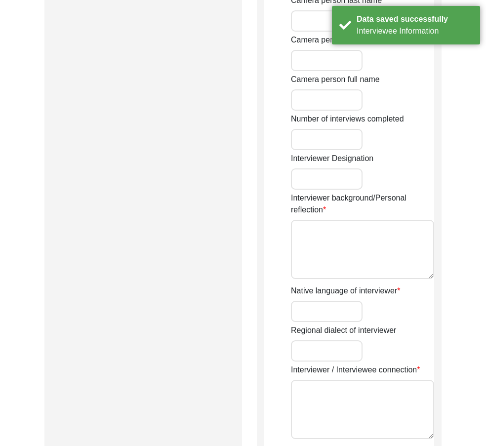
type input "[DATE]"
type input "Shorkot, Punjab, Pakistan"
type input "Retired Govt. Servant"
type input "Mr."
type input "[DEMOGRAPHIC_DATA]"
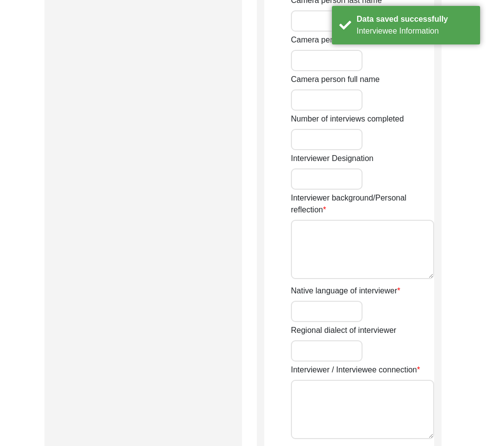
type input "[PERSON_NAME]"
type input "Advanced Oral Historian"
type textarea "A graduate in the subjects of education and [DEMOGRAPHIC_DATA] history."
type input "Punjabi"
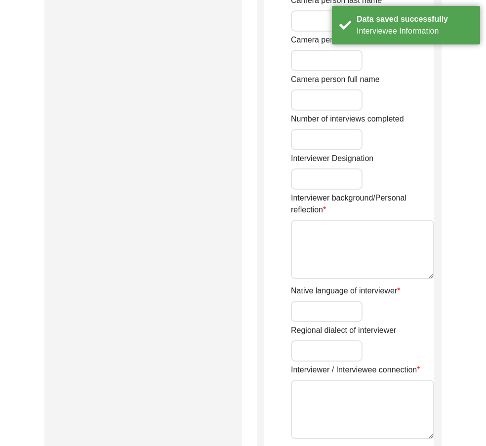
type input "Malwai"
type textarea "N/A"
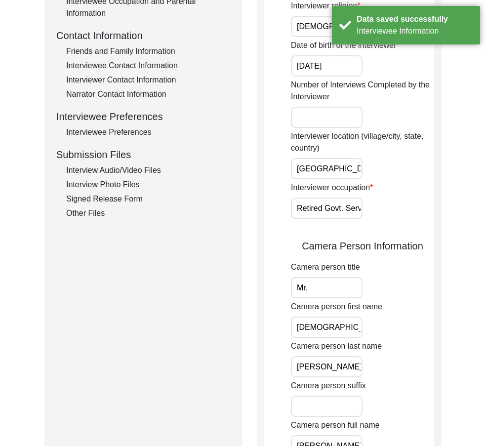
scroll to position [99, 0]
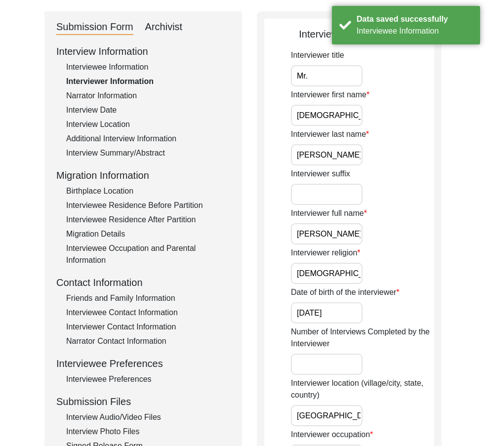
click at [319, 84] on input "Mr." at bounding box center [327, 75] width 72 height 21
drag, startPoint x: 339, startPoint y: 109, endPoint x: 349, endPoint y: 115, distance: 12.0
click at [340, 110] on input "[DEMOGRAPHIC_DATA]" at bounding box center [327, 115] width 72 height 21
click at [349, 115] on input "[DEMOGRAPHIC_DATA]" at bounding box center [327, 115] width 72 height 21
click at [344, 144] on div "Interviewer last name Sarfraz" at bounding box center [362, 147] width 143 height 37
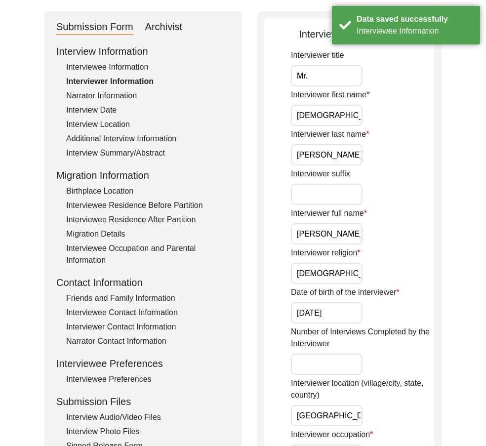
click at [330, 154] on input "[PERSON_NAME]" at bounding box center [327, 154] width 72 height 21
drag, startPoint x: 310, startPoint y: 232, endPoint x: 428, endPoint y: 248, distance: 118.8
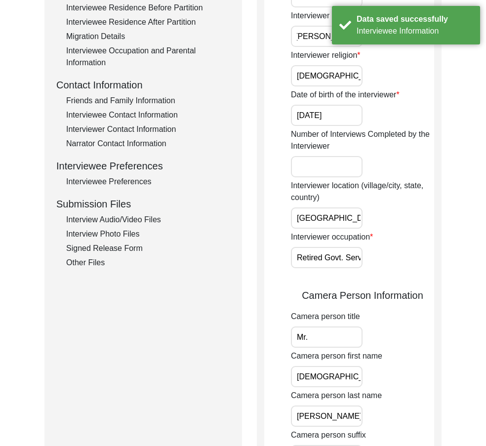
drag, startPoint x: 316, startPoint y: 78, endPoint x: 343, endPoint y: 119, distance: 48.9
click at [316, 79] on input "[DEMOGRAPHIC_DATA]" at bounding box center [327, 75] width 72 height 21
click at [344, 120] on input "[DATE]" at bounding box center [327, 115] width 72 height 21
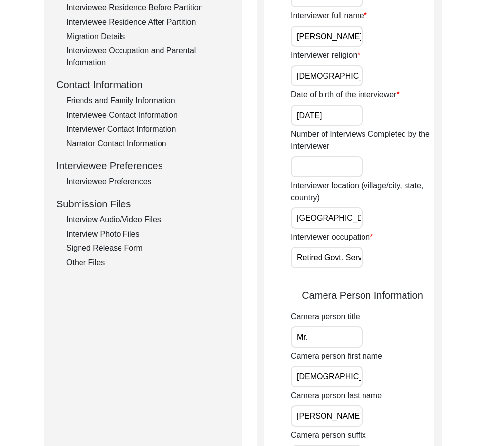
scroll to position [0, 27]
drag, startPoint x: 313, startPoint y: 218, endPoint x: 401, endPoint y: 249, distance: 93.2
click at [412, 242] on div "Interviewer title Mr. Interviewer first name Muhammad Interviewer last name Sar…" at bounding box center [362, 345] width 143 height 987
drag, startPoint x: 351, startPoint y: 264, endPoint x: 422, endPoint y: 273, distance: 71.2
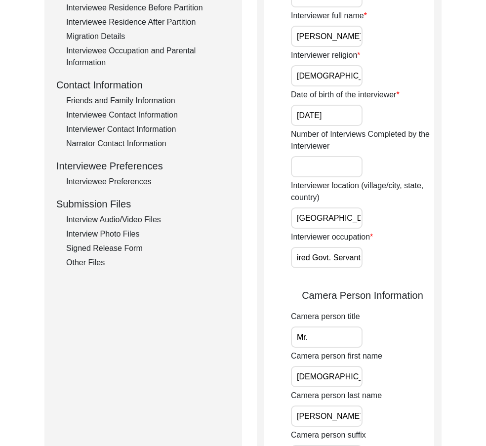
click at [423, 273] on div "Interviewer title Mr. Interviewer first name Muhammad Interviewer last name Sar…" at bounding box center [362, 345] width 143 height 987
click at [409, 271] on div "Interviewer title Mr. Interviewer first name Muhammad Interviewer last name Sar…" at bounding box center [362, 345] width 143 height 987
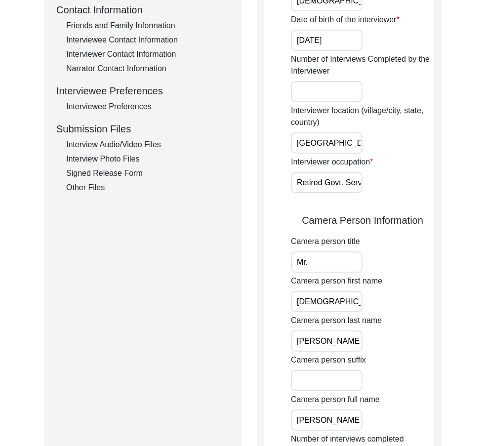
scroll to position [494, 0]
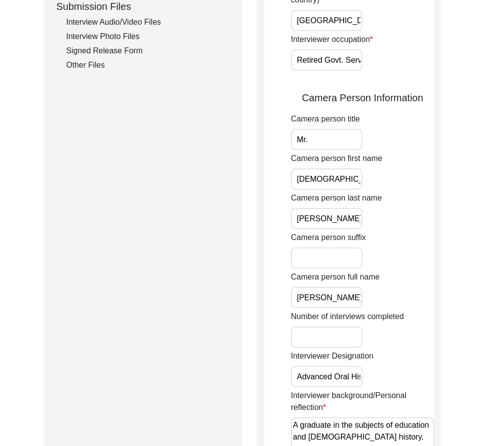
click at [316, 140] on input "Mr." at bounding box center [327, 139] width 72 height 21
click at [344, 178] on input "[DEMOGRAPHIC_DATA]" at bounding box center [327, 179] width 72 height 21
click at [346, 208] on input "[PERSON_NAME]" at bounding box center [327, 218] width 72 height 21
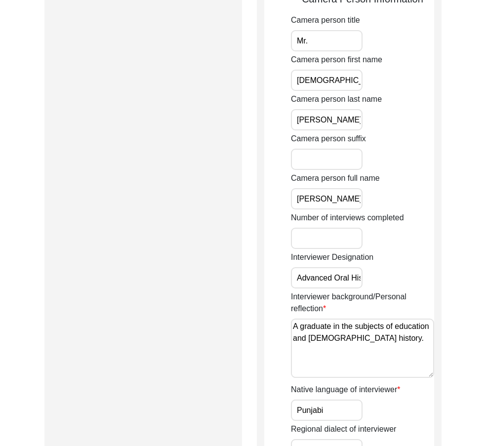
scroll to position [0, 6]
drag, startPoint x: 308, startPoint y: 205, endPoint x: 432, endPoint y: 255, distance: 133.9
click at [438, 244] on div "Interviewer Information Interviewer title Mr. Interviewer first name Muhammad I…" at bounding box center [349, 65] width 185 height 1096
drag, startPoint x: 292, startPoint y: 277, endPoint x: 452, endPoint y: 301, distance: 161.4
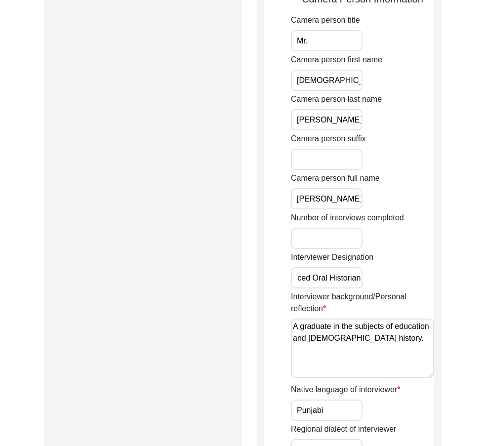
click at [452, 300] on div "Back to Dashboard Interview ID: 11419 Interviewee: Ghulam Muhammad Sindhu Submi…" at bounding box center [243, 66] width 486 height 1241
drag, startPoint x: 409, startPoint y: 343, endPoint x: 267, endPoint y: 321, distance: 142.9
click at [267, 321] on app-interviewer-information "Interviewer Information Interviewer title Mr. Interviewer first name Muhammad I…" at bounding box center [349, 68] width 170 height 1073
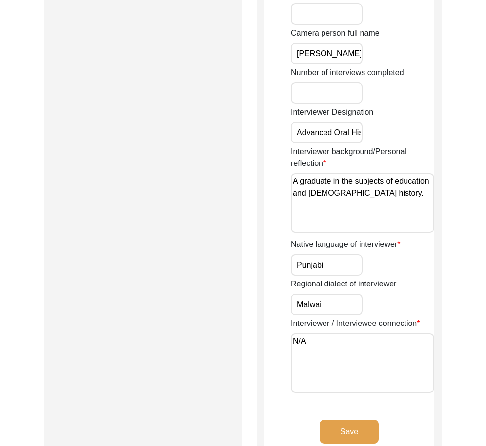
scroll to position [741, 0]
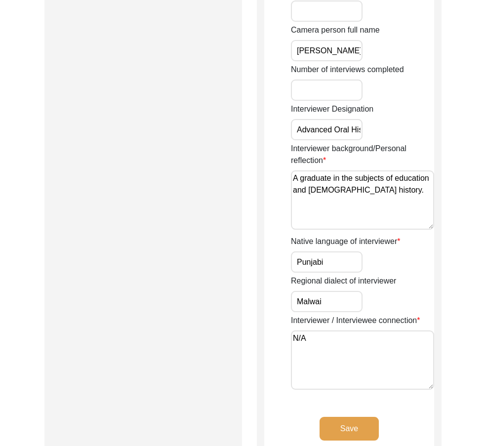
click at [297, 174] on textarea "A graduate in the subjects of education and [DEMOGRAPHIC_DATA] history." at bounding box center [362, 200] width 143 height 59
type textarea "A graduate in the subjects of education and [DEMOGRAPHIC_DATA] history."
click at [345, 259] on input "Punjabi" at bounding box center [327, 262] width 72 height 21
click at [339, 293] on input "Malwai" at bounding box center [327, 301] width 72 height 21
click at [342, 346] on textarea "N/A" at bounding box center [362, 360] width 143 height 59
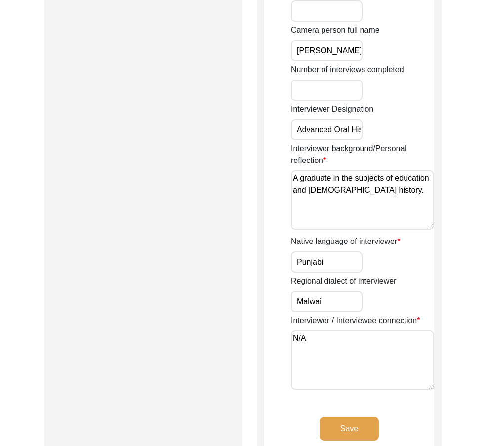
click at [349, 423] on button "Save" at bounding box center [349, 429] width 59 height 24
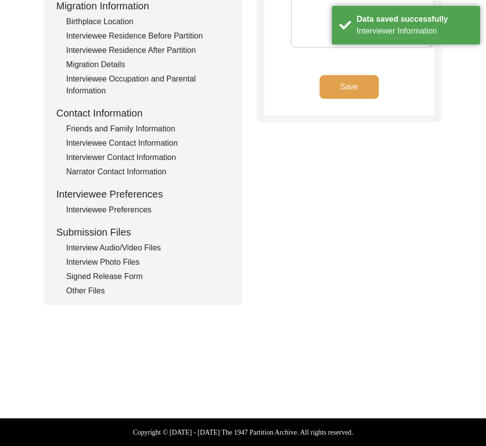
type textarea "N/A"
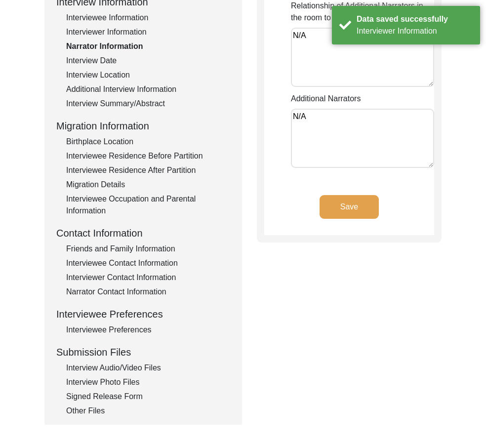
scroll to position [0, 0]
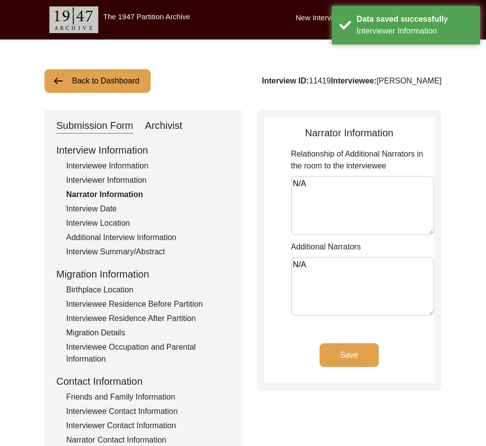
drag, startPoint x: 298, startPoint y: 184, endPoint x: 264, endPoint y: 195, distance: 34.9
click at [265, 189] on app-narrator-information "Narrator Information Relationship of Additional Narrators in the room to the in…" at bounding box center [349, 255] width 170 height 258
drag, startPoint x: 303, startPoint y: 263, endPoint x: 222, endPoint y: 259, distance: 81.2
click at [244, 259] on div "Submission Form Archivist Interview Information Interviewee Information Intervi…" at bounding box center [242, 341] width 397 height 463
click at [126, 210] on div "Interview Date" at bounding box center [148, 209] width 164 height 12
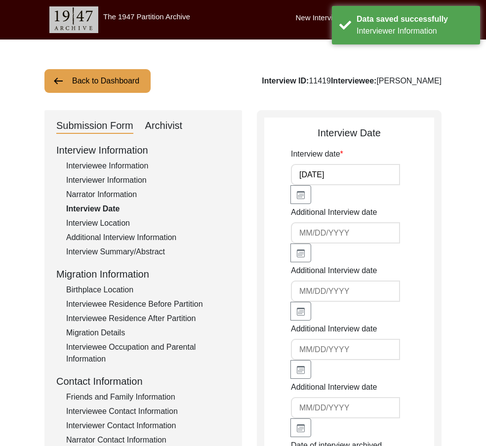
drag, startPoint x: 339, startPoint y: 173, endPoint x: 222, endPoint y: 181, distance: 116.9
click at [239, 173] on div "Submission Form Archivist Interview Information Interviewee Information Intervi…" at bounding box center [242, 367] width 397 height 515
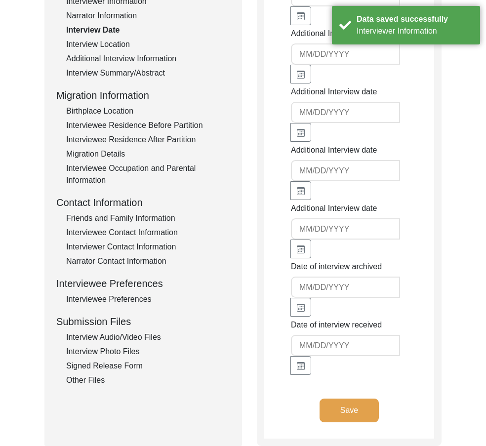
scroll to position [49, 0]
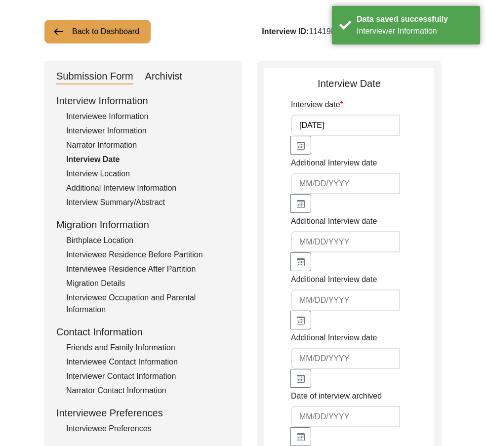
click at [110, 172] on div "Interview Location" at bounding box center [148, 174] width 164 height 12
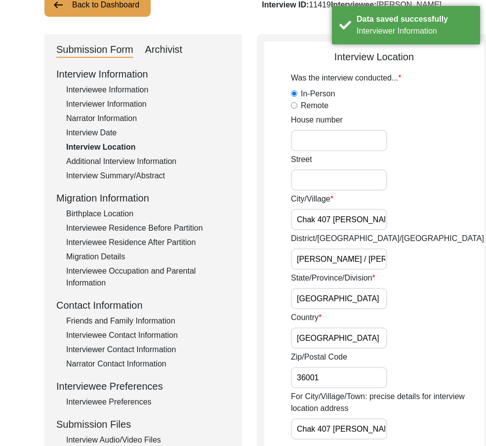
scroll to position [99, 0]
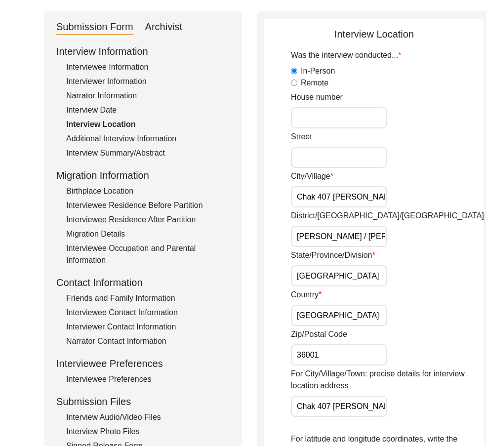
click at [353, 236] on input "Toba Tek Singh / Toba Tek Singh" at bounding box center [339, 236] width 96 height 21
click at [358, 238] on input "Toba Tek Singh/ Toba Tek Singh" at bounding box center [339, 236] width 96 height 21
type input "Toba Tek Singh/Toba Tek Singh"
drag, startPoint x: 355, startPoint y: 192, endPoint x: 431, endPoint y: 212, distance: 78.8
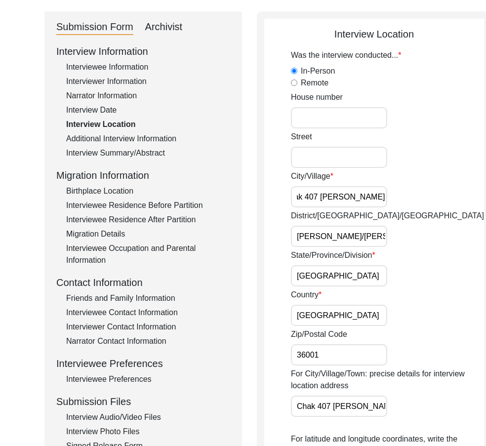
click at [424, 209] on div "Was the interview conducted... In-Person Remote House number Street City/Villag…" at bounding box center [387, 392] width 193 height 686
drag, startPoint x: 390, startPoint y: 239, endPoint x: 403, endPoint y: 258, distance: 22.8
click at [411, 245] on div "District/tehsil/Jilla Toba Tek Singh/Toba Tek Singh" at bounding box center [387, 228] width 193 height 37
click at [355, 268] on input "[GEOGRAPHIC_DATA]" at bounding box center [339, 275] width 96 height 21
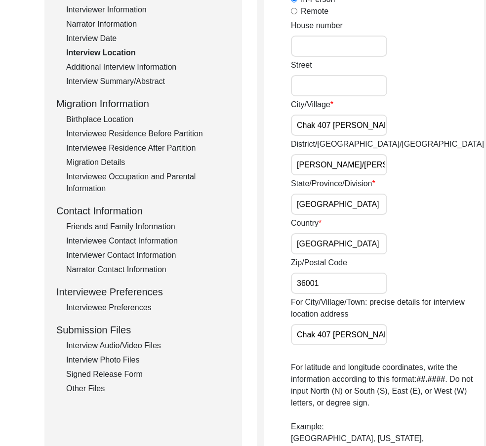
scroll to position [247, 0]
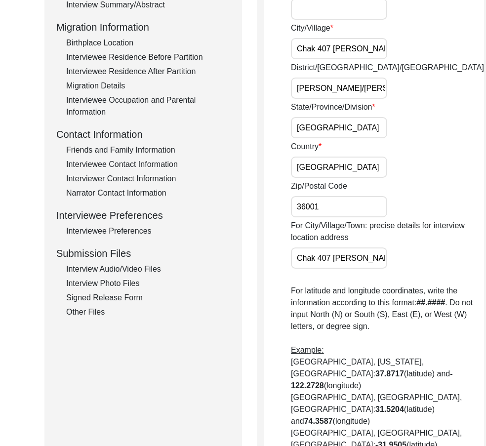
click at [339, 176] on input "[GEOGRAPHIC_DATA]" at bounding box center [339, 167] width 96 height 21
drag, startPoint x: 336, startPoint y: 201, endPoint x: 324, endPoint y: 228, distance: 30.3
click at [336, 201] on input "36001" at bounding box center [339, 206] width 96 height 21
drag, startPoint x: 312, startPoint y: 254, endPoint x: 411, endPoint y: 271, distance: 99.8
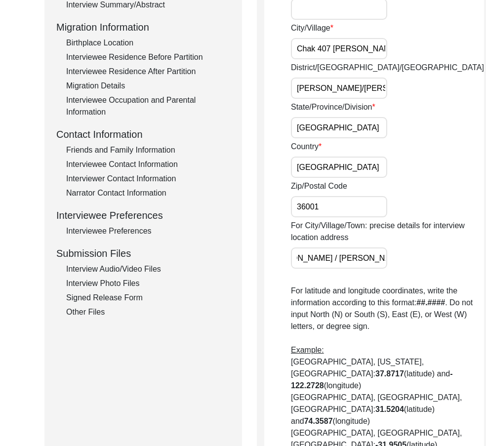
click at [411, 270] on div "Was the interview conducted... In-Person Remote House number Street City/Villag…" at bounding box center [387, 244] width 193 height 686
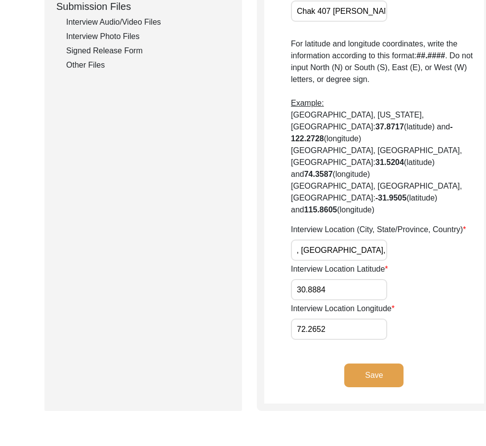
drag, startPoint x: 368, startPoint y: 256, endPoint x: 380, endPoint y: 286, distance: 32.4
click at [345, 290] on input "30.8884" at bounding box center [339, 289] width 96 height 21
drag, startPoint x: 337, startPoint y: 334, endPoint x: 353, endPoint y: 357, distance: 28.8
click at [337, 334] on input "72.2652" at bounding box center [339, 329] width 96 height 21
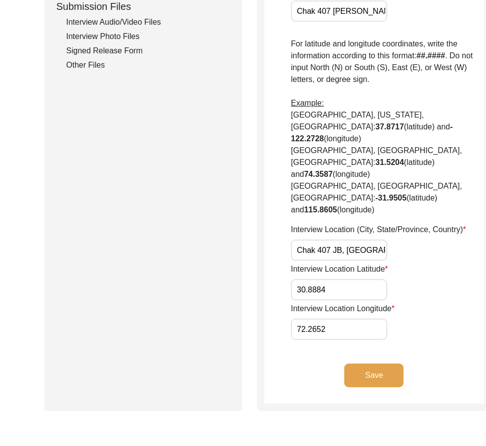
click at [361, 370] on button "Save" at bounding box center [374, 376] width 59 height 24
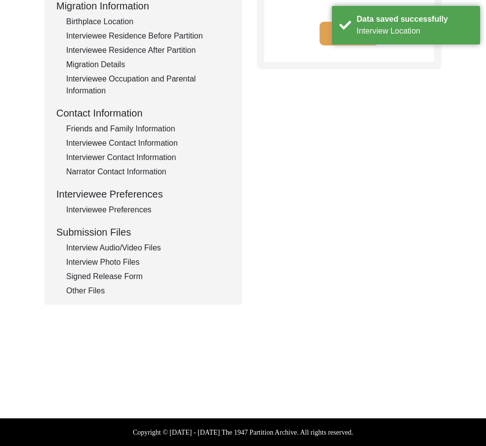
type input "Punjabi"
type textarea "N/A"
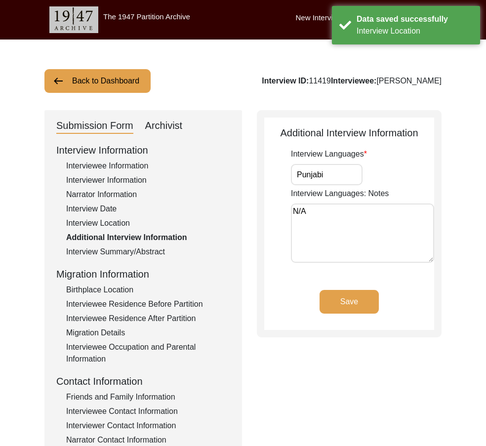
drag, startPoint x: 325, startPoint y: 185, endPoint x: 278, endPoint y: 197, distance: 48.4
click at [270, 190] on app-additional-information "Additional Interview Information Interview Languages Punjabi Interview Language…" at bounding box center [349, 228] width 170 height 205
drag, startPoint x: 332, startPoint y: 229, endPoint x: 307, endPoint y: 227, distance: 24.8
click at [316, 227] on textarea "N/A" at bounding box center [362, 233] width 143 height 59
click at [130, 252] on div "Interview Summary/Abstract" at bounding box center [148, 252] width 164 height 12
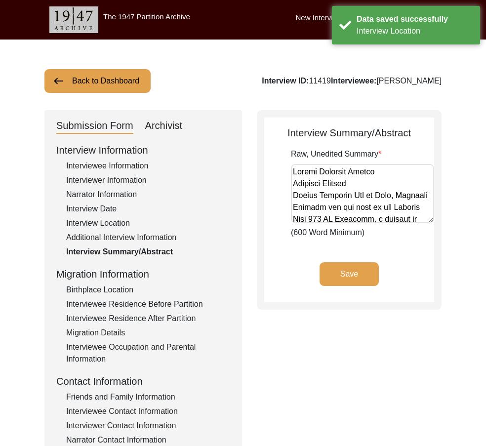
click at [122, 287] on div "Birthplace Location" at bounding box center [148, 290] width 164 height 12
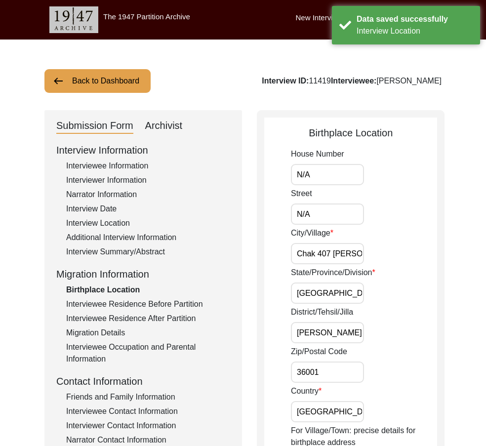
drag, startPoint x: 337, startPoint y: 179, endPoint x: 281, endPoint y: 179, distance: 56.3
drag, startPoint x: 331, startPoint y: 215, endPoint x: 295, endPoint y: 220, distance: 36.6
click at [302, 216] on input "N/A" at bounding box center [327, 214] width 73 height 21
drag, startPoint x: 343, startPoint y: 257, endPoint x: 418, endPoint y: 272, distance: 76.7
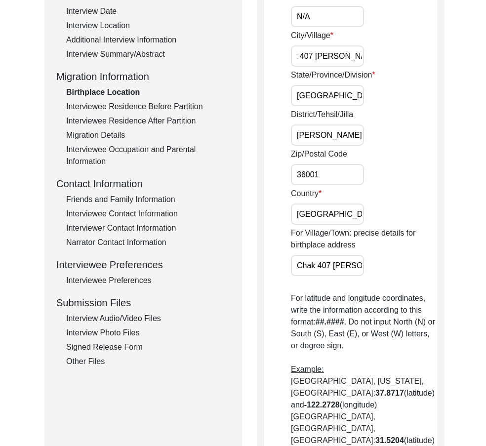
click at [325, 97] on input "[GEOGRAPHIC_DATA]" at bounding box center [327, 95] width 73 height 21
click at [354, 130] on input "Toba Tek Singh / Toba Tek Singh" at bounding box center [327, 135] width 73 height 21
click at [356, 137] on input "Toba Tek Singh/ Toba Tek Singh" at bounding box center [327, 135] width 73 height 21
click at [356, 137] on input "Toba Tek Singh/Toba Tek Singh" at bounding box center [327, 135] width 73 height 21
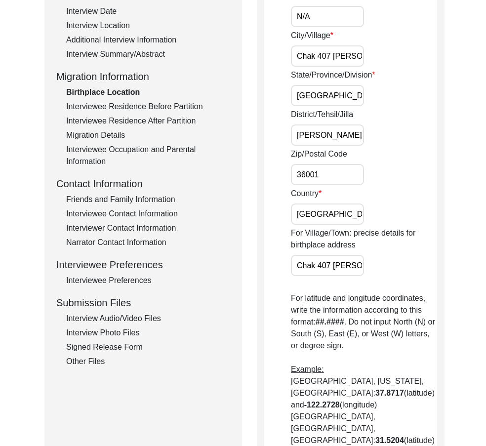
click at [356, 137] on input "Toba Tek Singh/Toba Tek Singh" at bounding box center [327, 135] width 73 height 21
type input "Toba Tek Singh/Toba Tek Singh"
click at [333, 173] on input "36001" at bounding box center [327, 174] width 73 height 21
click at [346, 213] on input "[GEOGRAPHIC_DATA]" at bounding box center [327, 214] width 73 height 21
drag, startPoint x: 324, startPoint y: 284, endPoint x: 429, endPoint y: 285, distance: 104.8
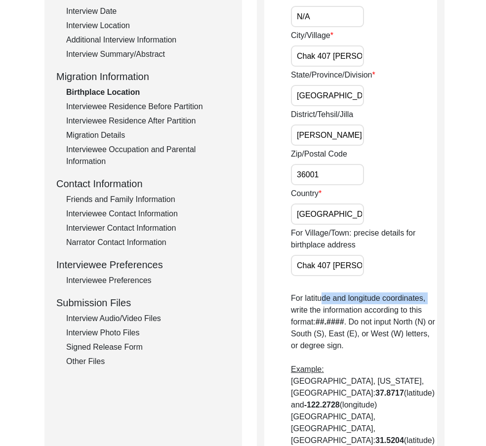
click at [435, 288] on div "Birthplace Location House Number N/A Street N/A City/Village Chak 407 JB Khanau…" at bounding box center [351, 313] width 188 height 801
drag
click at [338, 255] on div "For Village/Town: precise details for birthplace address Chak 407 JB Khanaura/ …" at bounding box center [364, 251] width 146 height 49
click at [431, 259] on div "For Village/Town: precise details for birthplace address Chak 407 JB Khanaura/ …" at bounding box center [364, 251] width 146 height 49
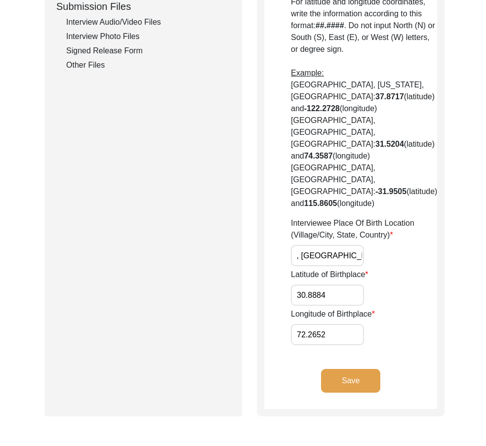
click at [435, 216] on div "Birthplace Location House Number N/A Street N/A City/Village Chak 407 JB Khanau…" at bounding box center [351, 16] width 188 height 801
click at [333, 285] on input "30.8884" at bounding box center [327, 295] width 73 height 21
click at [338, 324] on input "72.2652" at bounding box center [327, 334] width 73 height 21
click at [349, 369] on button "Save" at bounding box center [350, 381] width 59 height 24
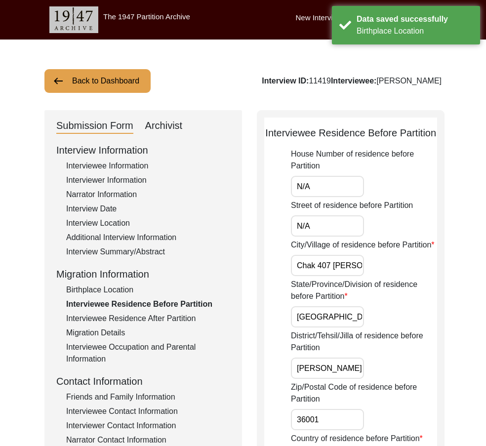
click at [329, 196] on input "N/A" at bounding box center [327, 186] width 73 height 21
click at [334, 236] on input "N/A" at bounding box center [327, 226] width 73 height 21
drag, startPoint x: 332, startPoint y: 289, endPoint x: 389, endPoint y: 302, distance: 58.7
click at [403, 276] on div "City/Village of residence before Partition Chak 407 JB Khanaura" at bounding box center [364, 257] width 146 height 37
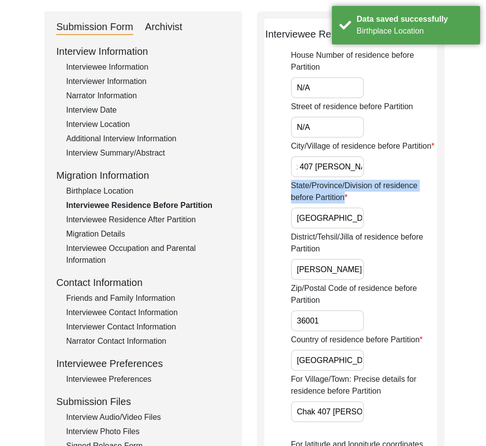
click at [332, 229] on div "State/Province/Division of residence before Partition Punjab" at bounding box center [364, 204] width 146 height 49
click at [332, 229] on input "[GEOGRAPHIC_DATA]" at bounding box center [327, 218] width 73 height 21
click at [289, 283] on app-residence-before-partition "Interviewee Residence Before Partition House Number of residence before Partiti…" at bounding box center [350, 439] width 173 height 825
click at [319, 280] on input "Toba Tek Singh / Toba Tek Singh" at bounding box center [327, 269] width 73 height 21
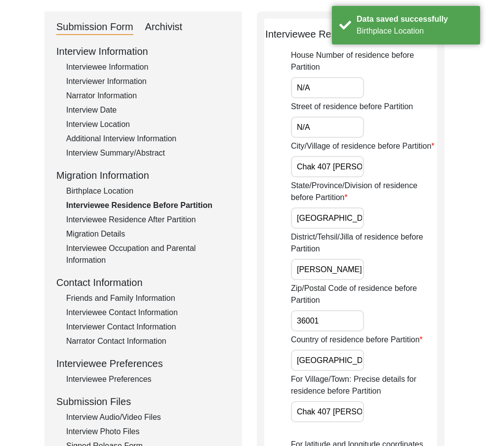
click at [319, 280] on input "Toba Tek Singh / Toba Tek Singh" at bounding box center [327, 269] width 73 height 21
paste input "/"
type input "Toba Tek Singh/Toba Tek Singh"
click at [372, 280] on div "District/Tehsil/Jilla of residence before Partition Toba Tek Singh/Toba Tek Sin…" at bounding box center [364, 255] width 146 height 49
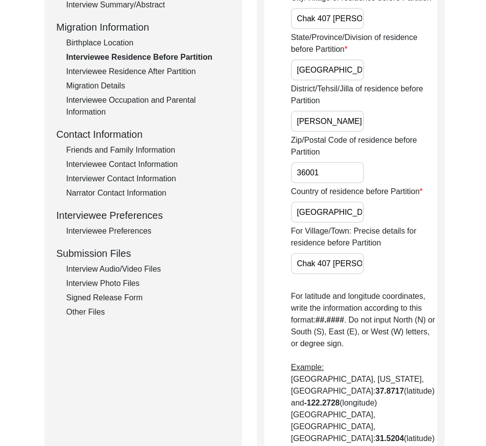
click at [342, 183] on input "36001" at bounding box center [327, 172] width 73 height 21
click at [331, 251] on div "House Number of residence before Partition N/A Street of residence before Parti…" at bounding box center [364, 270] width 146 height 739
click at [335, 223] on input "[GEOGRAPHIC_DATA]" at bounding box center [327, 212] width 73 height 21
drag, startPoint x: 347, startPoint y: 298, endPoint x: 422, endPoint y: 298, distance: 75.1
click at [422, 274] on div "For Village/Town: Precise details for residence before Partition Chak 407 Jb Kh…" at bounding box center [364, 249] width 146 height 49
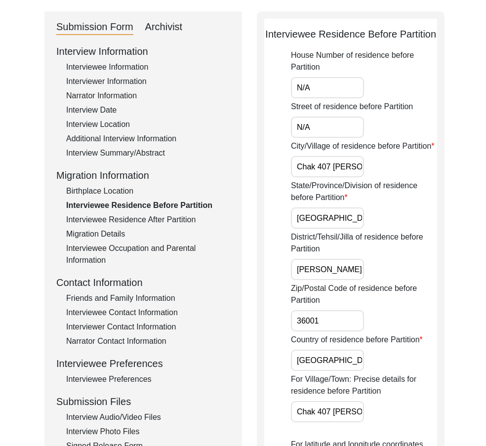
click at [123, 193] on div "Birthplace Location" at bounding box center [148, 191] width 164 height 12
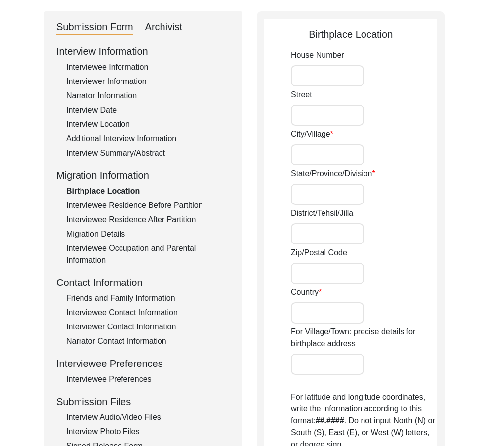
type input "N/A"
type input "Chak 407 JB Khanaura"
type input "[GEOGRAPHIC_DATA]"
type input "Toba Tek Singh/Toba Tek Singh"
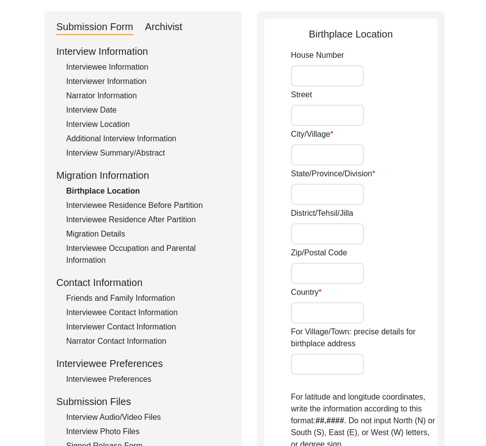
type input "36001"
type input "[GEOGRAPHIC_DATA]"
type input "Chak 407 JB Khanaura/ Khanaura Railway station"
type input "Chak 407 JB, [GEOGRAPHIC_DATA], [GEOGRAPHIC_DATA]"
type input "30.8884"
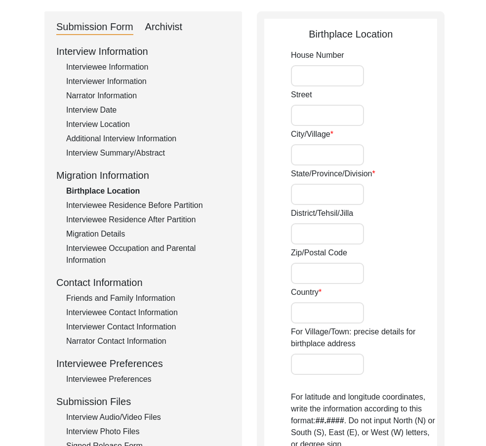
type input "72.2652"
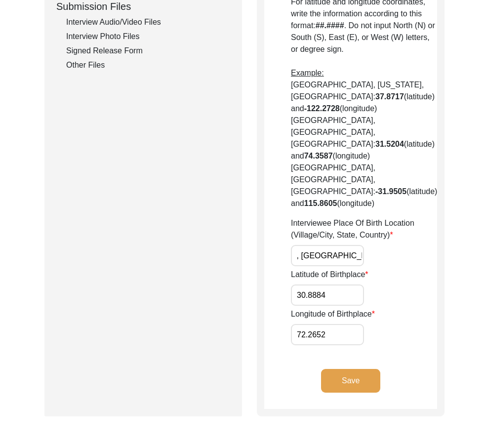
drag, startPoint x: 308, startPoint y: 214, endPoint x: 401, endPoint y: 214, distance: 93.4
click at [401, 217] on div "Interviewee Place Of Birth Location (Village/City, State, Country) Chak 407 JB,…" at bounding box center [364, 241] width 146 height 49
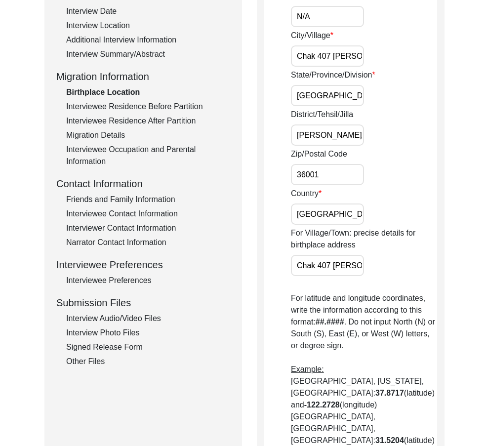
click at [109, 106] on div "Interviewee Residence Before Partition" at bounding box center [148, 107] width 164 height 12
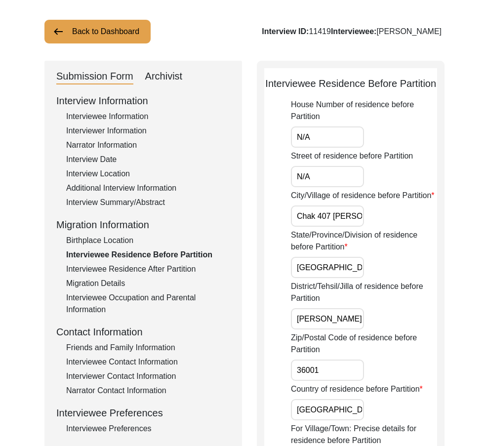
click at [99, 236] on div "Birthplace Location" at bounding box center [148, 241] width 164 height 12
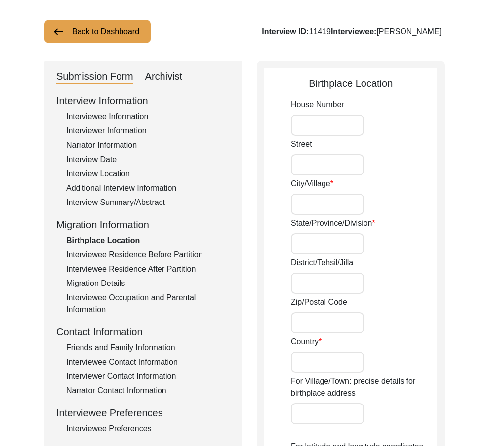
type input "N/A"
type input "Chak 407 JB Khanaura"
type input "[GEOGRAPHIC_DATA]"
type input "Toba Tek Singh/Toba Tek Singh"
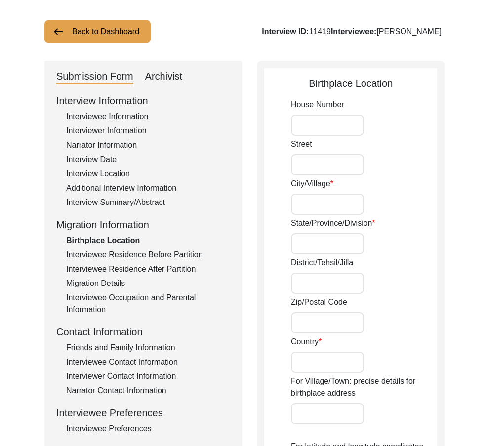
type input "36001"
type input "[GEOGRAPHIC_DATA]"
type input "Chak 407 JB Khanaura/ Khanaura Railway station"
type input "Chak 407 JB, [GEOGRAPHIC_DATA], [GEOGRAPHIC_DATA]"
type input "30.8884"
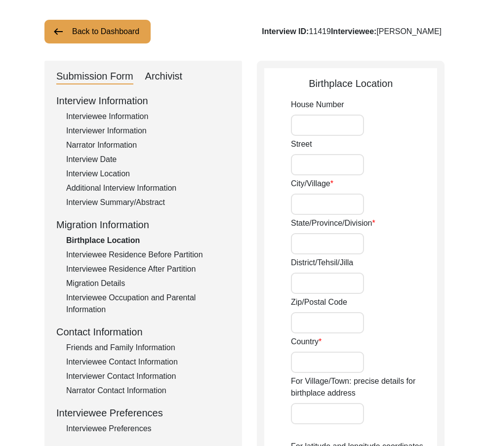
type input "72.2652"
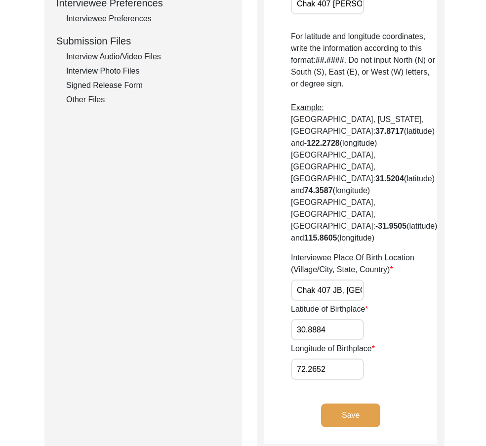
click at [328, 280] on input "Chak 407 JB, [GEOGRAPHIC_DATA], [GEOGRAPHIC_DATA]" at bounding box center [327, 290] width 73 height 21
click at [329, 280] on input "Chak 407 JB, [GEOGRAPHIC_DATA], [GEOGRAPHIC_DATA]" at bounding box center [327, 290] width 73 height 21
click at [307, 319] on input "30.8884" at bounding box center [327, 329] width 73 height 21
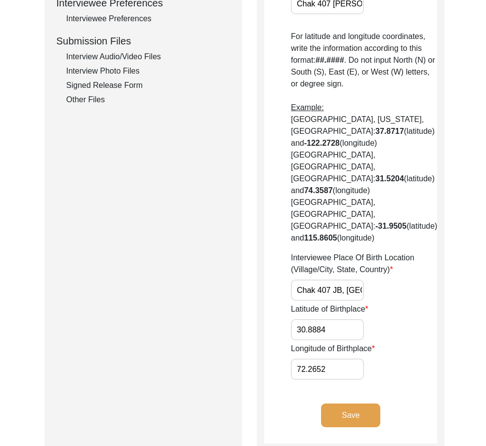
click at [344, 359] on input "72.2652" at bounding box center [327, 369] width 73 height 21
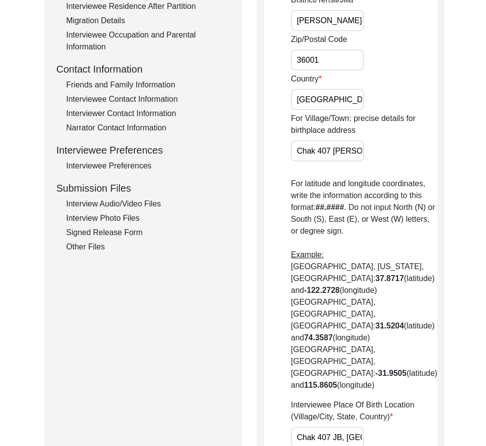
scroll to position [213, 0]
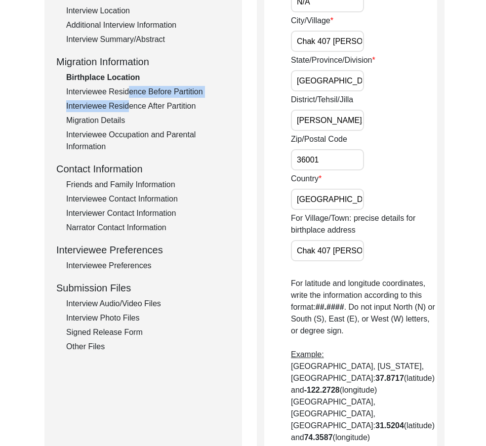
drag, startPoint x: 125, startPoint y: 106, endPoint x: 126, endPoint y: 95, distance: 10.4
click at [125, 96] on div "Interview Information Interviewee Information Interviewer Information Narrator …" at bounding box center [143, 141] width 174 height 423
click at [126, 95] on div "Interviewee Residence Before Partition" at bounding box center [148, 92] width 164 height 12
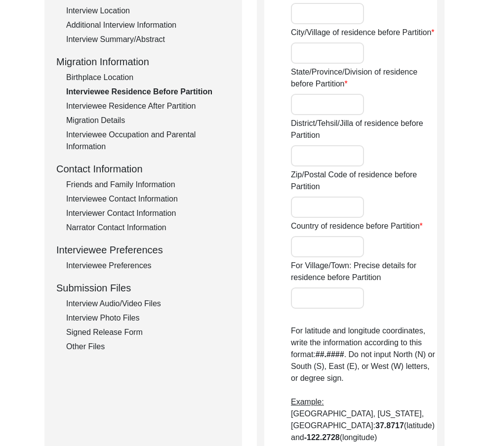
type input "N/A"
type input "Chak 407 JB Khanaura"
type input "[GEOGRAPHIC_DATA]"
type input "Toba Tek Singh / Toba Tek Singh"
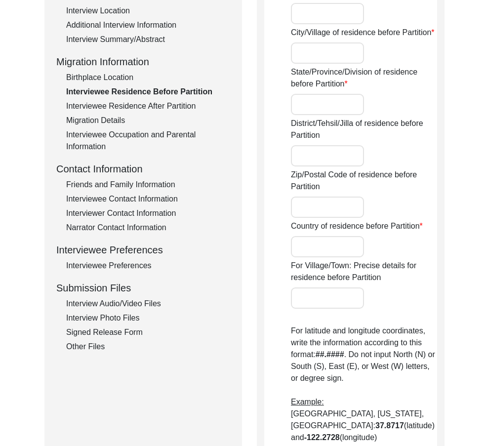
type input "36001"
type input "[GEOGRAPHIC_DATA]"
type input "Chak 407 Jb Khanaura / Main Mosque in the Village"
type input "Did Not Migrate"
type input "N/A"
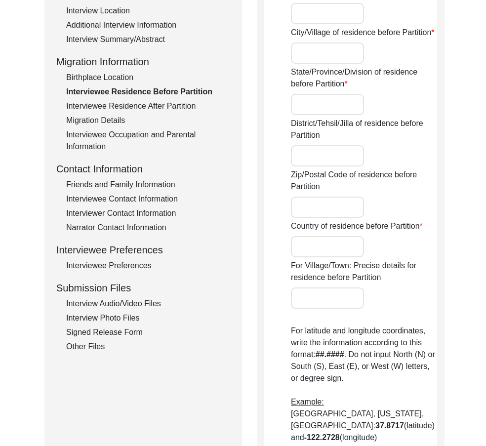
type input "N/A"
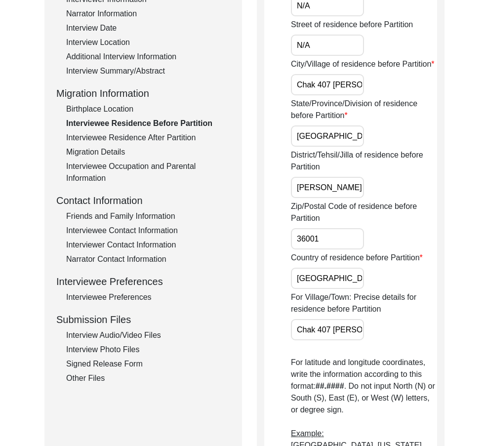
scroll to position [163, 0]
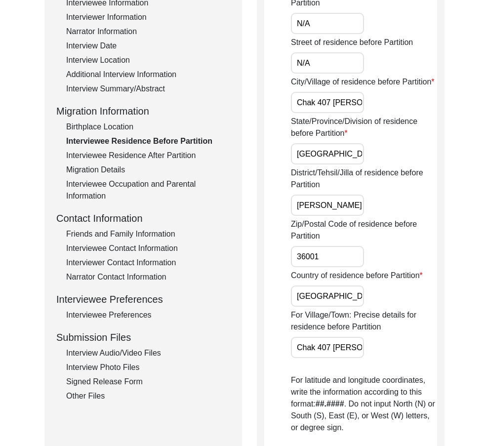
click at [354, 216] on input "Toba Tek Singh / Toba Tek Singh" at bounding box center [327, 205] width 73 height 21
click at [356, 216] on input "Toba Tek Singh/ Toba Tek Singh" at bounding box center [327, 205] width 73 height 21
click at [356, 216] on input "Toba Tek Singh/Toba Tek Singh" at bounding box center [327, 205] width 73 height 21
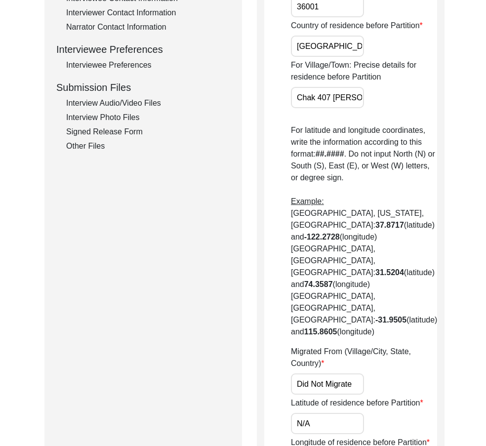
scroll to position [509, 0]
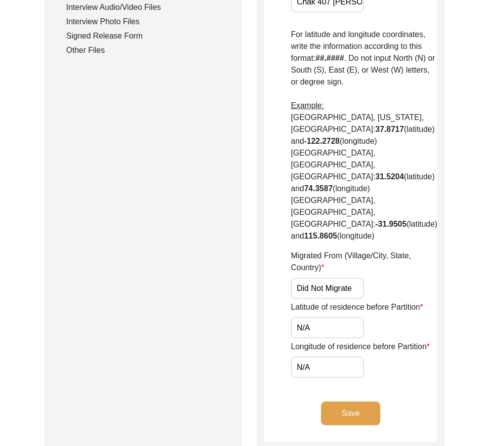
type input "Toba Tek Singh/Toba Tek Singh"
click at [302, 279] on div "House Number of residence before Partition N/A Street of residence before Parti…" at bounding box center [364, 8] width 146 height 739
click at [307, 278] on input "Did Not Migrate" at bounding box center [327, 288] width 73 height 21
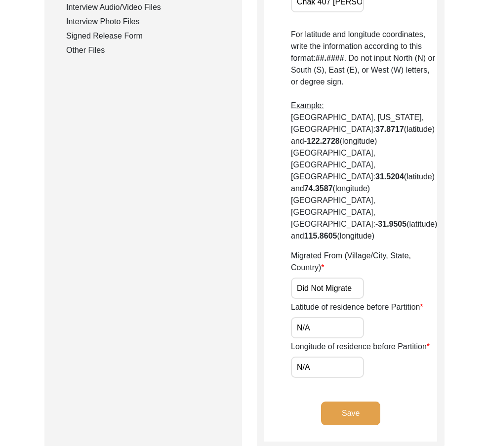
paste input "Chak 407 JB, [GEOGRAPHIC_DATA], [GEOGRAPHIC_DATA]"
type input "Chak 407 JB, [GEOGRAPHIC_DATA], [GEOGRAPHIC_DATA]"
click at [330, 317] on input "N/A" at bounding box center [327, 327] width 73 height 21
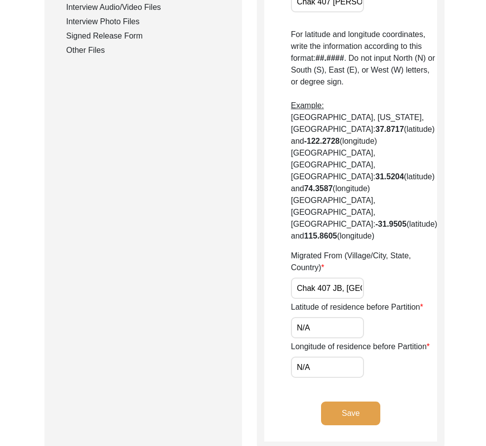
click at [330, 317] on input "N/A" at bounding box center [327, 327] width 73 height 21
paste input "30.8884"
type input "30.8884"
click at [291, 355] on div "Longitude of residence before Partition N/A" at bounding box center [364, 359] width 146 height 37
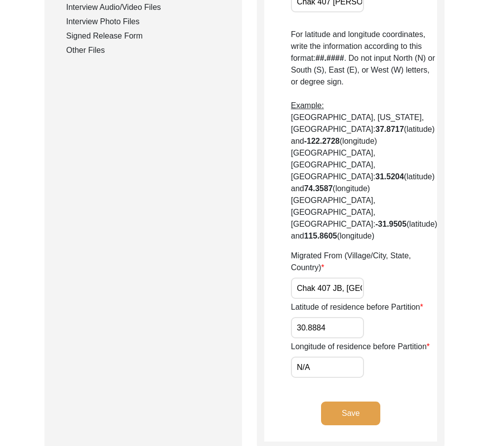
click at [301, 357] on input "N/A" at bounding box center [327, 367] width 73 height 21
paste input "72.2652"
type input "72.2652"
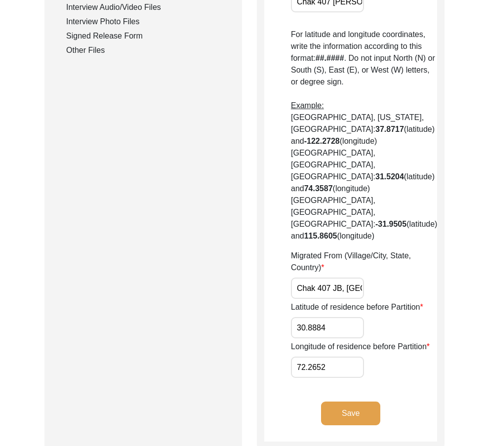
click at [347, 402] on button "Save" at bounding box center [350, 414] width 59 height 24
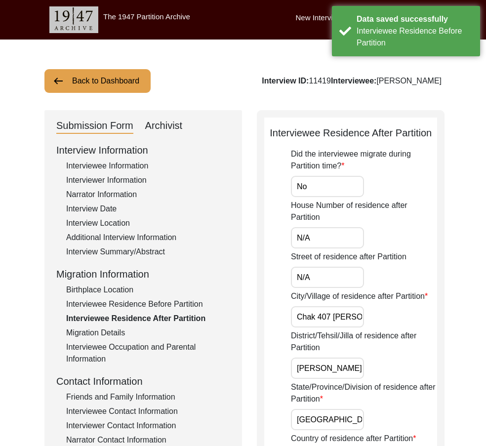
click at [324, 185] on input "No" at bounding box center [327, 186] width 73 height 21
drag, startPoint x: 325, startPoint y: 234, endPoint x: 325, endPoint y: 243, distance: 8.4
click at [325, 234] on input "N/A" at bounding box center [327, 237] width 73 height 21
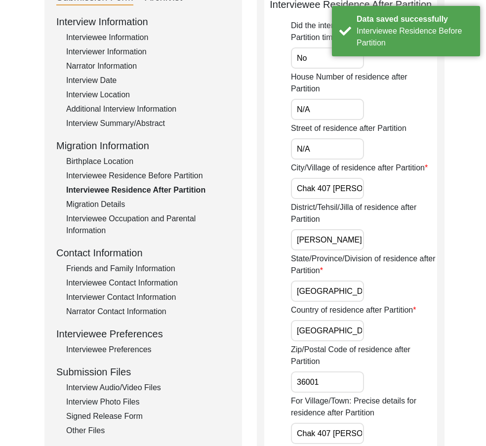
scroll to position [148, 0]
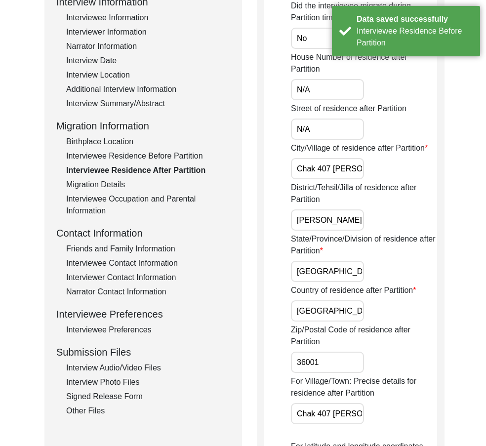
click at [351, 219] on input "Toba Tek Singh / Toba Tek Singh" at bounding box center [327, 220] width 73 height 21
click at [352, 219] on input "Toba Tek Sing / Toba Tek Singh" at bounding box center [327, 220] width 73 height 21
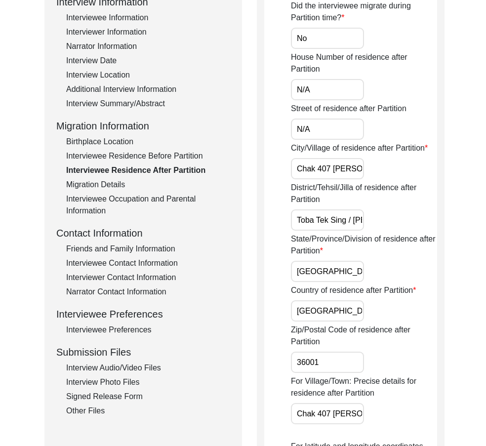
click at [345, 219] on input "Toba Tek Sing / Toba Tek Singh" at bounding box center [327, 220] width 73 height 21
click at [355, 219] on input "Toba Tek Singh / Toba Tek Singh" at bounding box center [327, 220] width 73 height 21
click at [351, 220] on input "Toba Tek Singh / Toba Tek Singh" at bounding box center [327, 220] width 73 height 21
click at [352, 221] on input "Toba Tek Singh / Toba Tek Singh" at bounding box center [327, 220] width 73 height 21
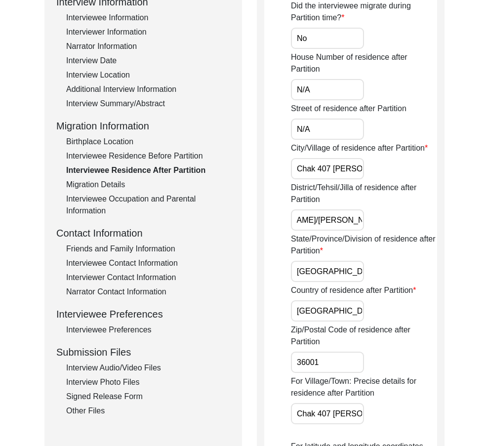
click at [349, 224] on input "Toba Tek Singh/Toba Tek Singh" at bounding box center [327, 220] width 73 height 21
type input "Toba Tek Singh/Toba Tek Singh"
click at [399, 214] on div "District/Tehsil/Jilla of residence after Partition Toba Tek Singh/Toba Tek Singh" at bounding box center [364, 206] width 146 height 49
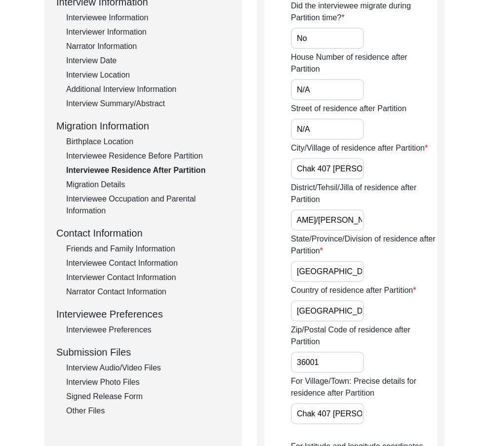
scroll to position [0, 0]
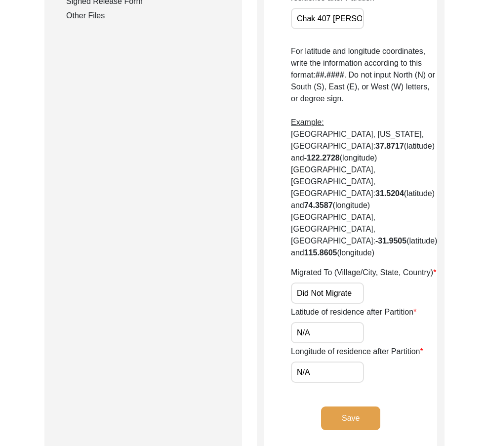
click at [367, 407] on button "Save" at bounding box center [350, 419] width 59 height 24
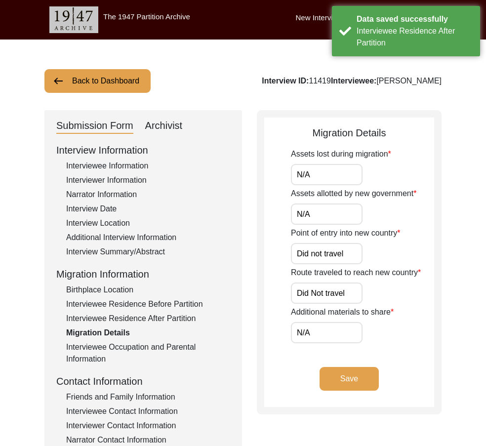
click at [332, 174] on input "N/A" at bounding box center [327, 174] width 72 height 21
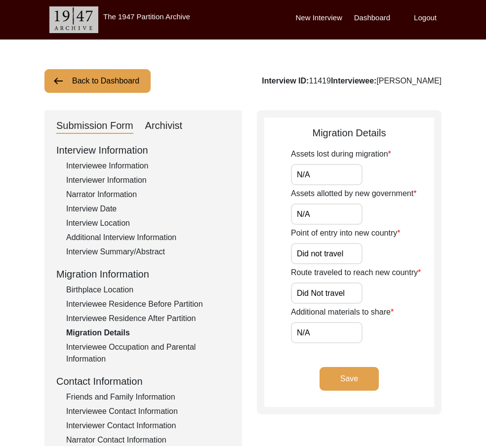
click at [354, 251] on input "Did not travel" at bounding box center [327, 253] width 72 height 21
paste input "N/A"
type input "N/A"
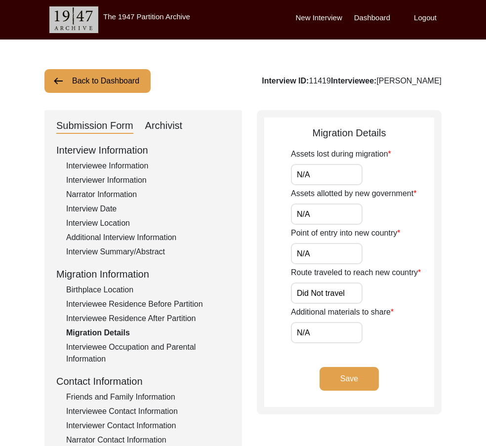
click at [355, 290] on input "Did Not travel" at bounding box center [327, 293] width 72 height 21
paste input "N/A"
type input "N/A"
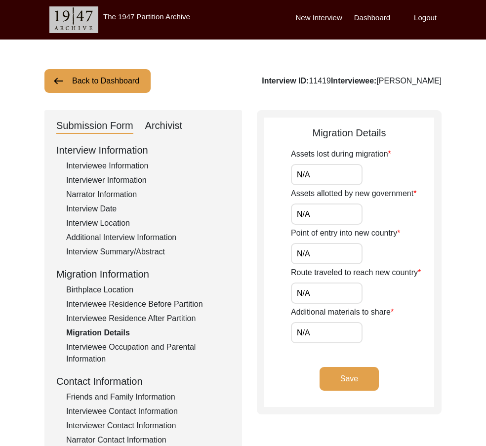
click at [350, 385] on button "Save" at bounding box center [349, 379] width 59 height 24
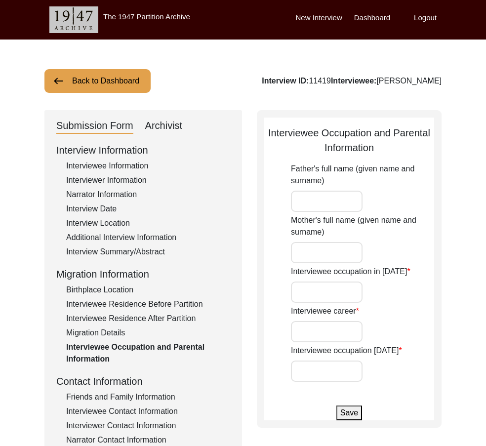
type input "Haji Muhammad Bakhash"
type input "Jawahar"
type input "Student"
type input "Farmer"
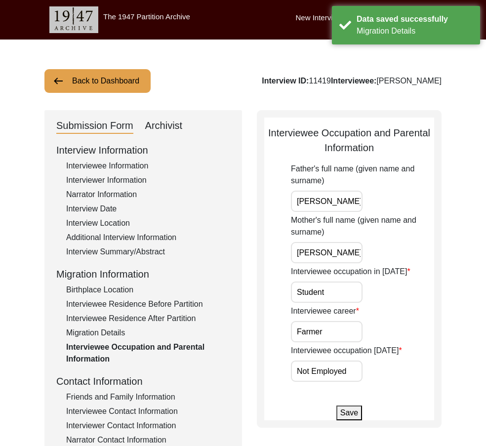
scroll to position [0, 27]
drag, startPoint x: 337, startPoint y: 207, endPoint x: 399, endPoint y: 234, distance: 67.5
click at [430, 212] on div "Father's full name (given name and surname) Haji Muhammad Bakhash" at bounding box center [362, 187] width 143 height 49
click at [327, 261] on input "Jawahar" at bounding box center [327, 252] width 72 height 21
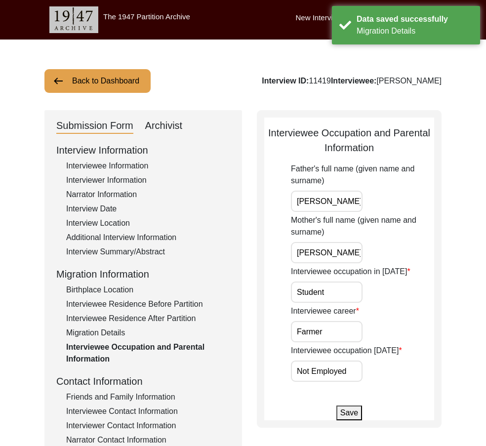
click at [338, 293] on input "Student" at bounding box center [327, 292] width 72 height 21
click at [294, 323] on input "Farmer" at bounding box center [327, 331] width 72 height 21
click at [339, 338] on input "Farmer" at bounding box center [327, 331] width 72 height 21
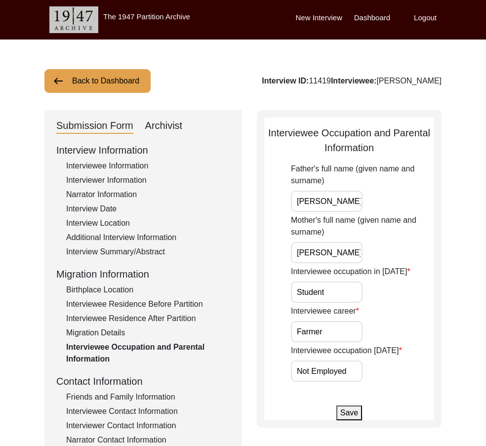
click at [359, 370] on input "Not Employed" at bounding box center [327, 371] width 72 height 21
paste input "Retir"
type input "Retired"
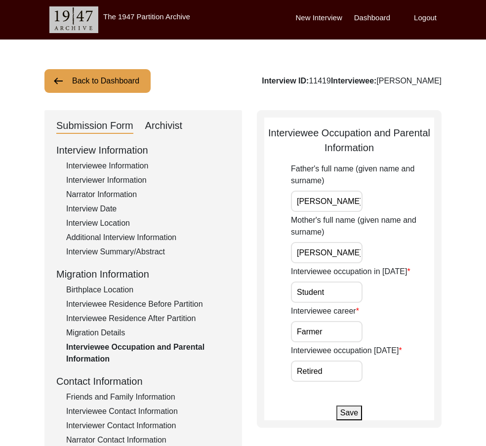
click at [376, 370] on div "Interviewee occupation today Retired" at bounding box center [362, 363] width 143 height 37
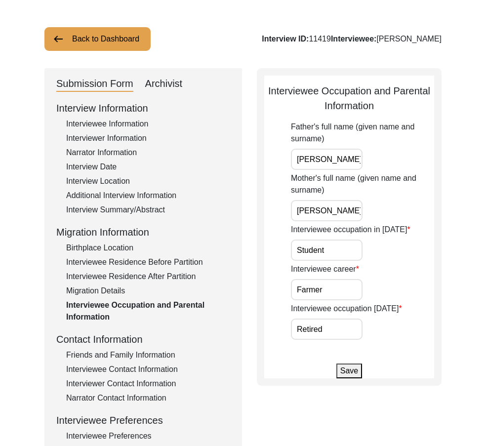
scroll to position [99, 0]
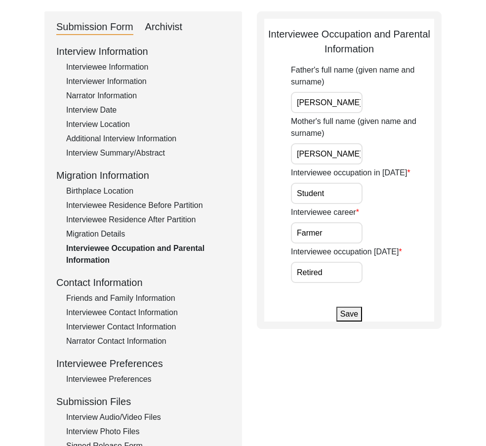
click at [129, 290] on div "Interview Information Interviewee Information Interviewer Information Narrator …" at bounding box center [143, 255] width 174 height 423
click at [133, 294] on div "Friends and Family Information" at bounding box center [148, 299] width 164 height 12
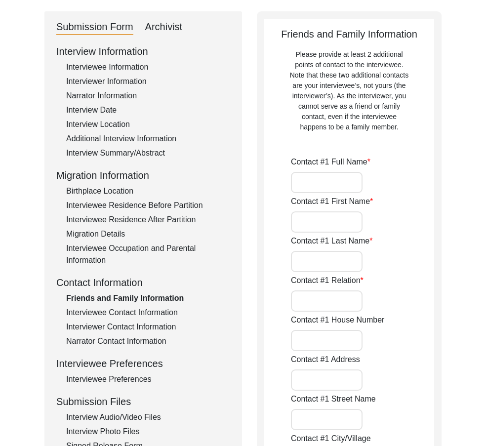
type input "Muhammad Arif"
type input "[DEMOGRAPHIC_DATA]"
type input "Arif"
type input "Son"
type input "Chak 407 JB"
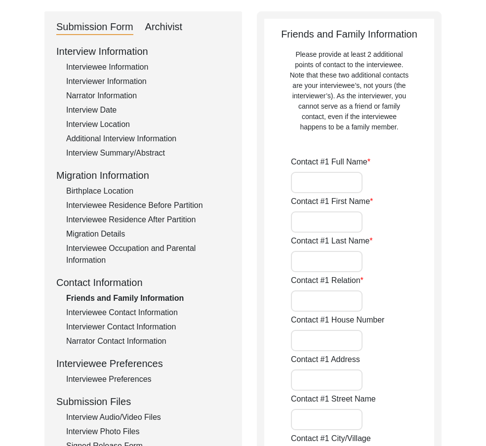
type input "Toba Tek Singh / Toba Tek Singh"
type input "[GEOGRAPHIC_DATA]"
type input "36000"
type input "[GEOGRAPHIC_DATA]"
type input "Chak 407 JB Khanaura"
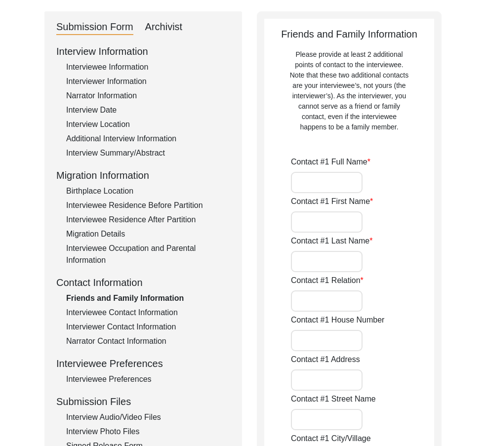
type input "+92 03074323923 / +92 03441590407"
type input "N/A"
type input "Shamas Ul Haq"
type input "Shamas"
type input "Ul Haq"
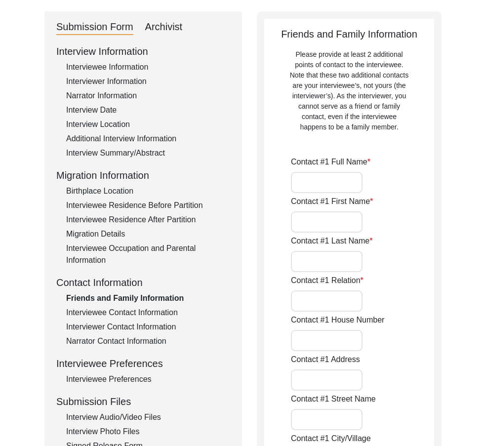
type input "Family Friend"
type input "Chak 407 JB"
type input "Toba Tek Singh / Toba Tek Singh"
type input "[GEOGRAPHIC_DATA]"
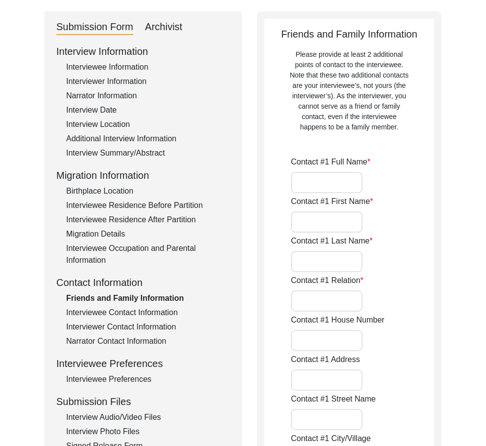
type input "36000"
type input "[GEOGRAPHIC_DATA]"
type input "Chak 407 JB Khanaura"
type input "+92 03337685507"
type input "N/A"
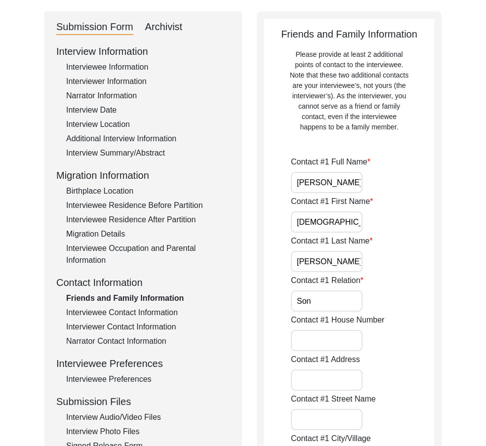
click at [109, 255] on div "Interviewee Occupation and Parental Information" at bounding box center [148, 255] width 164 height 24
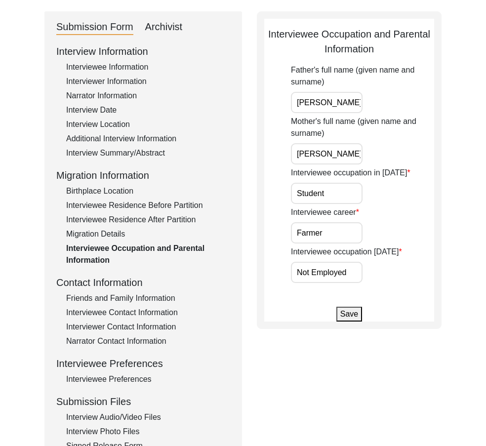
click at [308, 276] on input "Not Employed" at bounding box center [327, 272] width 72 height 21
paste input "Retir"
type input "Retired"
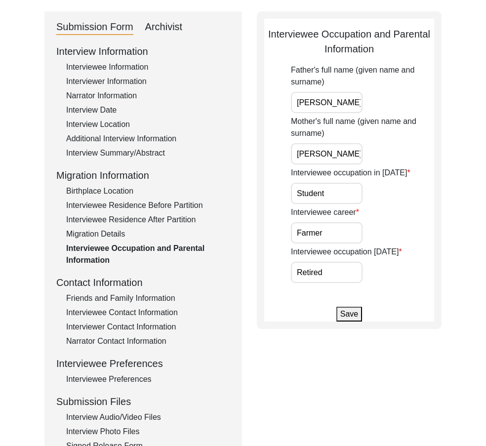
click at [349, 313] on button "Save" at bounding box center [350, 314] width 26 height 15
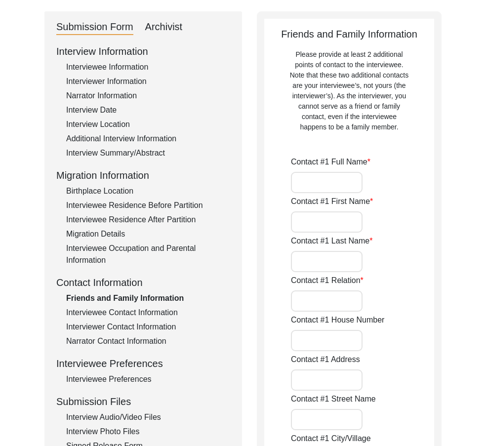
type input "Muhammad Arif"
type input "[DEMOGRAPHIC_DATA]"
type input "Arif"
type input "Son"
type input "Chak 407 JB"
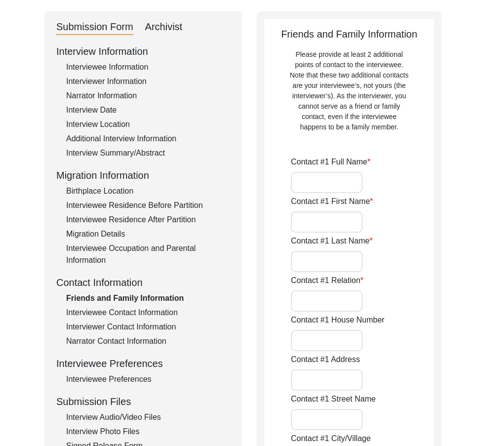
type input "Toba Tek Singh / Toba Tek Singh"
type input "[GEOGRAPHIC_DATA]"
type input "36000"
type input "[GEOGRAPHIC_DATA]"
type input "Chak 407 JB Khanaura"
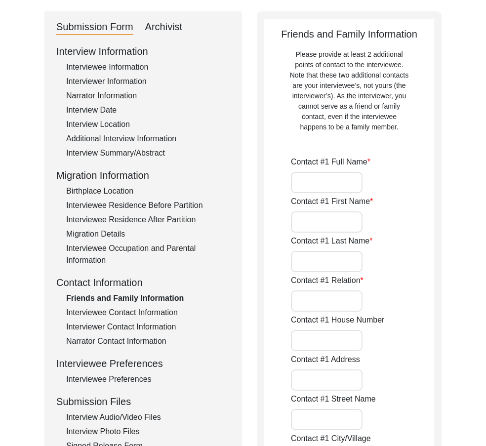
type input "+92 03074323923 / +92 03441590407"
type input "N/A"
type input "Shamas Ul Haq"
type input "Shamas"
type input "Ul Haq"
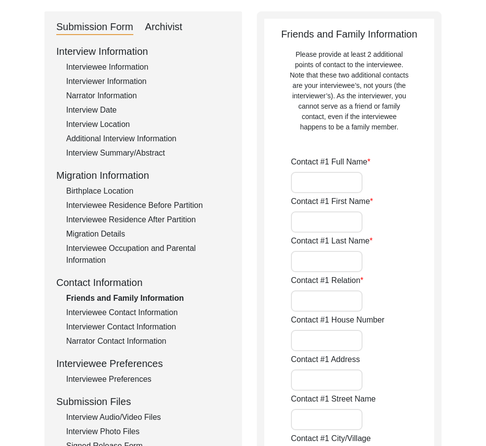
type input "Family Friend"
type input "Chak 407 JB"
type input "Toba Tek Singh / Toba Tek Singh"
type input "[GEOGRAPHIC_DATA]"
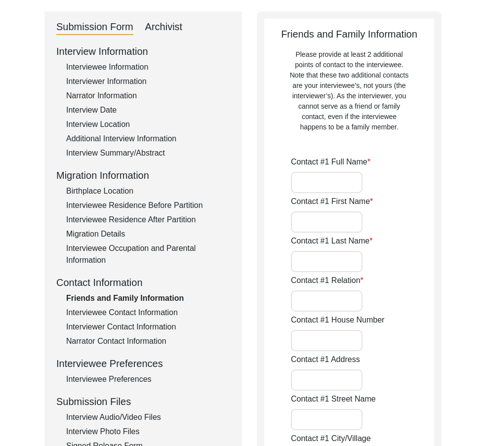
type input "36000"
type input "[GEOGRAPHIC_DATA]"
type input "Chak 407 JB Khanaura"
type input "+92 03337685507"
type input "N/A"
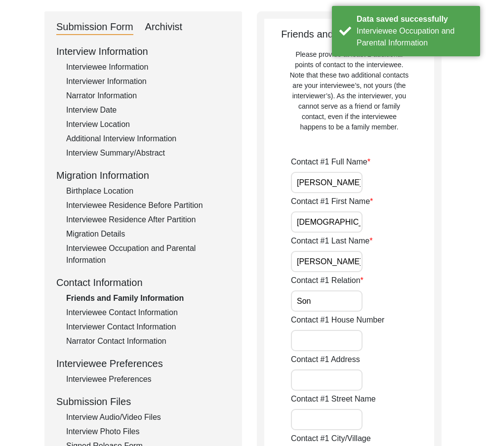
click at [95, 236] on div "Migration Details" at bounding box center [148, 234] width 164 height 12
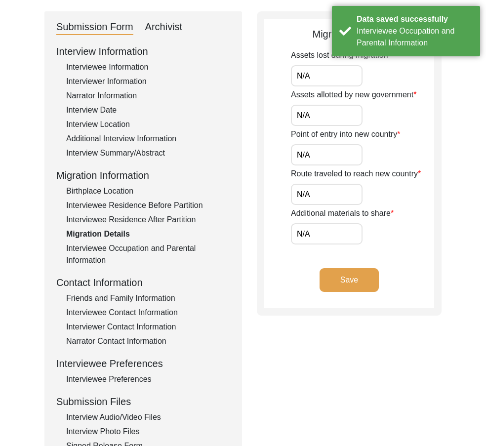
click at [101, 251] on div "Interviewee Occupation and Parental Information" at bounding box center [148, 255] width 164 height 24
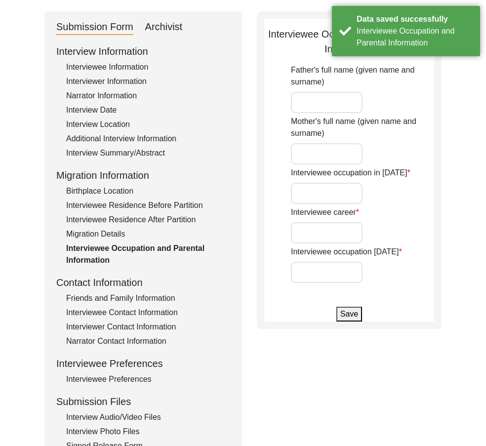
type input "Haji Muhammad Bakhash"
type input "Jawahar"
type input "Student"
type input "Farmer"
type input "Retired"
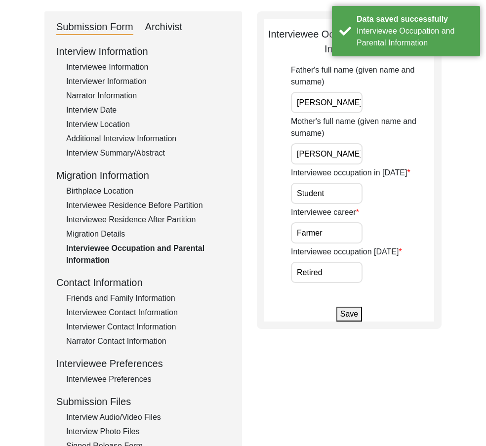
click at [107, 217] on div "Interviewee Residence After Partition" at bounding box center [148, 220] width 164 height 12
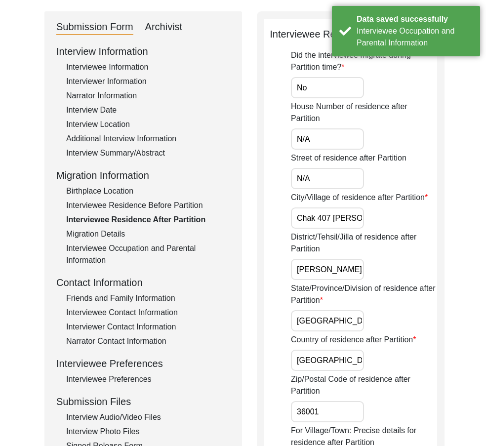
click at [118, 258] on div "Interviewee Occupation and Parental Information" at bounding box center [148, 255] width 164 height 24
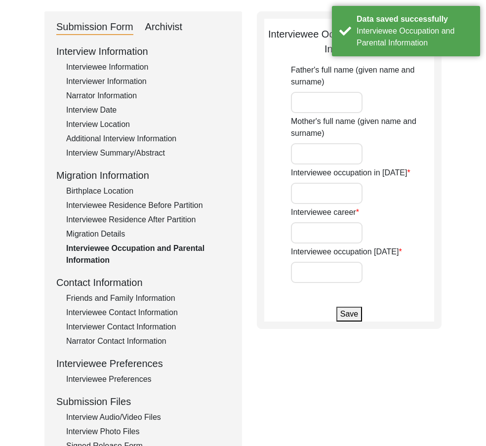
type input "Haji Muhammad Bakhash"
type input "Jawahar"
type input "Student"
type input "Farmer"
type input "Retired"
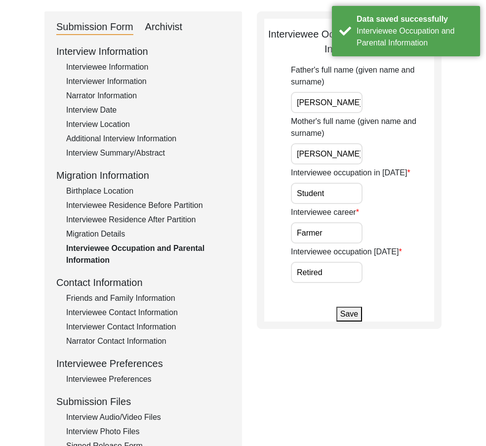
click at [117, 239] on div "Migration Details" at bounding box center [148, 234] width 164 height 12
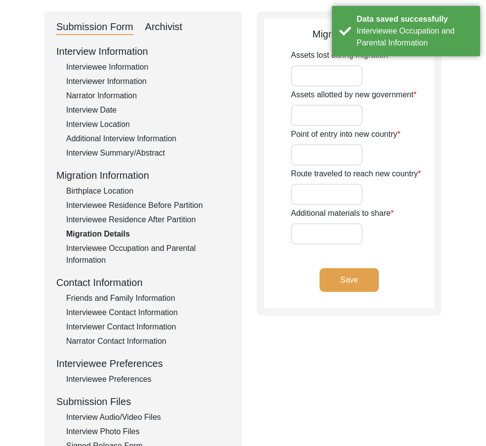
type input "N/A"
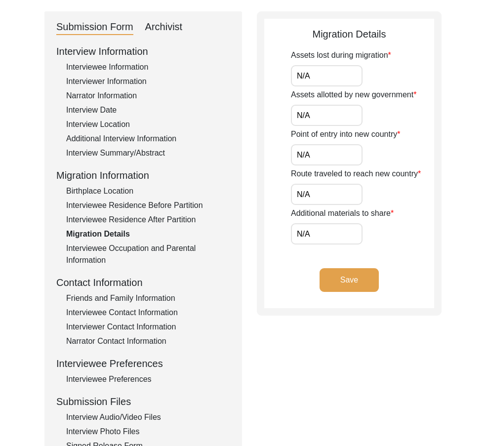
click at [99, 292] on div "Interview Information Interviewee Information Interviewer Information Narrator …" at bounding box center [143, 255] width 174 height 423
click at [104, 298] on div "Friends and Family Information" at bounding box center [148, 299] width 164 height 12
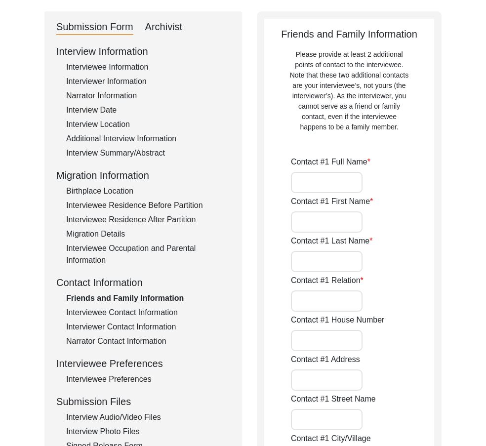
type input "Muhammad Arif"
type input "[DEMOGRAPHIC_DATA]"
type input "Arif"
type input "Son"
type input "Chak 407 JB"
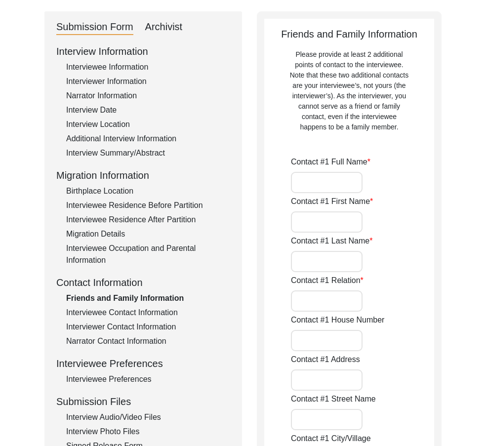
type input "Toba Tek Singh / Toba Tek Singh"
type input "[GEOGRAPHIC_DATA]"
type input "36000"
type input "[GEOGRAPHIC_DATA]"
type input "Chak 407 JB Khanaura"
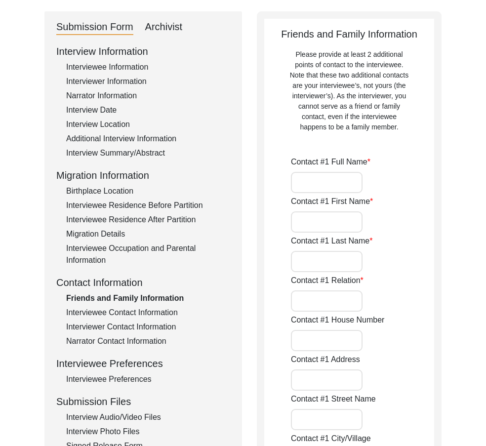
type input "+92 03074323923 / +92 03441590407"
type input "N/A"
type input "Shamas Ul Haq"
type input "Shamas"
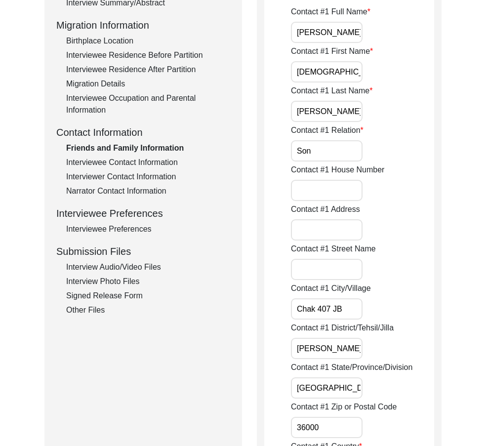
scroll to position [198, 0]
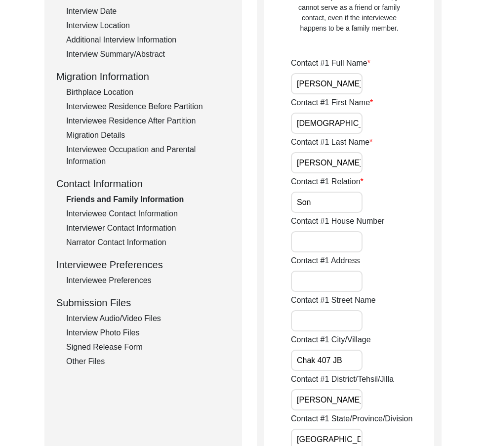
click at [356, 89] on input "Muhammad Arif" at bounding box center [327, 83] width 72 height 21
click at [351, 117] on input "[DEMOGRAPHIC_DATA]" at bounding box center [327, 123] width 72 height 21
click at [333, 155] on input "Arif" at bounding box center [327, 162] width 72 height 21
click at [322, 188] on div "Contact #1 Relation Son" at bounding box center [362, 194] width 143 height 37
click at [322, 202] on input "Son" at bounding box center [327, 202] width 72 height 21
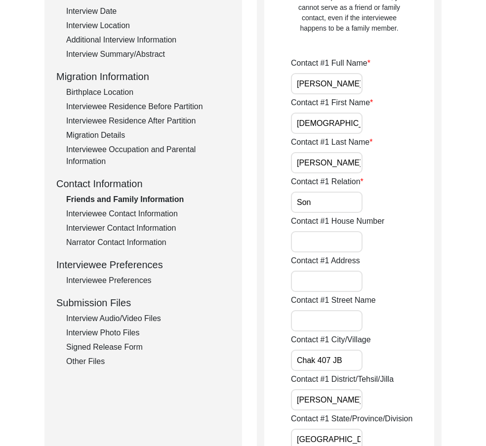
scroll to position [395, 0]
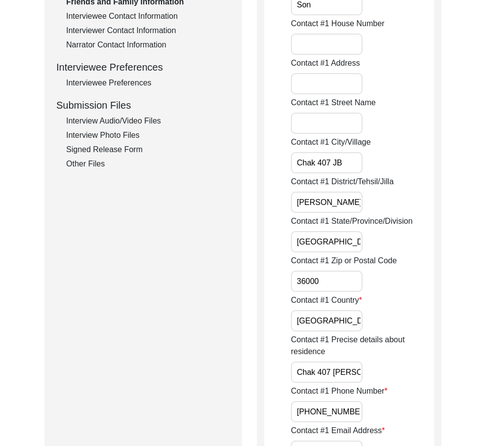
drag, startPoint x: 345, startPoint y: 166, endPoint x: 268, endPoint y: 185, distance: 78.5
drag, startPoint x: 305, startPoint y: 205, endPoint x: 357, endPoint y: 202, distance: 51.5
click at [357, 202] on input "Toba Tek Singh / Toba Tek Singh" at bounding box center [327, 202] width 72 height 21
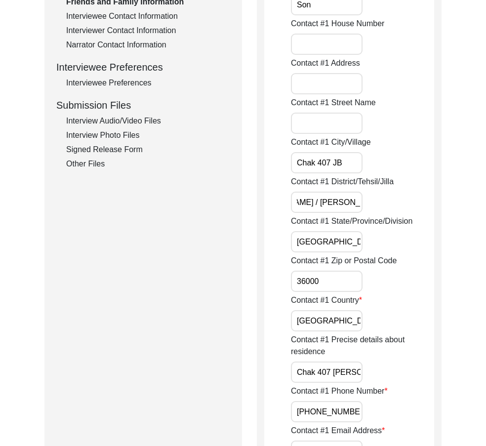
click at [311, 201] on input "Toba Tek Singh / Toba Tek Singh" at bounding box center [327, 202] width 72 height 21
click at [312, 202] on input "Toba Tek Singh / Toba Tek Singh" at bounding box center [327, 202] width 72 height 21
click at [310, 202] on input "Toba Tek Singh / Toba Tek Singh" at bounding box center [327, 202] width 72 height 21
click at [309, 202] on input "Toba Tek Singh / Toba Tek Singh" at bounding box center [327, 202] width 72 height 21
click at [305, 201] on input "Toba Tek Singh /Toba Tek Singh" at bounding box center [327, 202] width 72 height 21
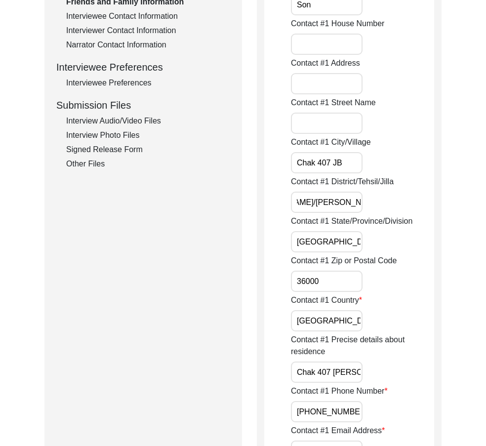
scroll to position [0, 46]
click at [306, 201] on input "Toba Tek Singh/Toba Tek Singh" at bounding box center [327, 202] width 72 height 21
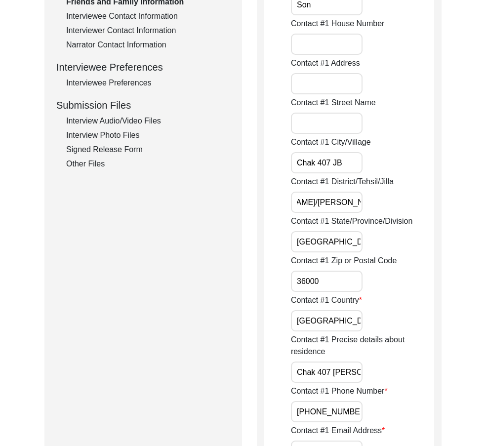
scroll to position [0, 0]
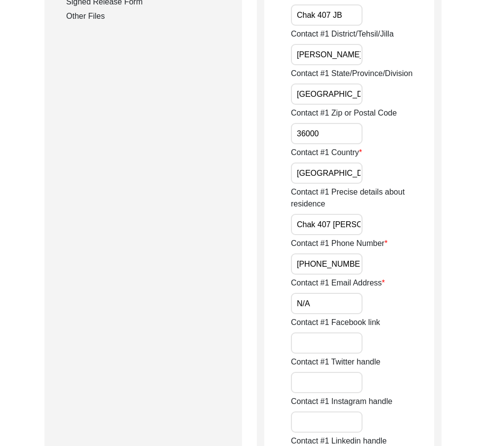
scroll to position [544, 0]
drag, startPoint x: 324, startPoint y: 106, endPoint x: 309, endPoint y: 105, distance: 14.9
drag, startPoint x: 327, startPoint y: 98, endPoint x: 333, endPoint y: 123, distance: 25.8
click at [326, 98] on input "[GEOGRAPHIC_DATA]" at bounding box center [327, 93] width 72 height 21
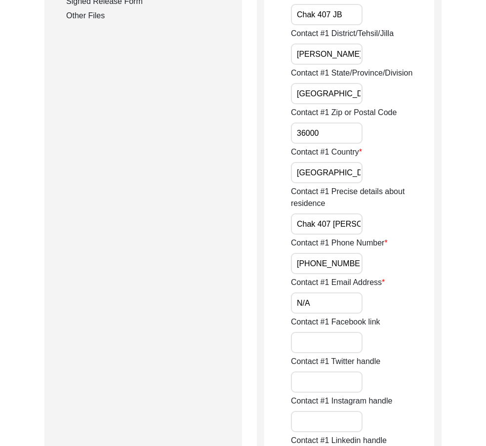
drag, startPoint x: 334, startPoint y: 130, endPoint x: 334, endPoint y: 142, distance: 11.9
click at [334, 130] on input "36000" at bounding box center [327, 133] width 72 height 21
click at [342, 170] on input "[GEOGRAPHIC_DATA]" at bounding box center [327, 172] width 72 height 21
drag, startPoint x: 357, startPoint y: 221, endPoint x: 408, endPoint y: 240, distance: 54.3
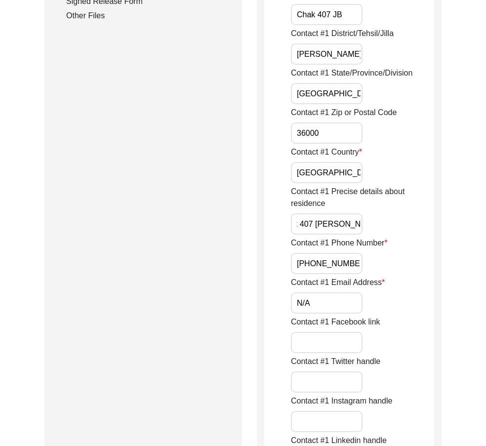
click at [418, 233] on div "Contact #1 Precise details about residence Chak 407 JB Khanaura" at bounding box center [362, 210] width 143 height 49
drag, startPoint x: 344, startPoint y: 264, endPoint x: 418, endPoint y: 269, distance: 74.8
click at [419, 268] on div "Contact #1 Phone Number +92 03074323923 / +92 03441590407" at bounding box center [362, 255] width 143 height 37
click at [330, 301] on input "N/A" at bounding box center [327, 303] width 72 height 21
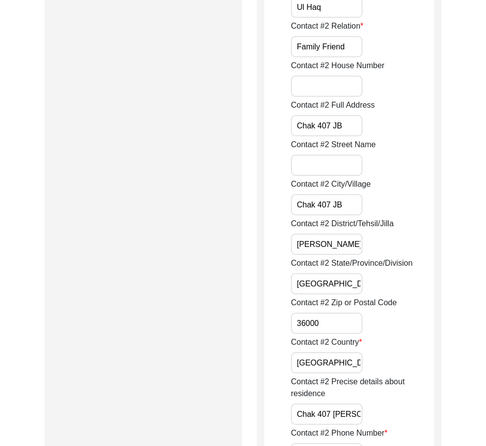
scroll to position [1137, 0]
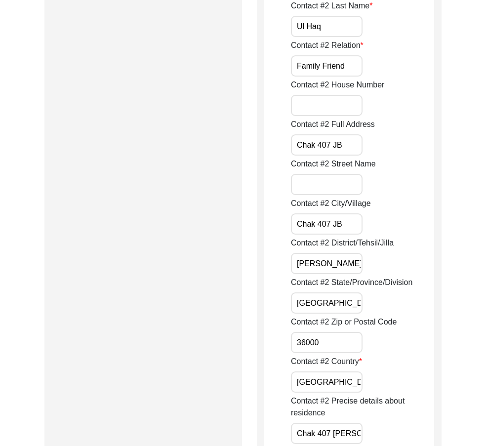
click at [316, 268] on input "Toba Tek Singh / Toba Tek Singh" at bounding box center [327, 263] width 72 height 21
paste input "/"
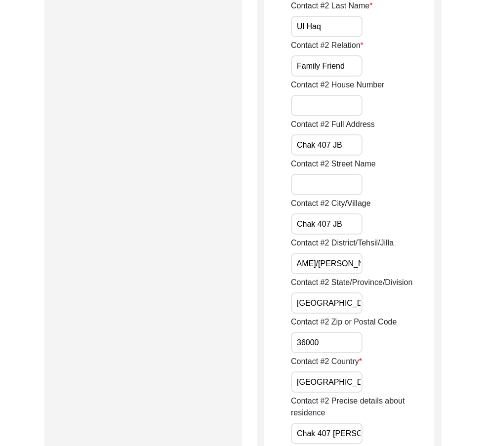
click at [379, 268] on div "Contact #2 District/Tehsil/Jilla Toba Tek Singh/Toba Tek Singh" at bounding box center [362, 255] width 143 height 37
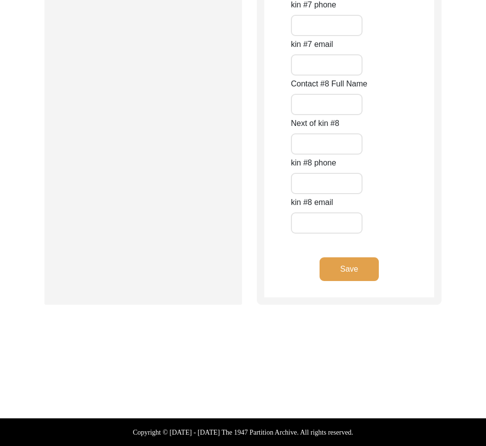
click at [360, 278] on button "Save" at bounding box center [349, 270] width 59 height 24
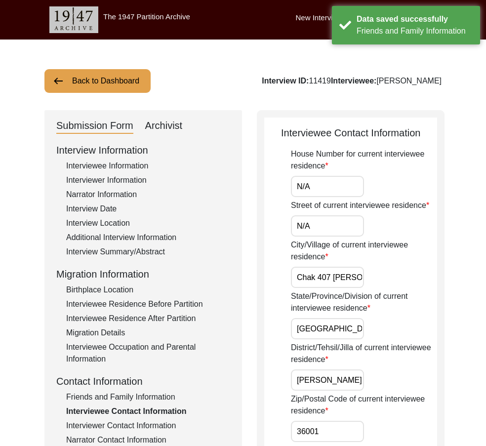
click at [321, 193] on input "N/A" at bounding box center [327, 186] width 73 height 21
click at [308, 215] on div "Street of current interviewee residence N/A" at bounding box center [364, 218] width 146 height 37
click at [313, 223] on input "N/A" at bounding box center [327, 226] width 73 height 21
drag, startPoint x: 314, startPoint y: 273, endPoint x: 391, endPoint y: 281, distance: 77.0
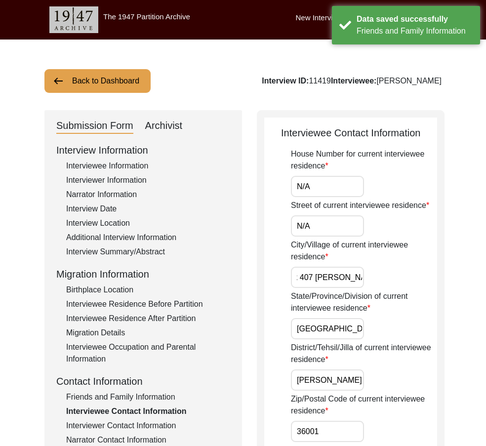
click at [408, 276] on div "City/Village of current interviewee residence Chak 407 JB Khanaura" at bounding box center [364, 263] width 146 height 49
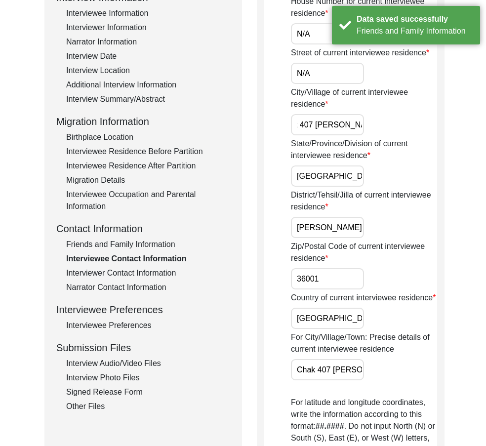
scroll to position [247, 0]
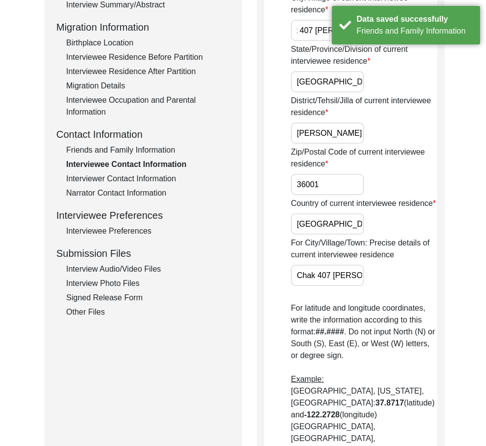
click at [334, 85] on input "[GEOGRAPHIC_DATA]" at bounding box center [327, 81] width 73 height 21
click at [320, 140] on input "Toba Tek Singh / Toba Tek Singh" at bounding box center [327, 133] width 73 height 21
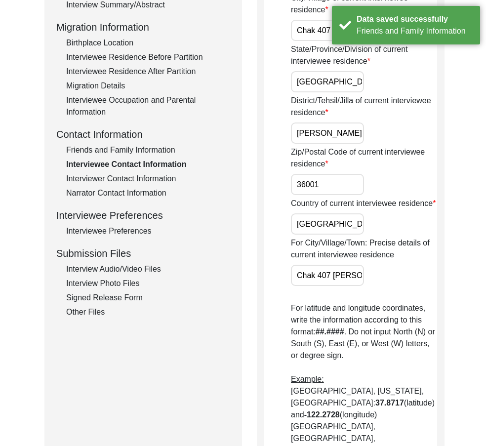
paste input "/"
click at [345, 181] on input "36001" at bounding box center [327, 184] width 73 height 21
click at [333, 235] on input "[GEOGRAPHIC_DATA]" at bounding box center [327, 224] width 73 height 21
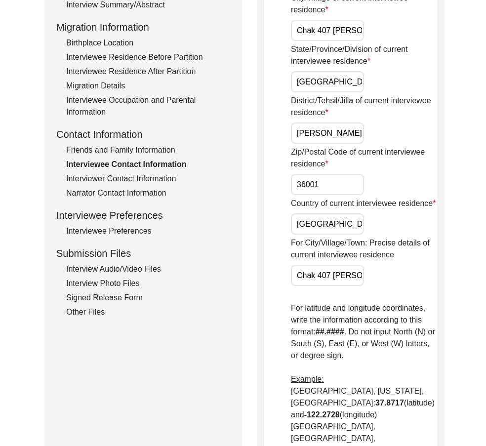
drag, startPoint x: 322, startPoint y: 285, endPoint x: 394, endPoint y: 290, distance: 72.8
click at [393, 286] on div "For City/Village/Town: Precise details of current interviewee residence Chak 40…" at bounding box center [364, 261] width 146 height 49
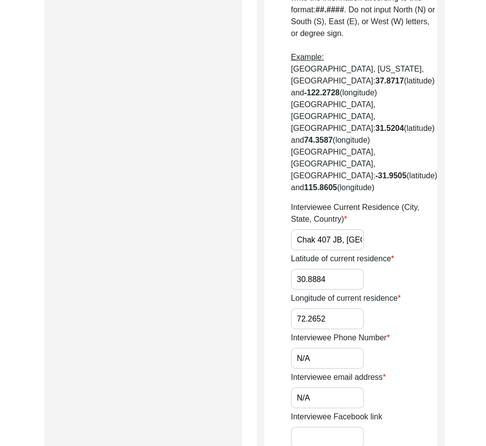
scroll to position [692, 0]
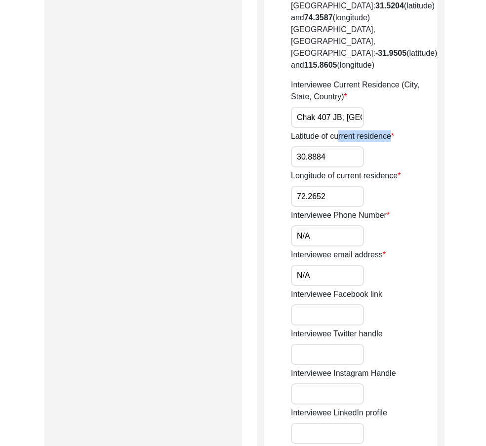
click at [340, 130] on div "Latitude of current residence 30.8884" at bounding box center [364, 148] width 146 height 37
drag, startPoint x: 345, startPoint y: 83, endPoint x: 430, endPoint y: 86, distance: 85.6
click at [431, 84] on div "Interviewee Current Residence (City, State, Country) Chak 407 JB, Punjab, Pakis…" at bounding box center [364, 103] width 146 height 49
click at [345, 130] on div "Latitude of current residence 30.8884" at bounding box center [364, 148] width 146 height 37
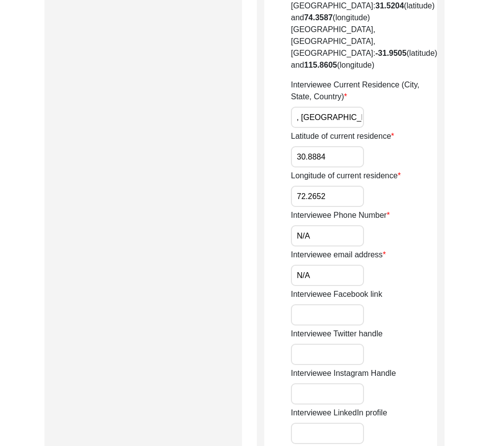
scroll to position [0, 0]
click at [336, 146] on input "30.8884" at bounding box center [327, 156] width 73 height 21
click at [335, 170] on div "Longitude of current residence 72.2652" at bounding box center [364, 188] width 146 height 37
click at [338, 186] on input "72.2652" at bounding box center [327, 196] width 73 height 21
click at [331, 225] on input "N/A" at bounding box center [327, 235] width 73 height 21
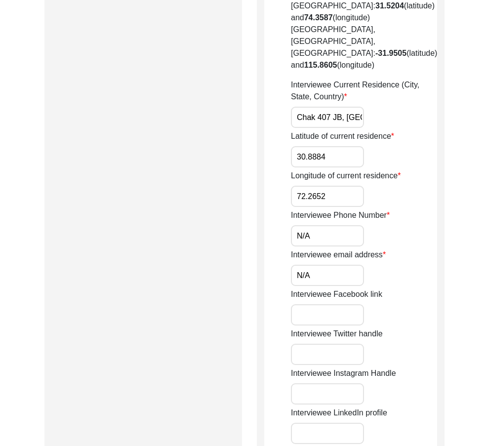
click at [308, 265] on input "N/A" at bounding box center [327, 275] width 73 height 21
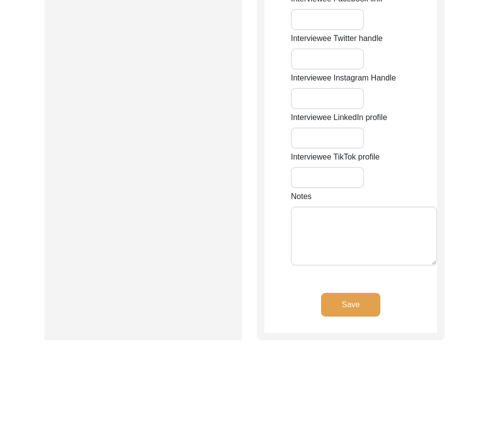
click at [362, 293] on button "Save" at bounding box center [350, 305] width 59 height 24
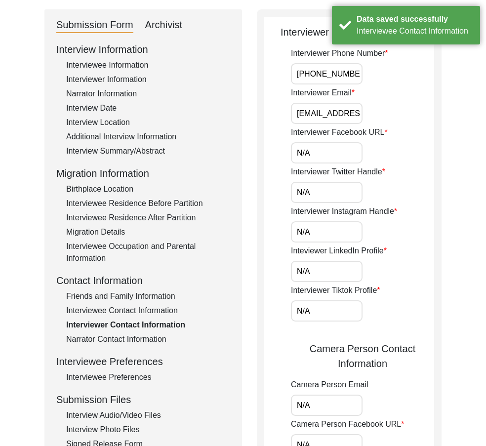
scroll to position [26, 0]
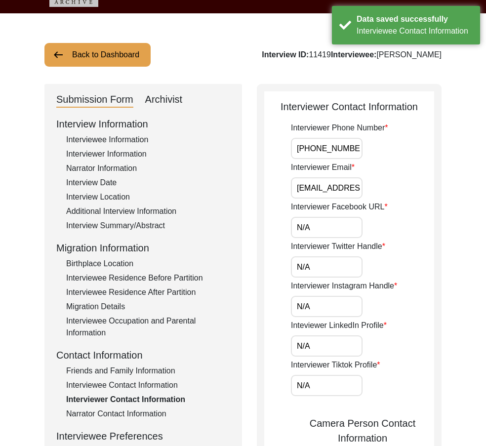
drag, startPoint x: 315, startPoint y: 148, endPoint x: 403, endPoint y: 171, distance: 90.5
click at [431, 162] on div "Interviewer Phone Number [PHONE_NUMBER] Interviewer Email [EMAIL_ADDRESS][DOMAI…" at bounding box center [362, 425] width 143 height 606
drag, startPoint x: 350, startPoint y: 184, endPoint x: 432, endPoint y: 206, distance: 84.5
click at [442, 196] on div "Back to Dashboard Interview ID: 11419 Interviewee: Ghulam Muhammad Sindhu Submi…" at bounding box center [243, 443] width 486 height 860
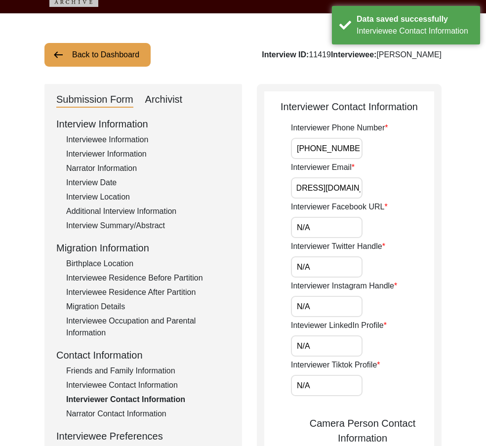
click at [330, 224] on input "N/A" at bounding box center [327, 227] width 72 height 21
drag, startPoint x: 302, startPoint y: 265, endPoint x: 311, endPoint y: 266, distance: 8.9
click at [311, 266] on input "N/A" at bounding box center [327, 267] width 72 height 21
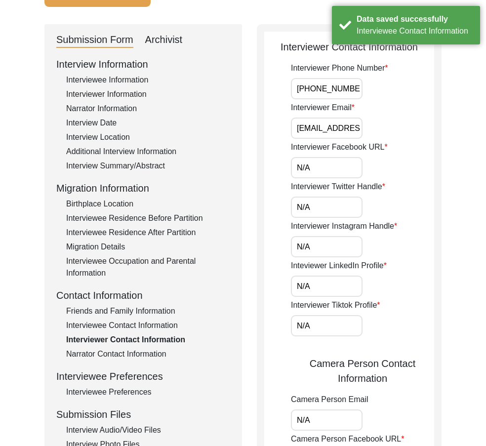
scroll to position [174, 0]
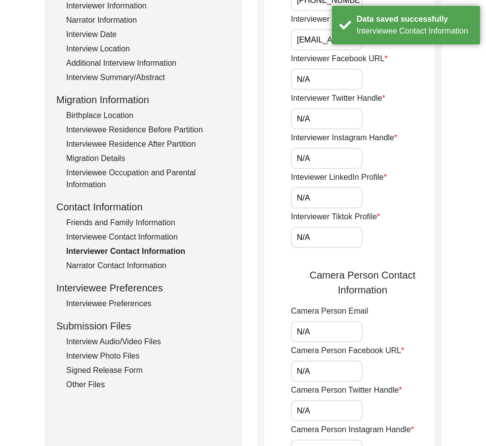
click at [320, 152] on input "N/A" at bounding box center [327, 158] width 72 height 21
drag, startPoint x: 309, startPoint y: 197, endPoint x: 312, endPoint y: 220, distance: 23.9
click at [309, 198] on input "N/A" at bounding box center [327, 197] width 72 height 21
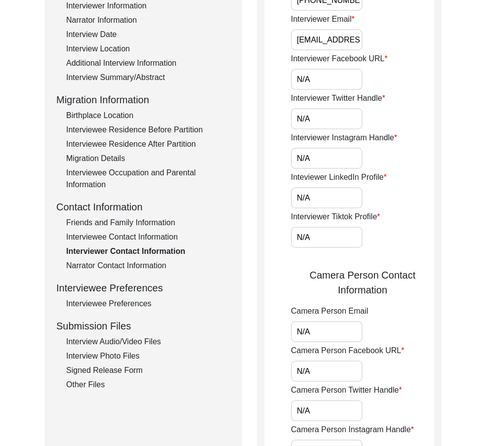
click at [312, 230] on input "N/A" at bounding box center [327, 237] width 72 height 21
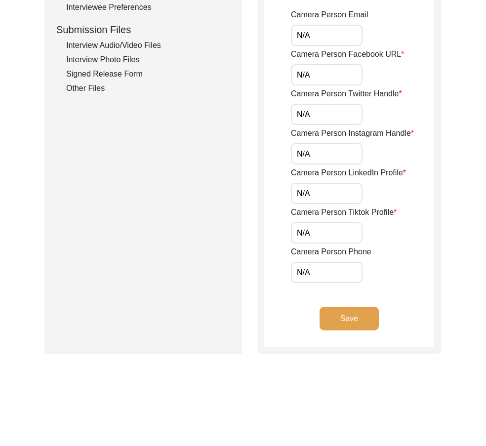
click at [317, 37] on input "N/A" at bounding box center [327, 35] width 72 height 21
click at [312, 71] on input "N/A" at bounding box center [327, 74] width 72 height 21
click at [313, 113] on input "N/A" at bounding box center [327, 114] width 72 height 21
click at [307, 155] on input "N/A" at bounding box center [327, 153] width 72 height 21
click at [309, 187] on input "N/A" at bounding box center [327, 193] width 72 height 21
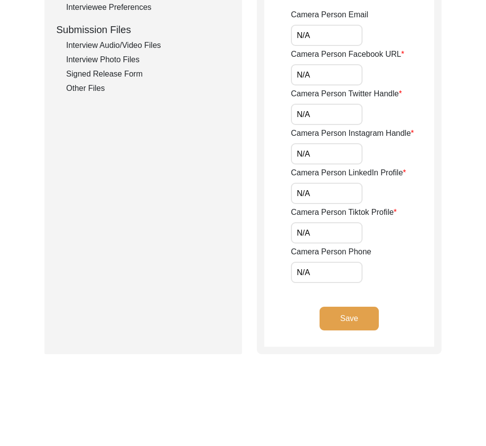
click at [307, 226] on input "N/A" at bounding box center [327, 232] width 72 height 21
click at [310, 265] on input "N/A" at bounding box center [327, 272] width 72 height 21
click at [280, 295] on app-interviewer-contact-information "Interviewer Contact Information Interviewer Phone Number [PHONE_NUMBER] Intervi…" at bounding box center [349, 1] width 170 height 692
click at [324, 321] on button "Save" at bounding box center [349, 319] width 59 height 24
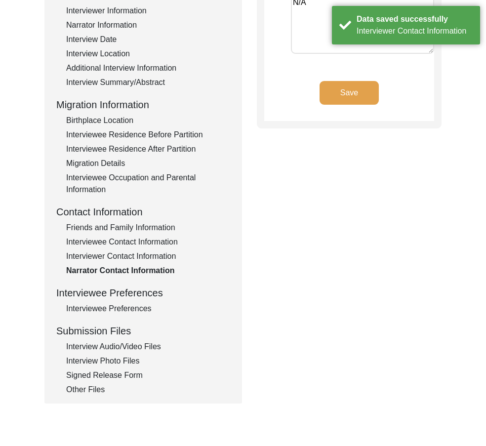
drag, startPoint x: 111, startPoint y: 317, endPoint x: 109, endPoint y: 310, distance: 7.8
click at [111, 317] on div "Interview Information Interviewee Information Interviewer Information Narrator …" at bounding box center [143, 184] width 174 height 423
click at [109, 310] on div "Interviewee Preferences" at bounding box center [148, 309] width 164 height 12
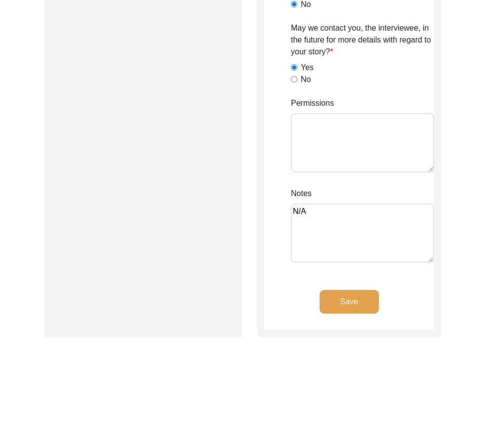
click at [364, 302] on button "Save" at bounding box center [349, 302] width 59 height 24
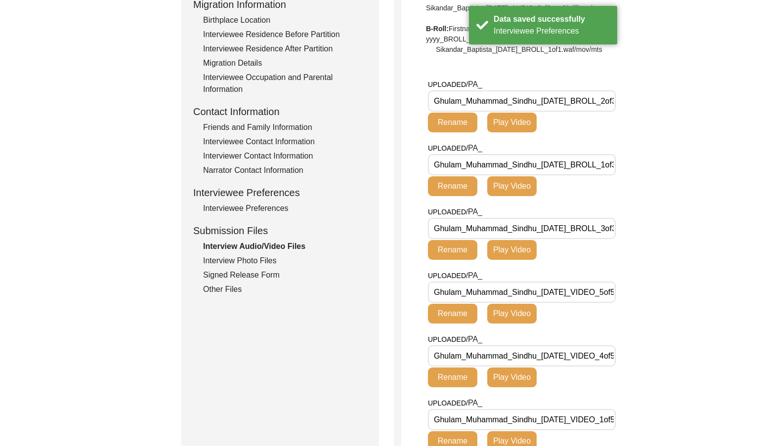
scroll to position [318, 0]
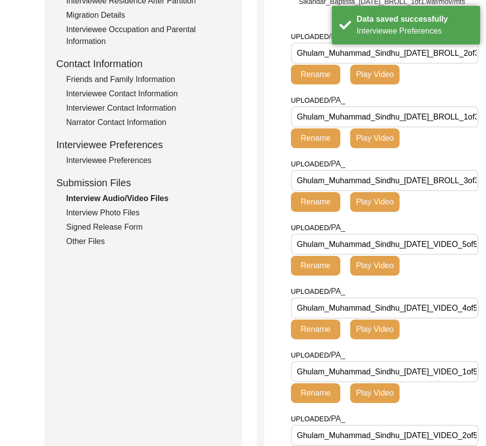
click at [105, 208] on div "Interview Photo Files" at bounding box center [148, 213] width 164 height 12
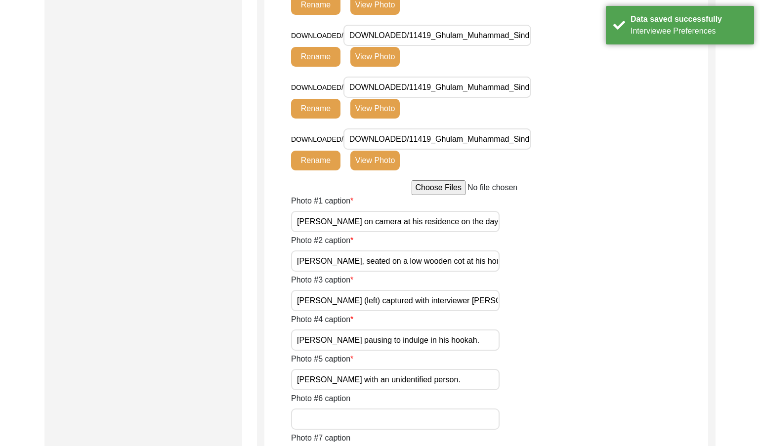
scroll to position [0, 91]
drag, startPoint x: 422, startPoint y: 227, endPoint x: 575, endPoint y: 229, distance: 152.7
click at [486, 229] on div "Photo #1 caption Mr. Ghulam Muhammad Sindhu on camera at his residence on the d…" at bounding box center [499, 213] width 417 height 37
drag, startPoint x: 452, startPoint y: 253, endPoint x: 627, endPoint y: 290, distance: 178.9
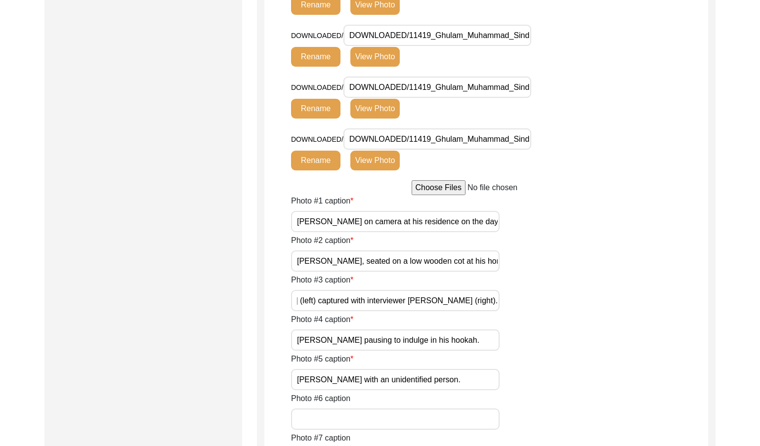
drag, startPoint x: 457, startPoint y: 300, endPoint x: 611, endPoint y: 328, distance: 156.9
drag, startPoint x: 441, startPoint y: 339, endPoint x: 491, endPoint y: 380, distance: 63.9
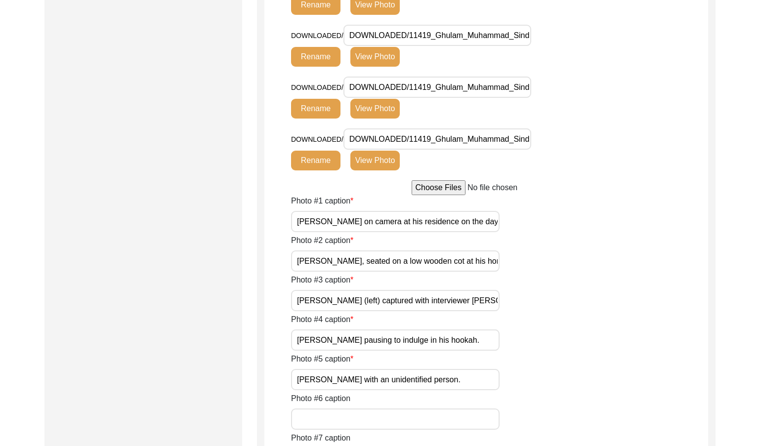
scroll to position [0, 9]
drag, startPoint x: 460, startPoint y: 383, endPoint x: 585, endPoint y: 375, distance: 125.3
click at [486, 375] on div "Photo #5 caption Mr. Ghulam Muhammad Sindhu with an unidentified person." at bounding box center [499, 371] width 417 height 37
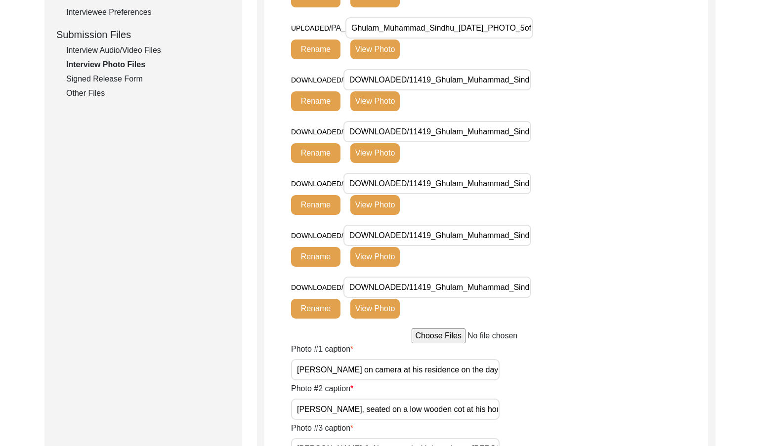
scroll to position [0, 118]
drag, startPoint x: 434, startPoint y: 231, endPoint x: 601, endPoint y: 232, distance: 166.6
click at [486, 232] on div "DOWNLOADED/ DOWNLOADED/11419_Ghulam_Muhammad_Sindhu_12-14-2024_PHOTO_4of5.jpg R…" at bounding box center [499, 251] width 417 height 52
click at [378, 260] on button "View Photo" at bounding box center [374, 257] width 49 height 20
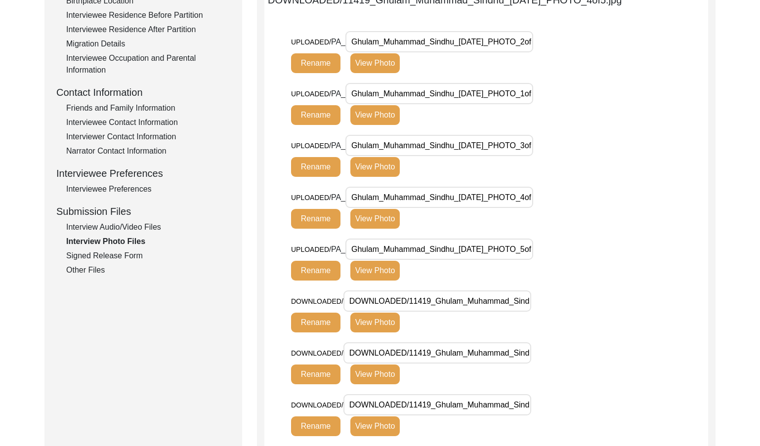
scroll to position [170, 0]
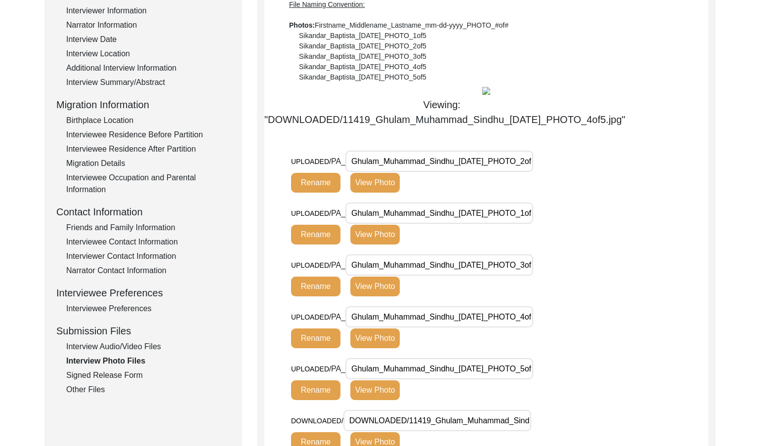
click at [108, 384] on div "Other Files" at bounding box center [148, 390] width 164 height 12
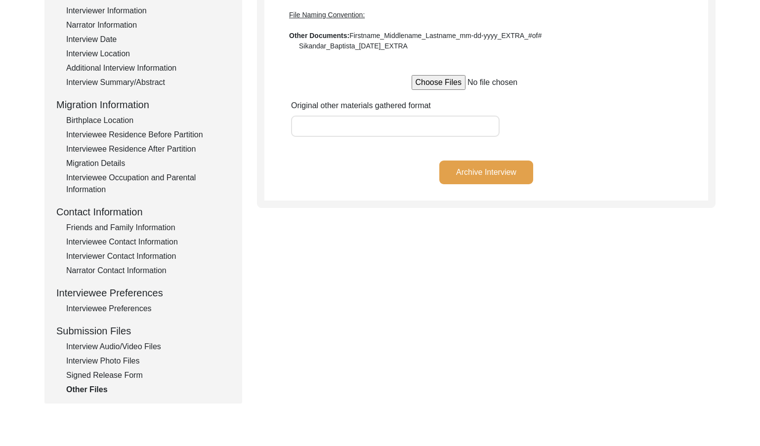
click at [101, 377] on div "Signed Release Form" at bounding box center [148, 376] width 164 height 12
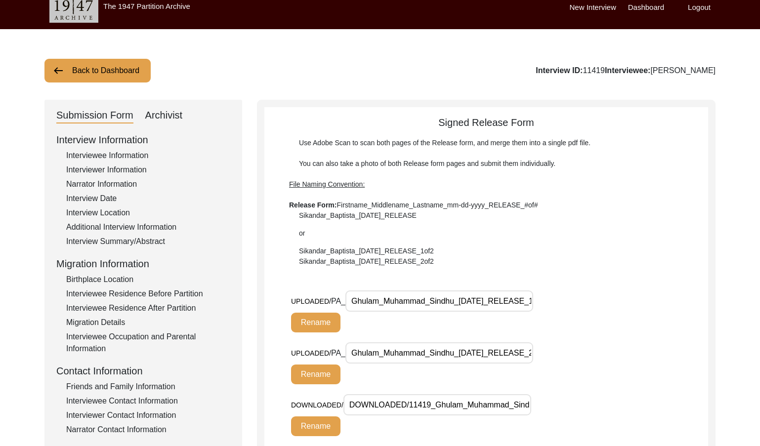
scroll to position [0, 0]
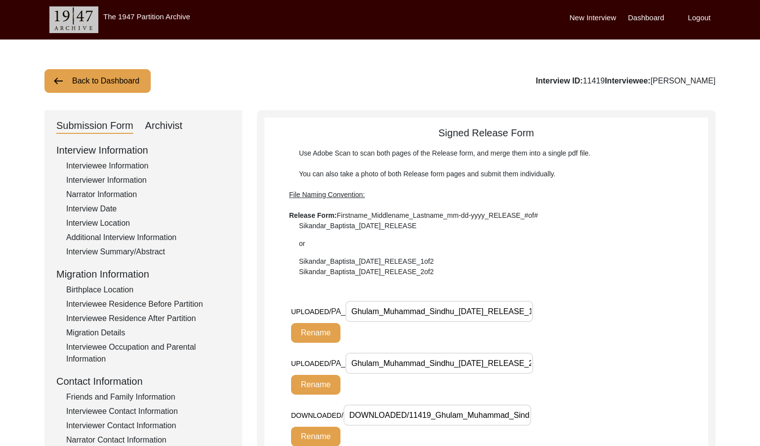
click at [181, 131] on div "Archivist" at bounding box center [164, 126] width 38 height 16
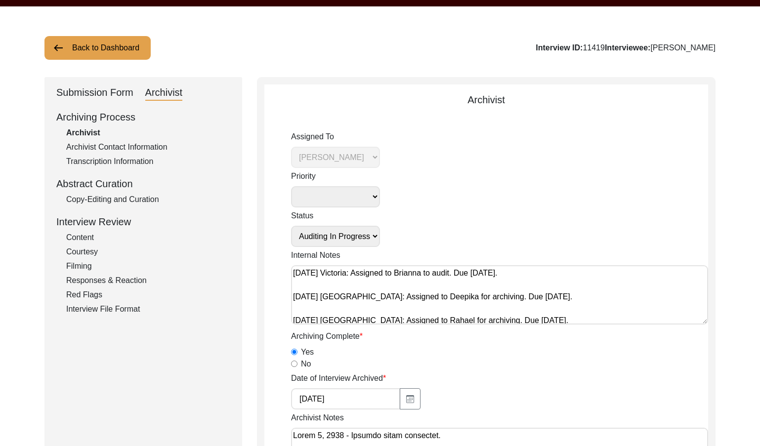
scroll to position [49, 0]
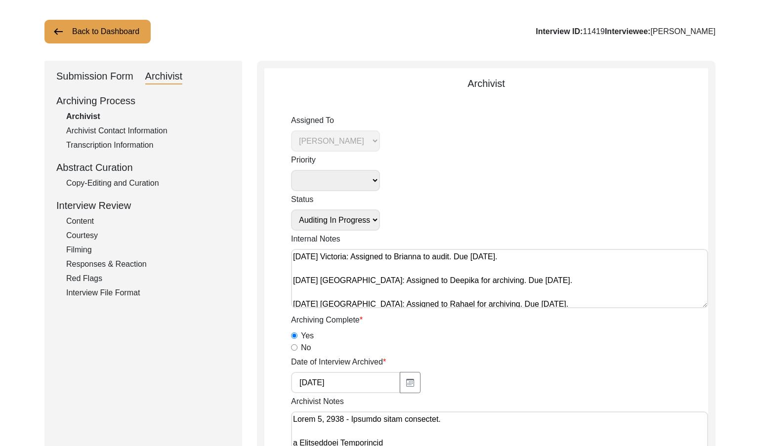
click at [359, 216] on select "Submission In Progress Submitted/Received Archiving In Progress Archiving Compl…" at bounding box center [335, 220] width 89 height 21
click at [291, 210] on select "Submission In Progress Submitted/Received Archiving In Progress Archiving Compl…" at bounding box center [335, 220] width 89 height 21
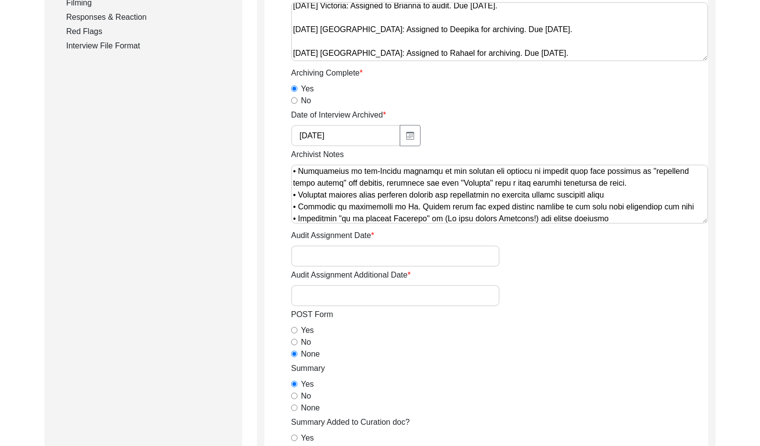
scroll to position [550, 0]
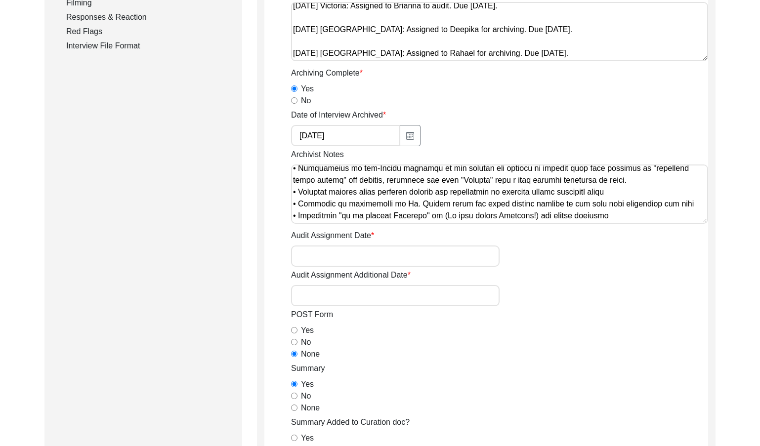
click at [428, 216] on textarea "Archivist Notes" at bounding box center [499, 194] width 417 height 59
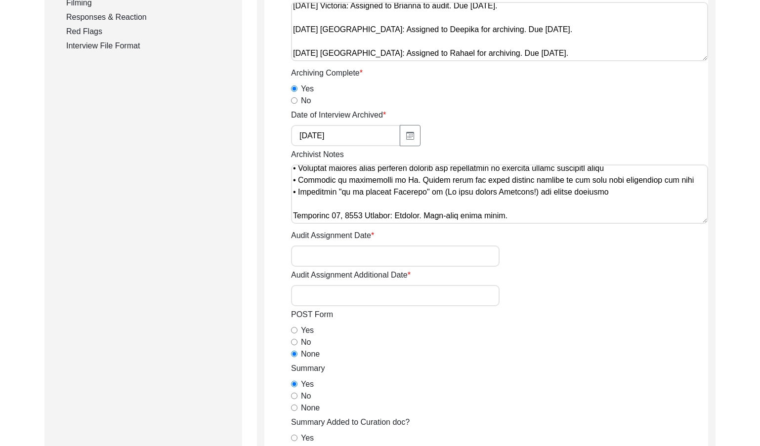
click at [433, 249] on input "Audit Assignment Date" at bounding box center [395, 256] width 209 height 21
click at [379, 302] on input "Audit Assignment Additional Date" at bounding box center [395, 295] width 209 height 21
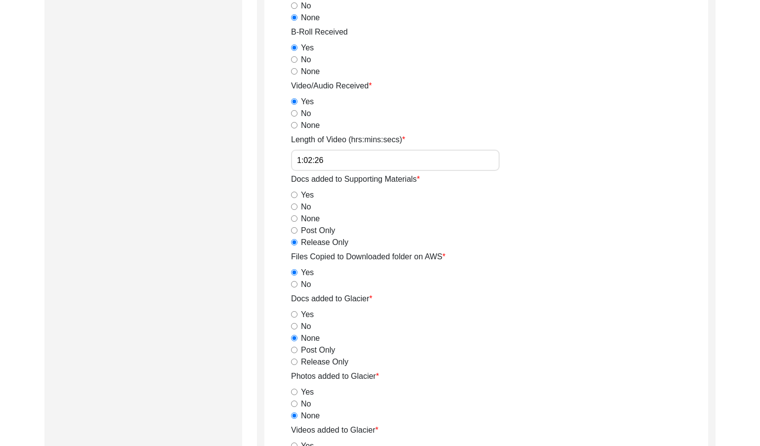
scroll to position [989, 0]
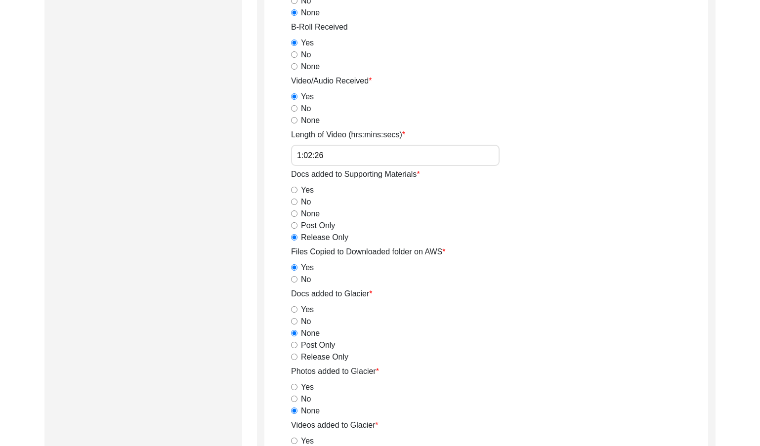
click at [378, 159] on input "1:02:26" at bounding box center [395, 155] width 209 height 21
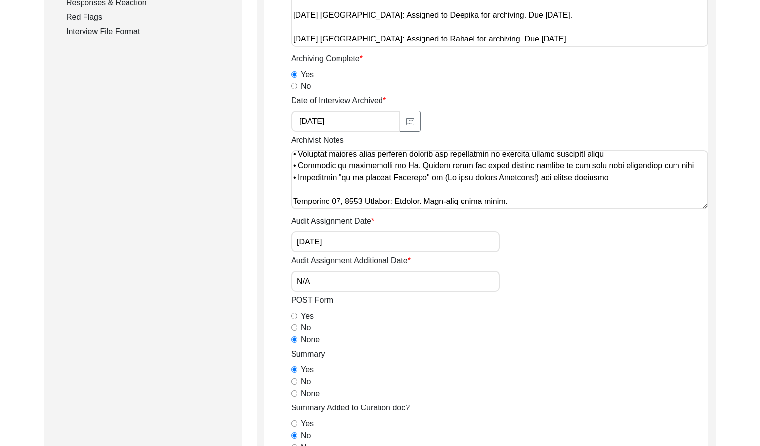
scroll to position [297, 0]
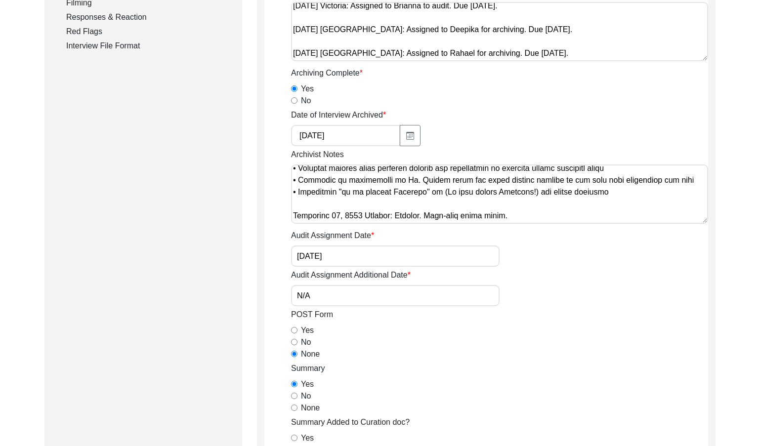
click at [486, 213] on textarea "Archivist Notes" at bounding box center [499, 194] width 417 height 59
paste textarea "Deleted extra spaces Interviewee Residence Before Partition Migrated From: Chan…"
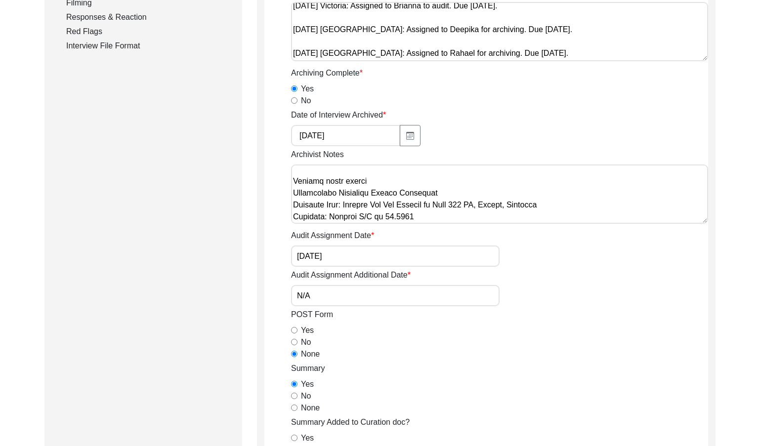
scroll to position [620, 0]
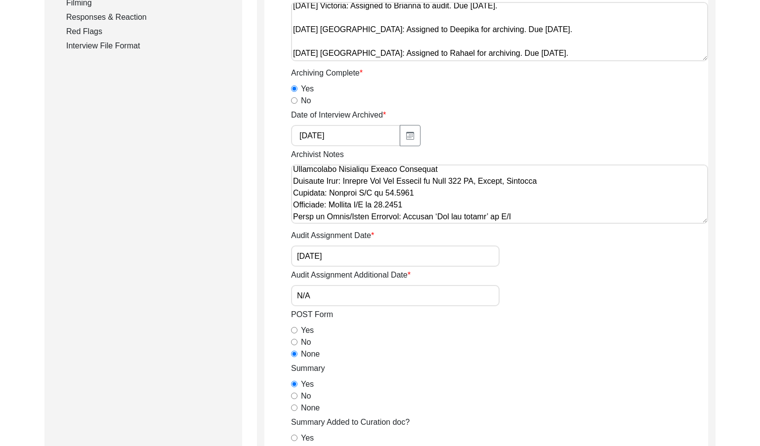
click at [486, 174] on textarea "Archivist Notes" at bounding box center [499, 194] width 417 height 59
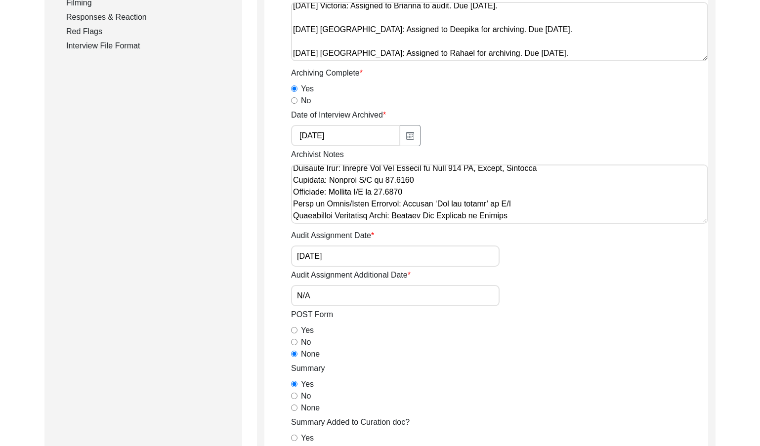
click at [432, 177] on textarea "Archivist Notes" at bounding box center [499, 194] width 417 height 59
click at [417, 214] on textarea "Archivist Notes" at bounding box center [499, 194] width 417 height 59
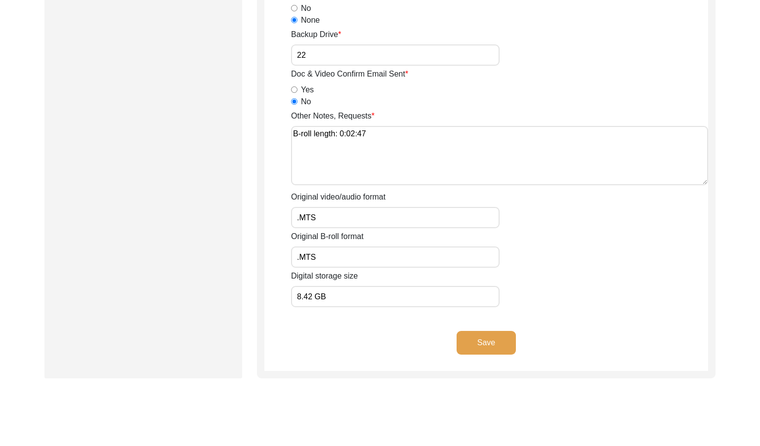
click at [472, 333] on button "Save" at bounding box center [486, 343] width 59 height 24
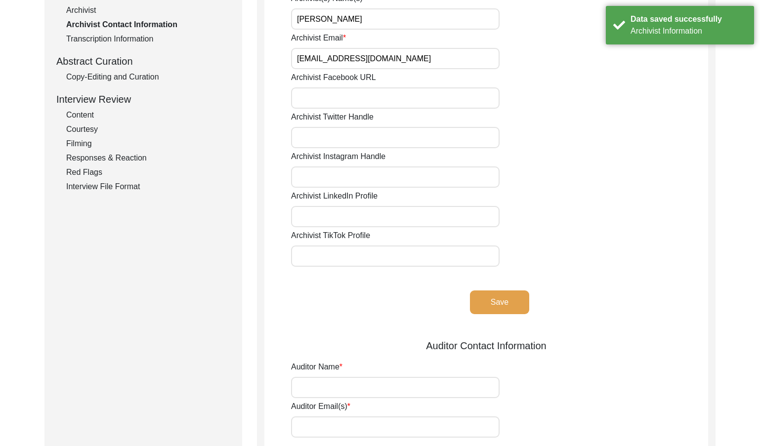
scroll to position [0, 0]
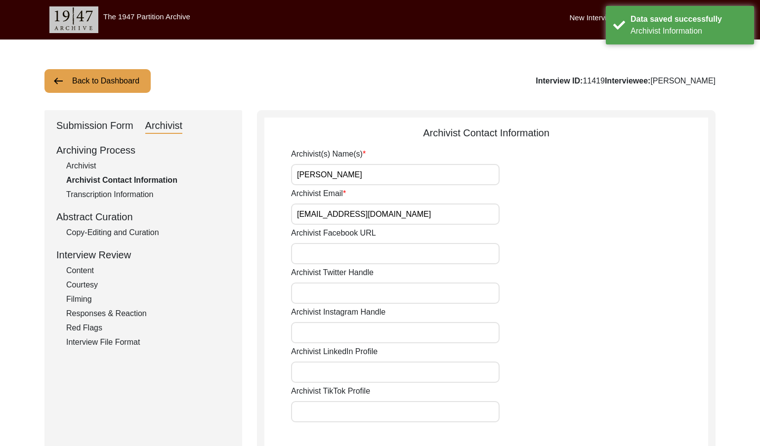
click at [403, 178] on input "Deepika Rani" at bounding box center [395, 174] width 209 height 21
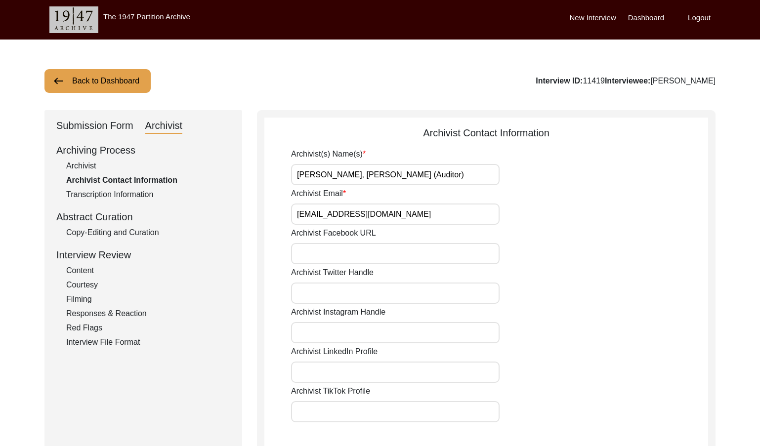
click at [409, 203] on div "Archivist Email" at bounding box center [499, 206] width 417 height 37
click at [410, 211] on input "Archivist Email" at bounding box center [395, 214] width 209 height 21
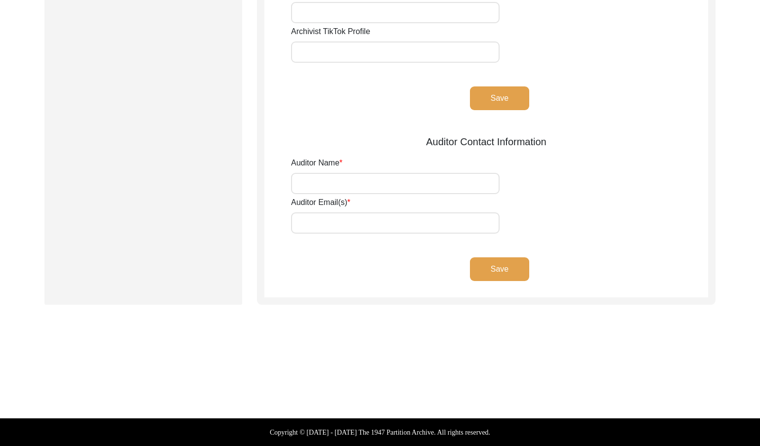
click at [486, 92] on button "Save" at bounding box center [499, 98] width 59 height 24
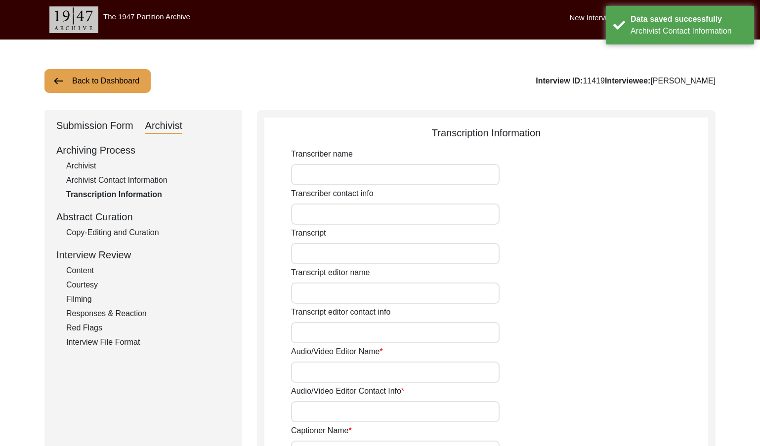
click at [97, 227] on div "Copy-Editing and Curation" at bounding box center [148, 233] width 164 height 12
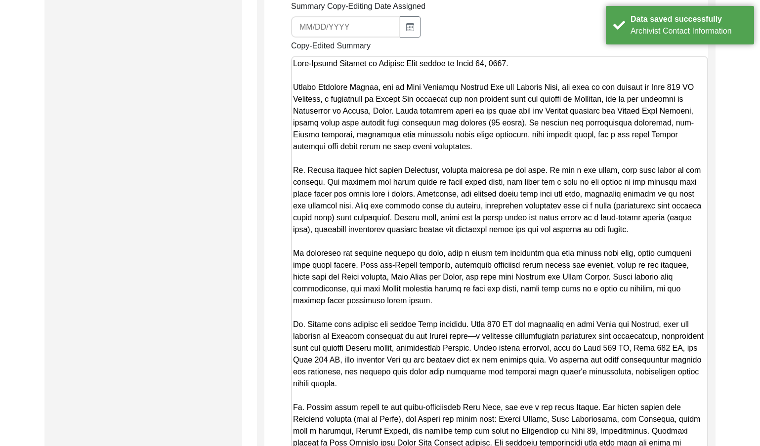
scroll to position [791, 0]
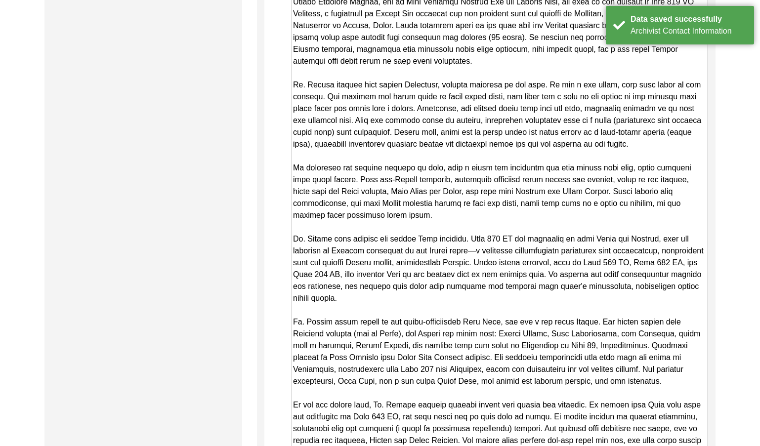
click at [385, 237] on textarea "Copy-Edited Summary" at bounding box center [499, 228] width 417 height 516
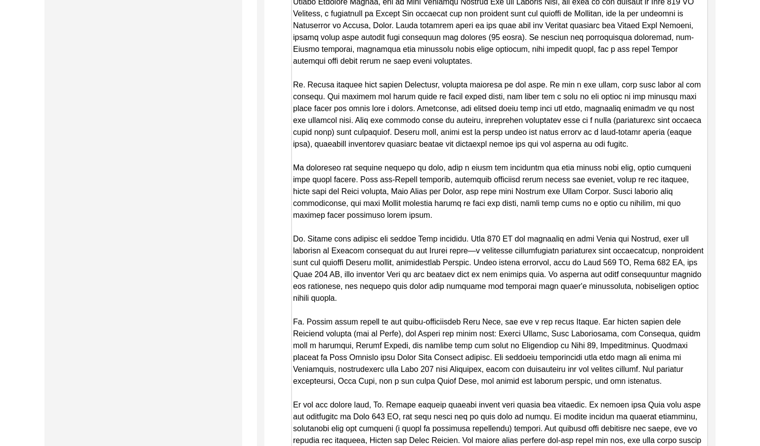
click at [486, 291] on textarea "Copy-Edited Summary" at bounding box center [499, 228] width 417 height 516
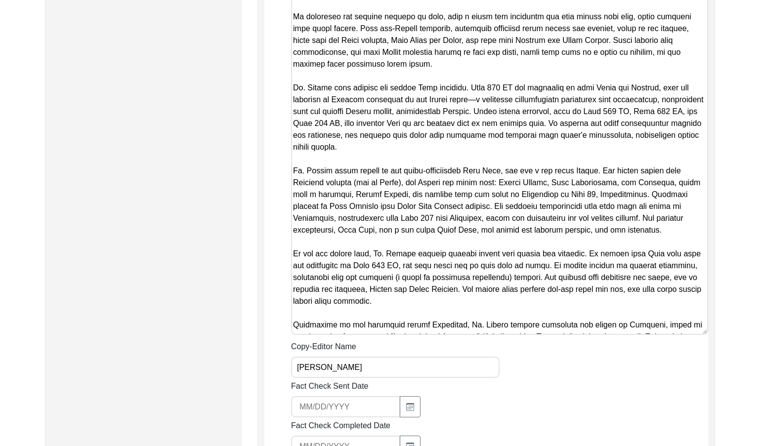
scroll to position [939, 0]
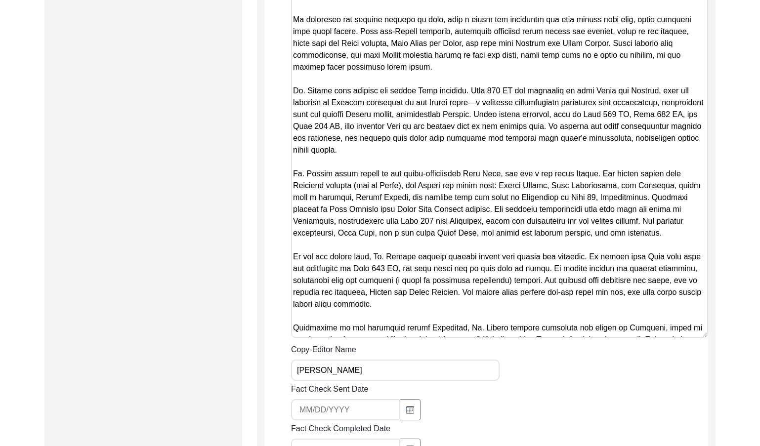
click at [362, 190] on textarea "Copy-Edited Summary" at bounding box center [499, 80] width 417 height 516
paste textarea "Prior to khras, women had to grind wheat and other grains on a hand-driven chak…"
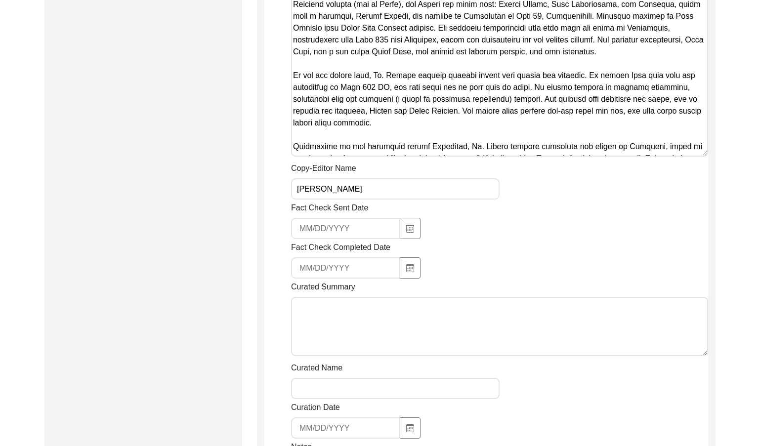
scroll to position [1225, 0]
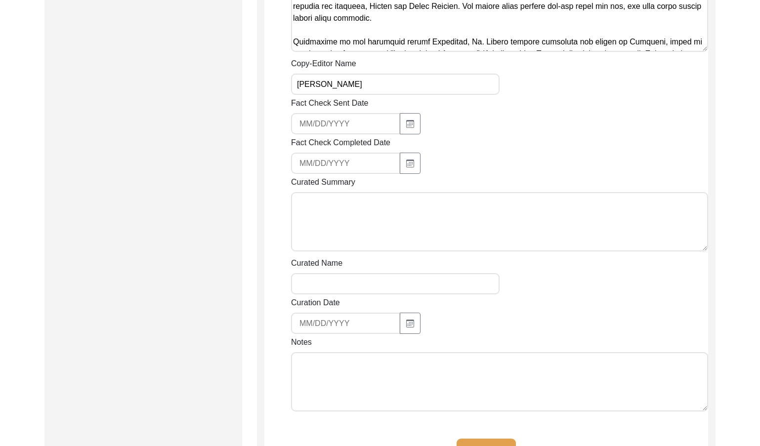
click at [410, 366] on textarea "Notes" at bounding box center [499, 381] width 417 height 59
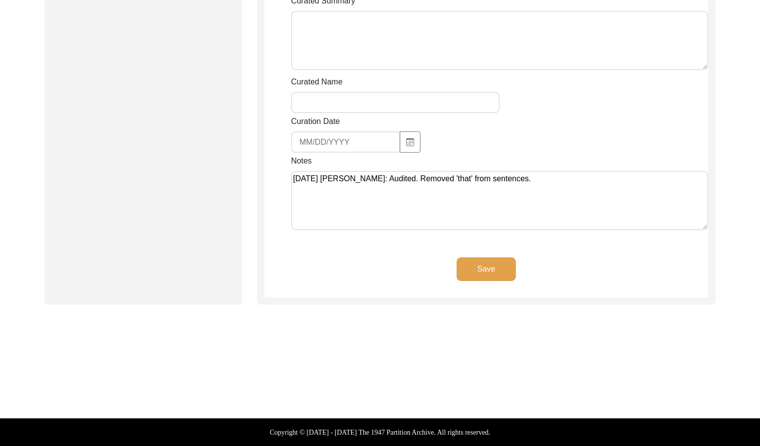
click at [486, 289] on div "Save" at bounding box center [486, 278] width 444 height 40
click at [486, 276] on button "Save" at bounding box center [486, 270] width 59 height 24
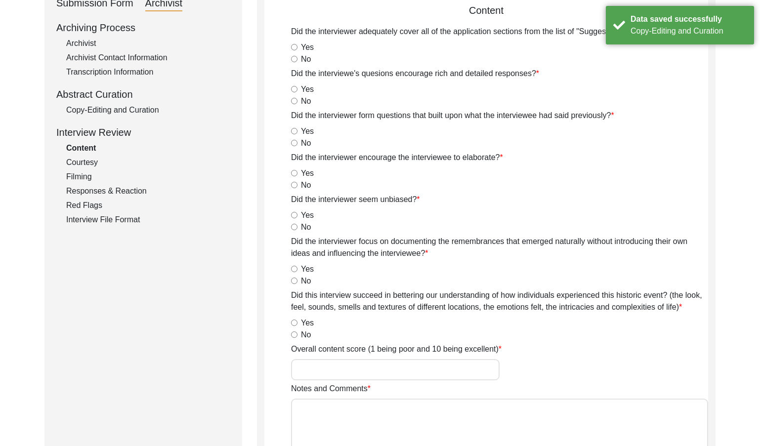
scroll to position [0, 0]
